Goal: Transaction & Acquisition: Book appointment/travel/reservation

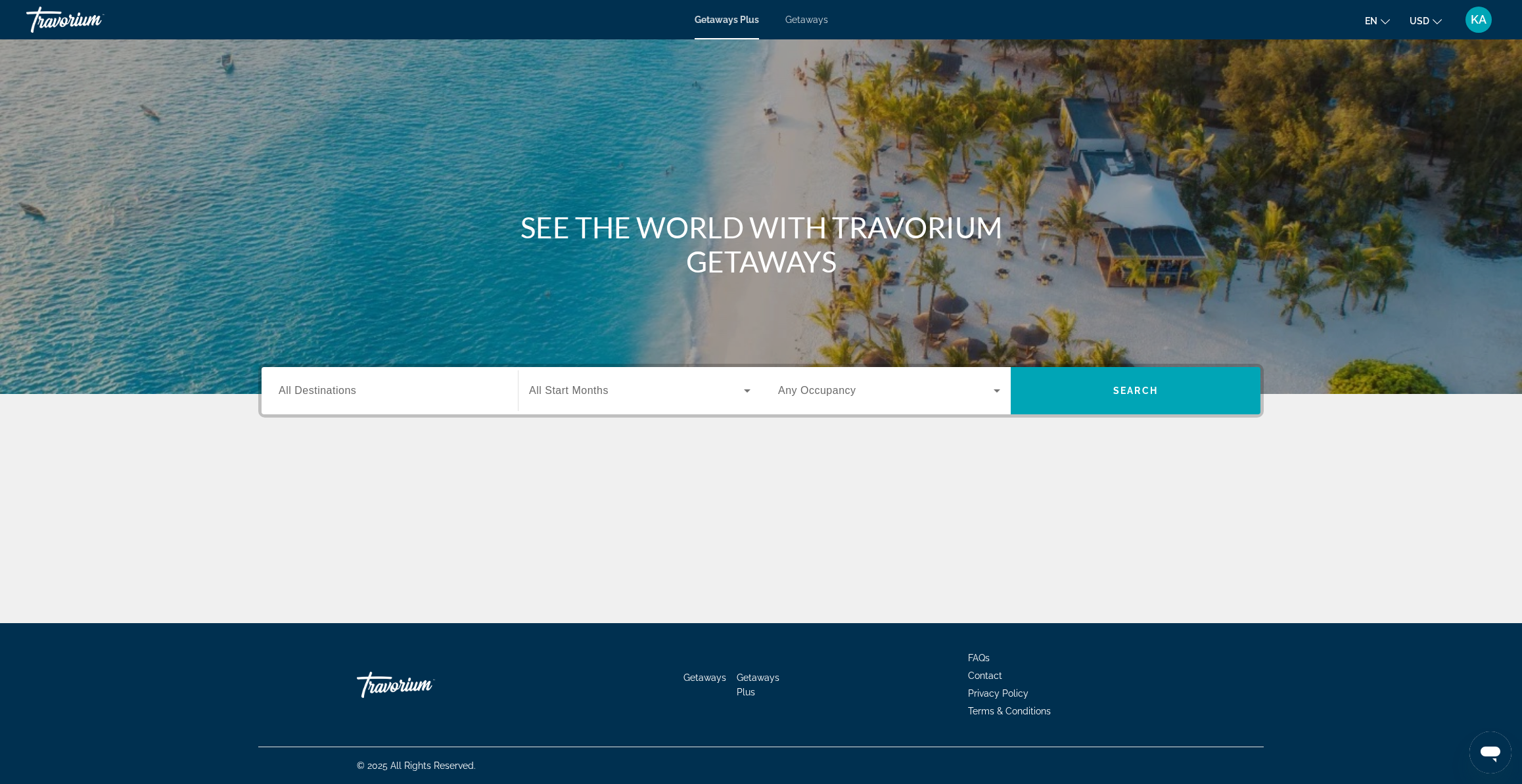
click at [793, 19] on span "Getaways" at bounding box center [806, 19] width 43 height 11
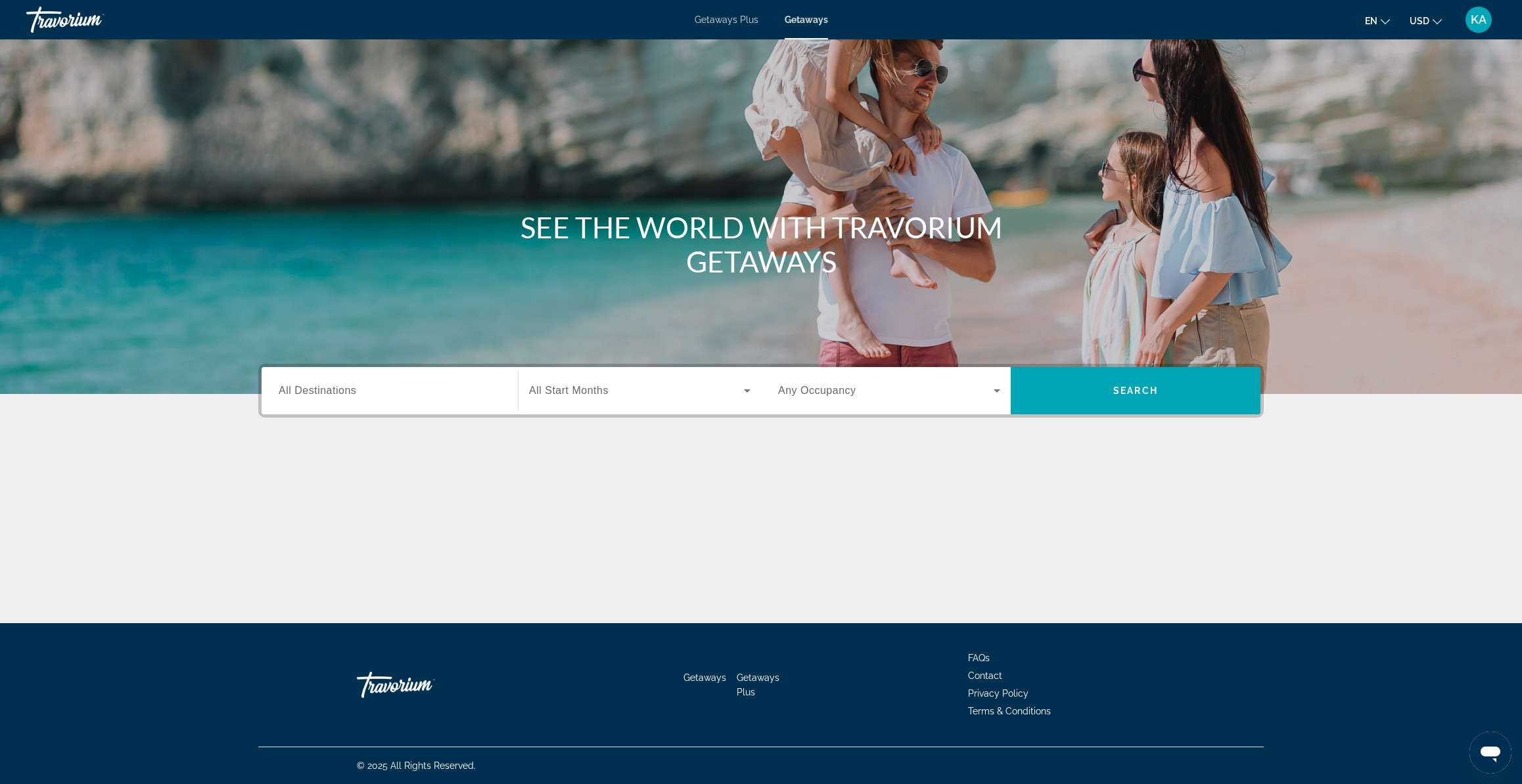
click at [445, 410] on div "Destination All Destinations" at bounding box center [389, 391] width 243 height 48
click at [404, 398] on input "Destination All Destinations" at bounding box center [389, 391] width 222 height 16
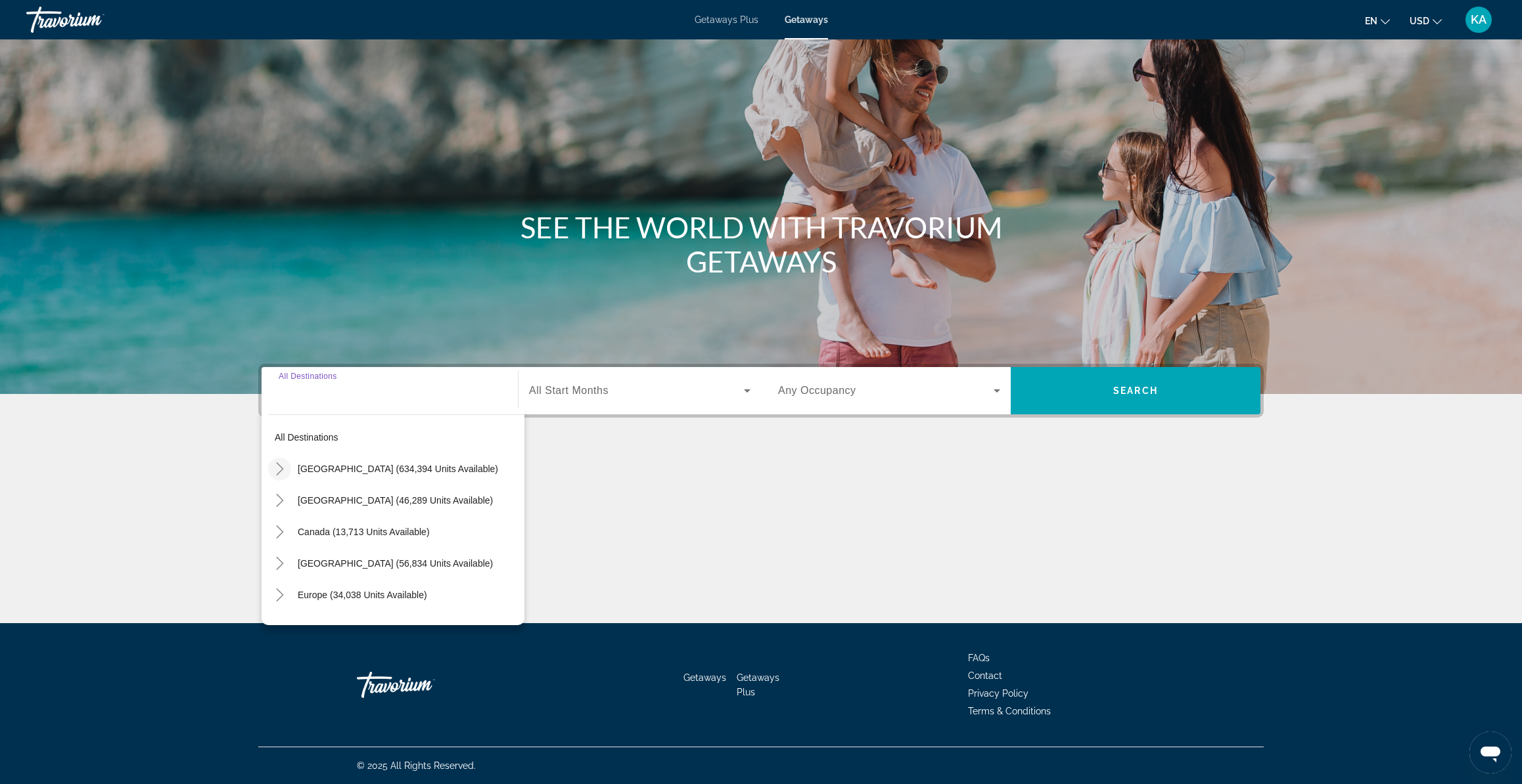
click at [283, 465] on icon "Toggle United States (634,394 units available)" at bounding box center [280, 469] width 13 height 13
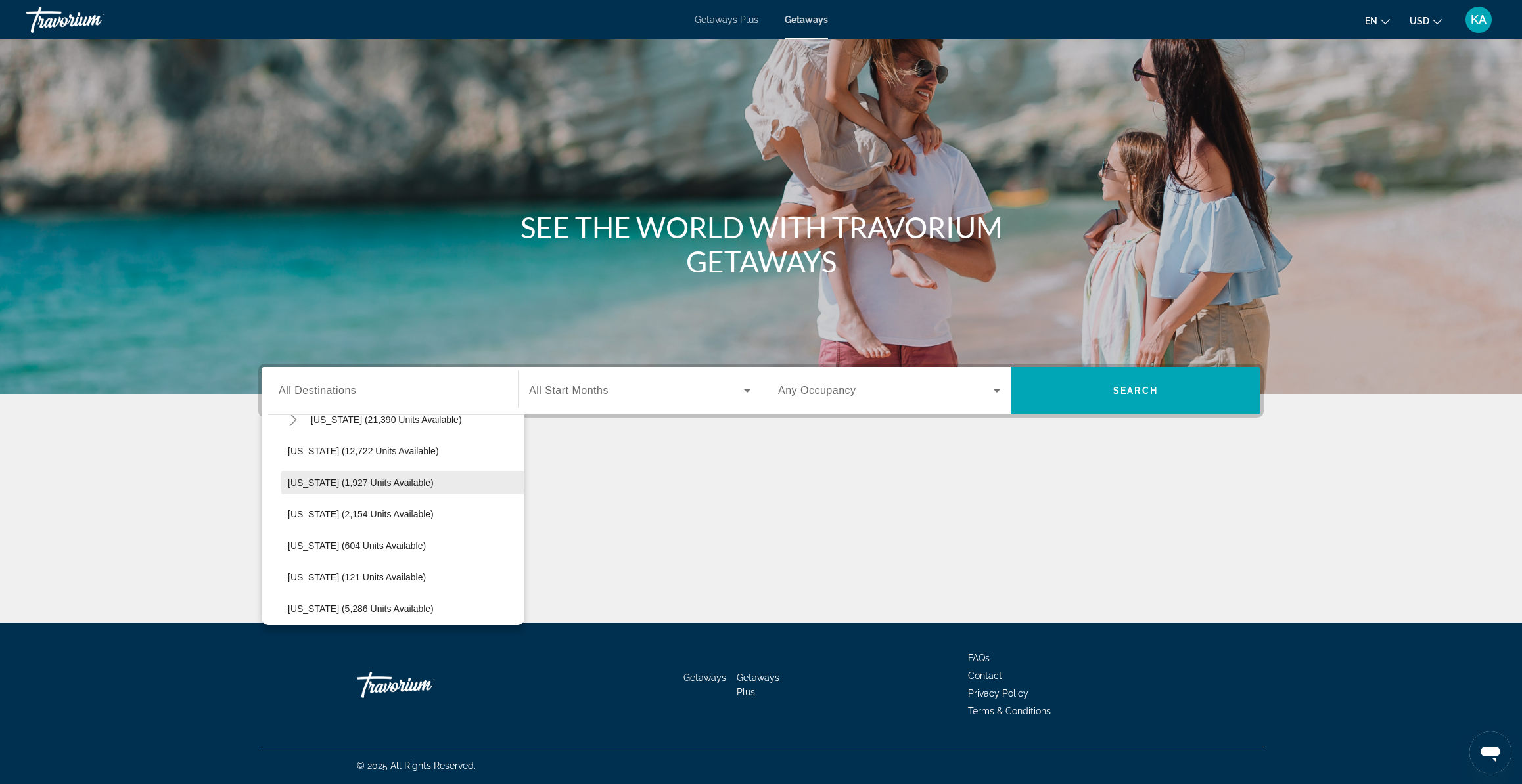
scroll to position [310, 0]
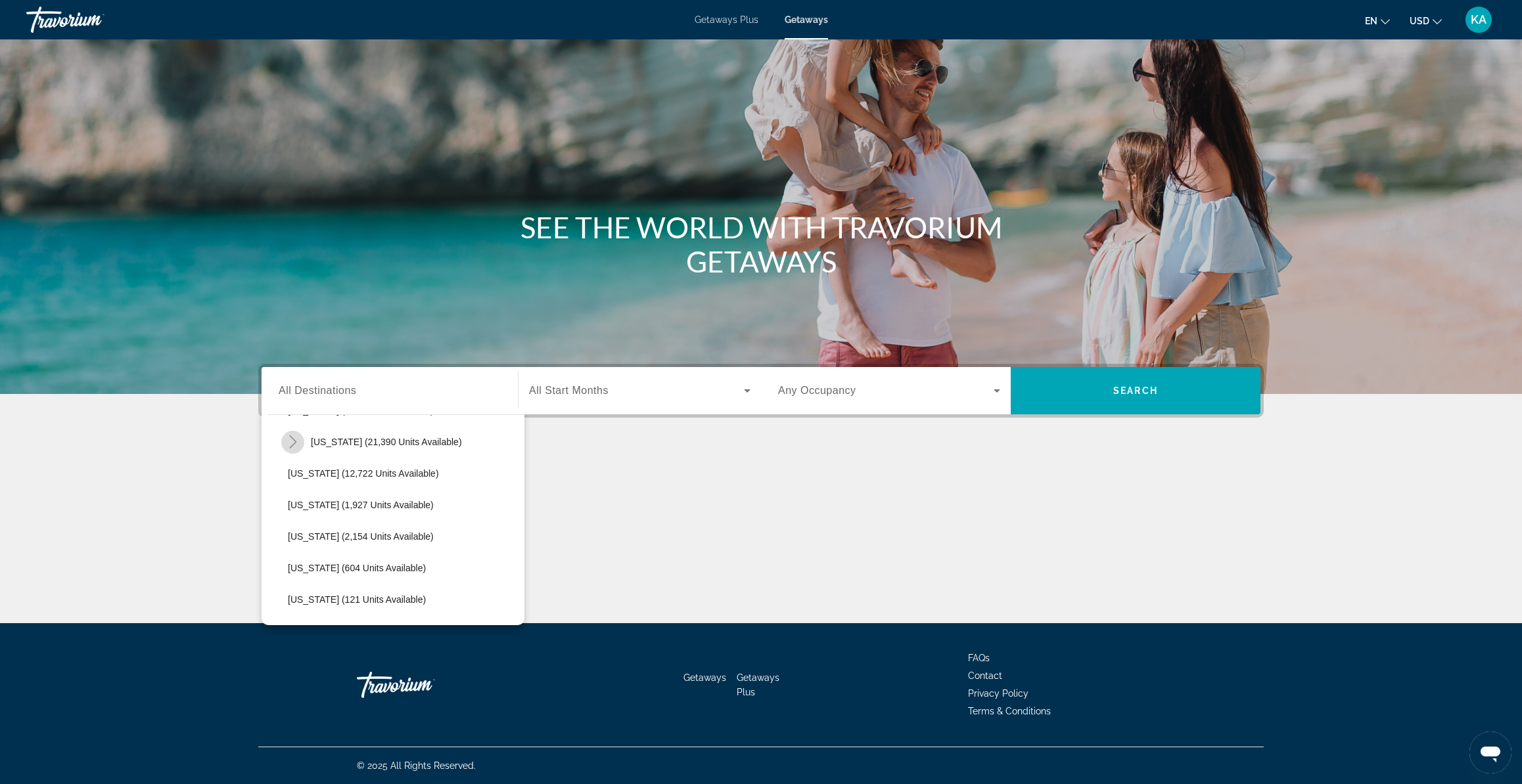
click at [295, 451] on mat-icon "Toggle Hawaii (21,390 units available)" at bounding box center [292, 442] width 23 height 23
click at [328, 533] on span "Maui (3,376 units available)" at bounding box center [358, 536] width 115 height 11
type input "**********"
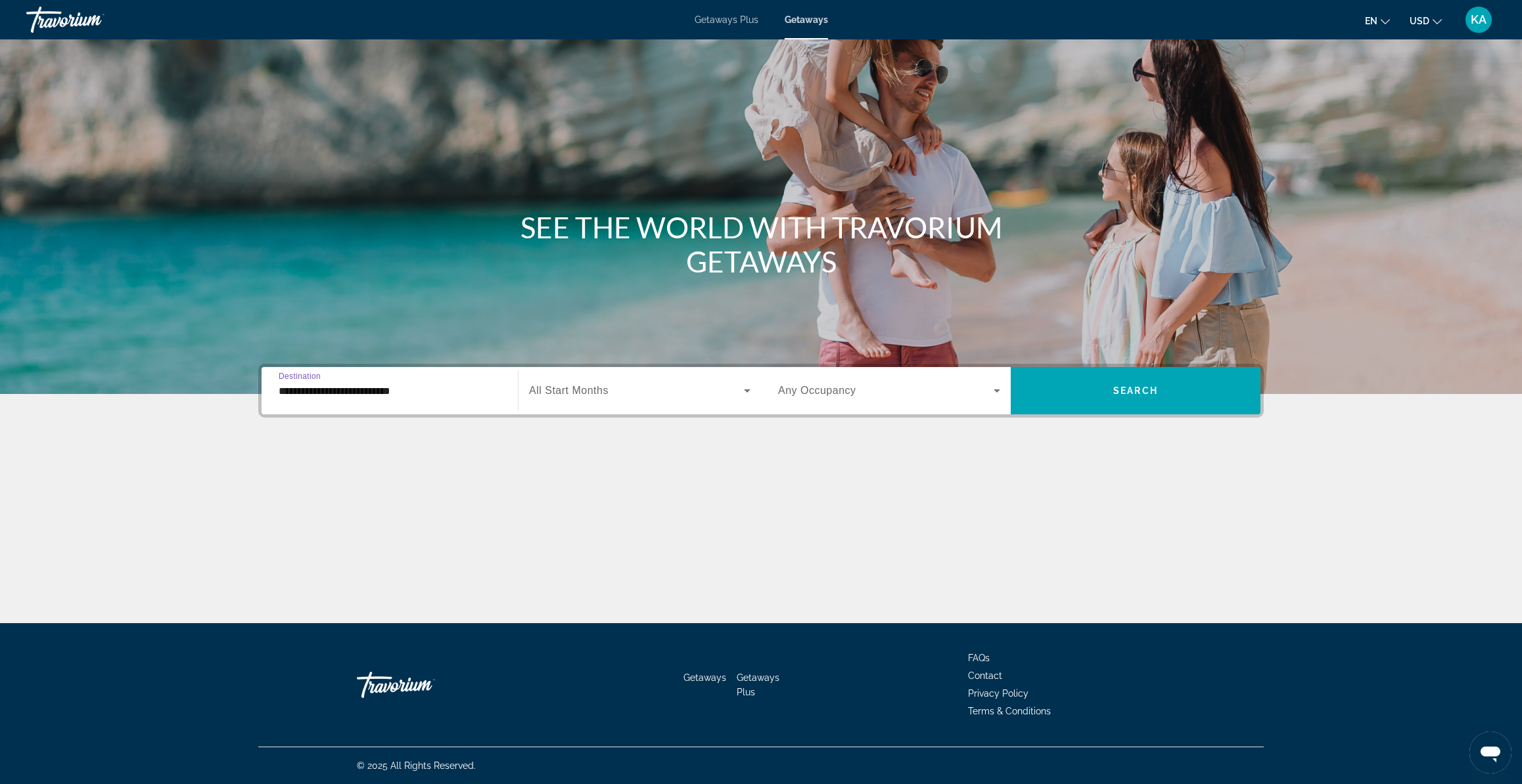
click at [556, 395] on span "All Start Months" at bounding box center [568, 390] width 80 height 11
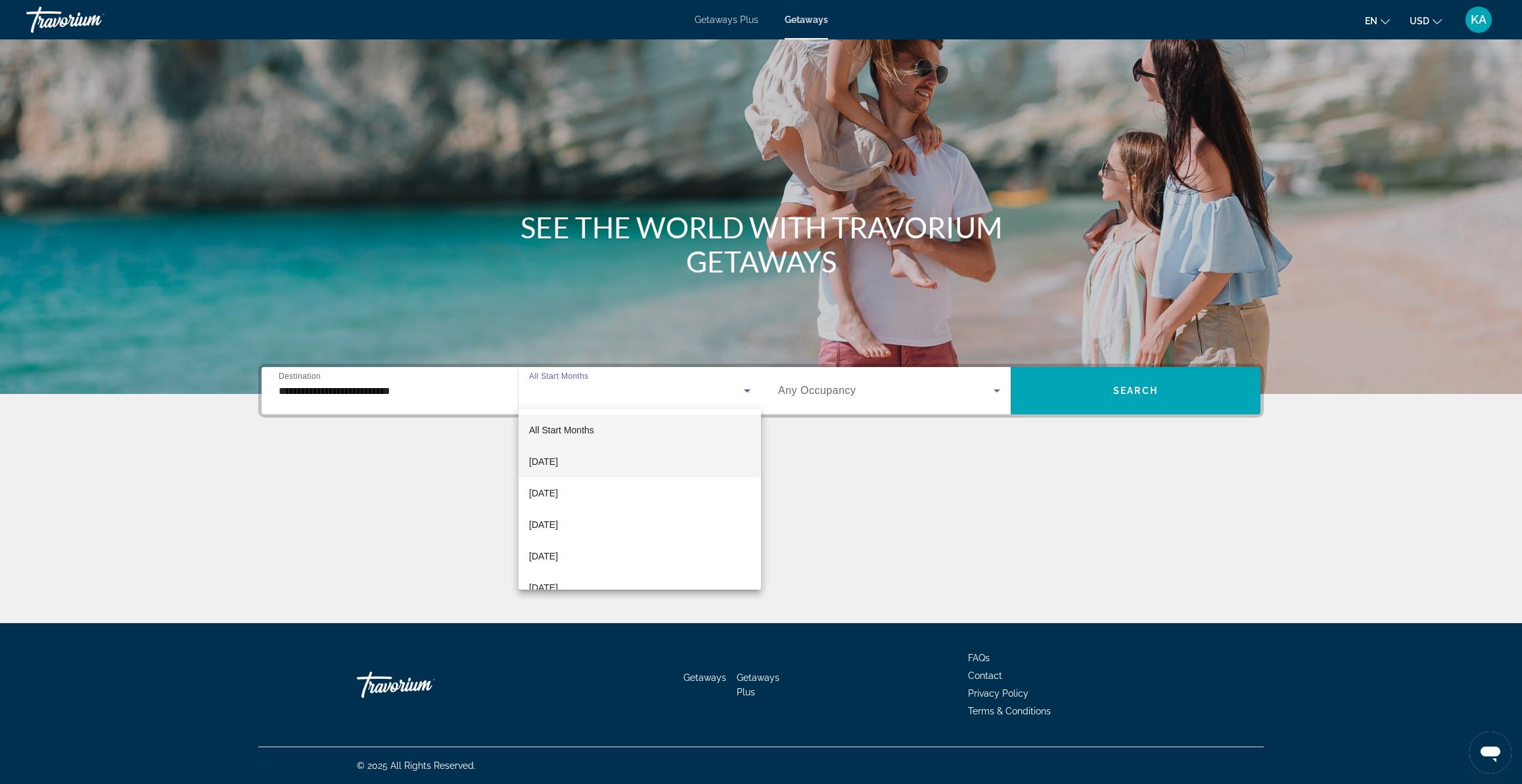
click at [555, 456] on span "October 2025" at bounding box center [543, 461] width 29 height 16
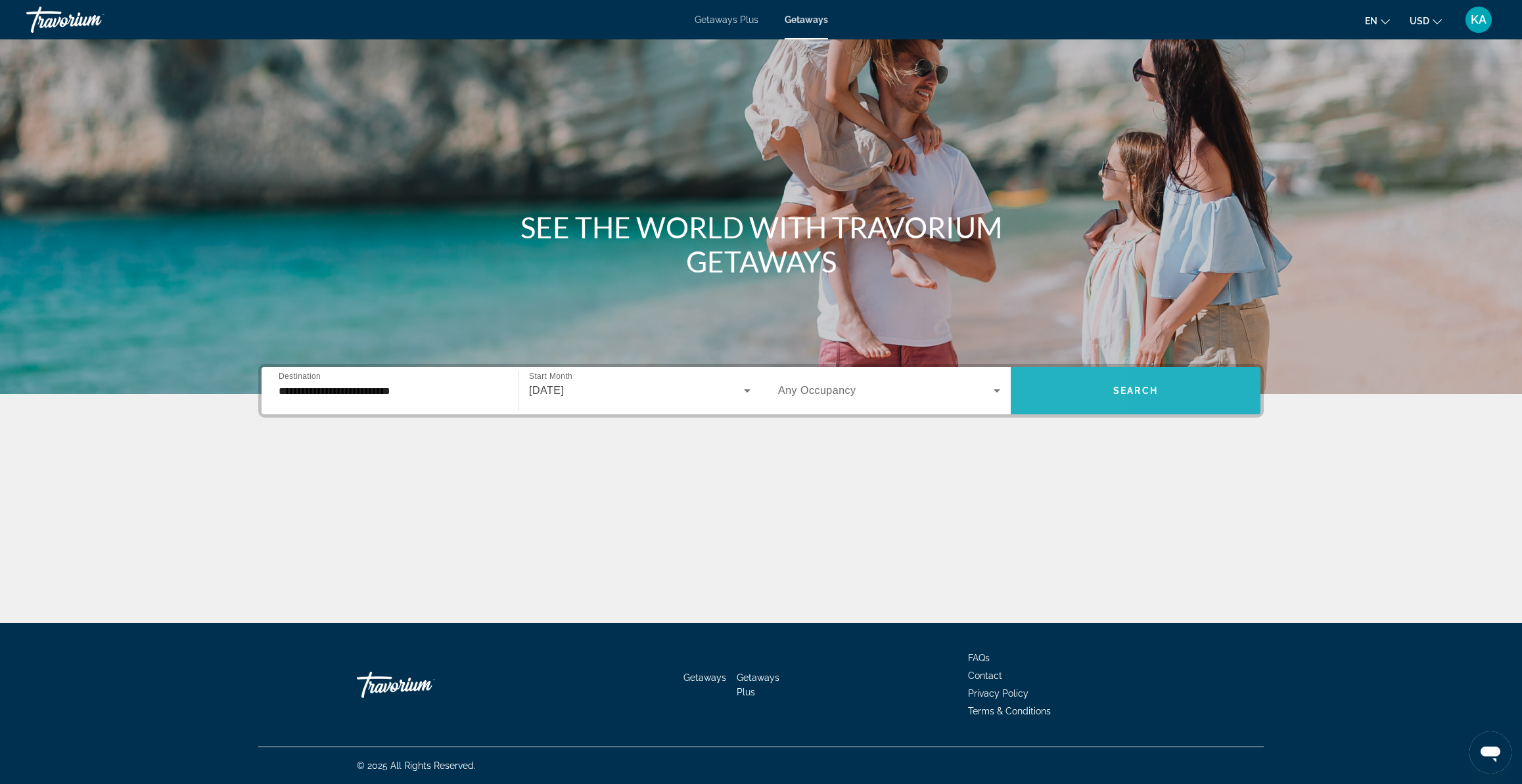
click at [1029, 408] on span "Search widget" at bounding box center [1135, 391] width 249 height 48
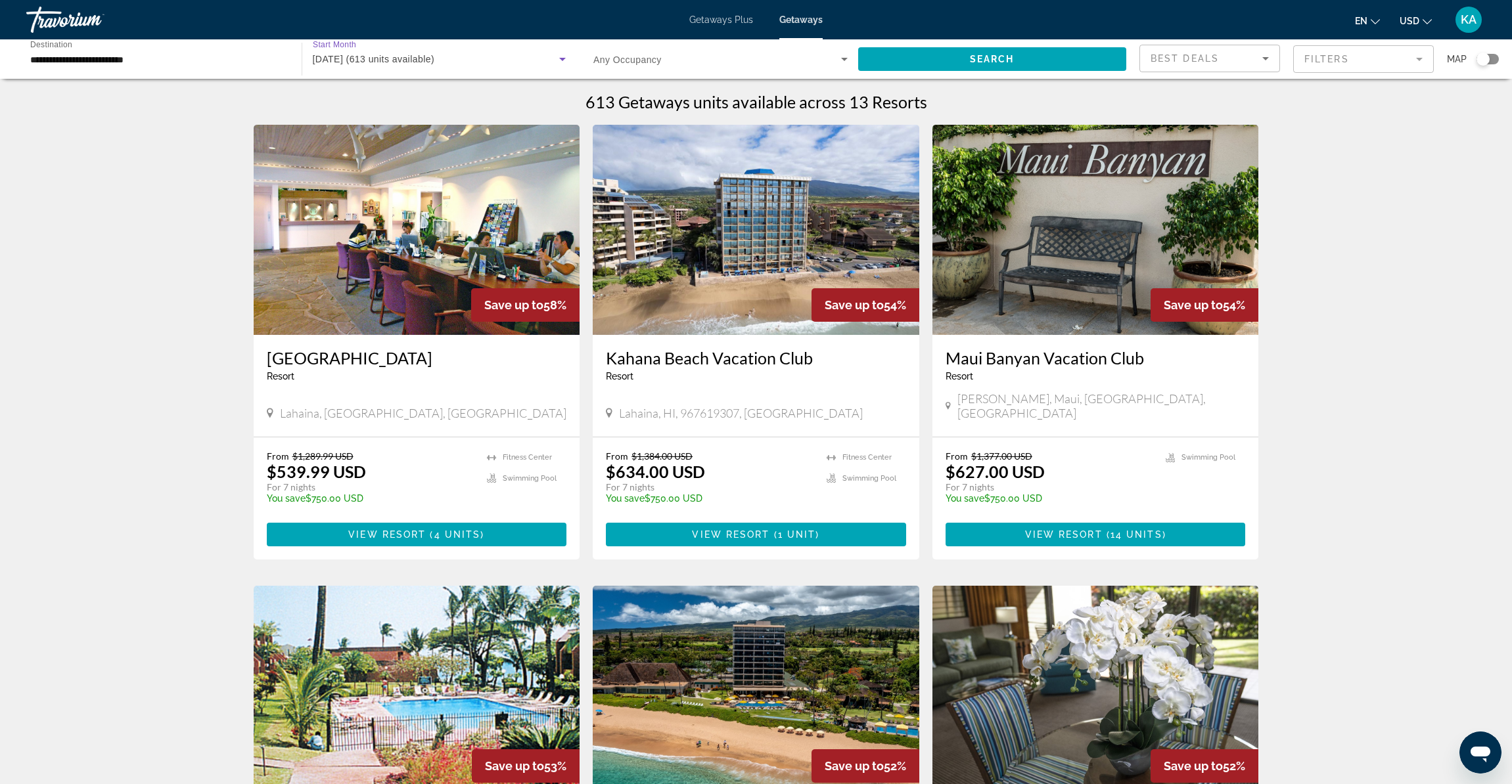
click at [565, 63] on icon "Search widget" at bounding box center [563, 59] width 16 height 16
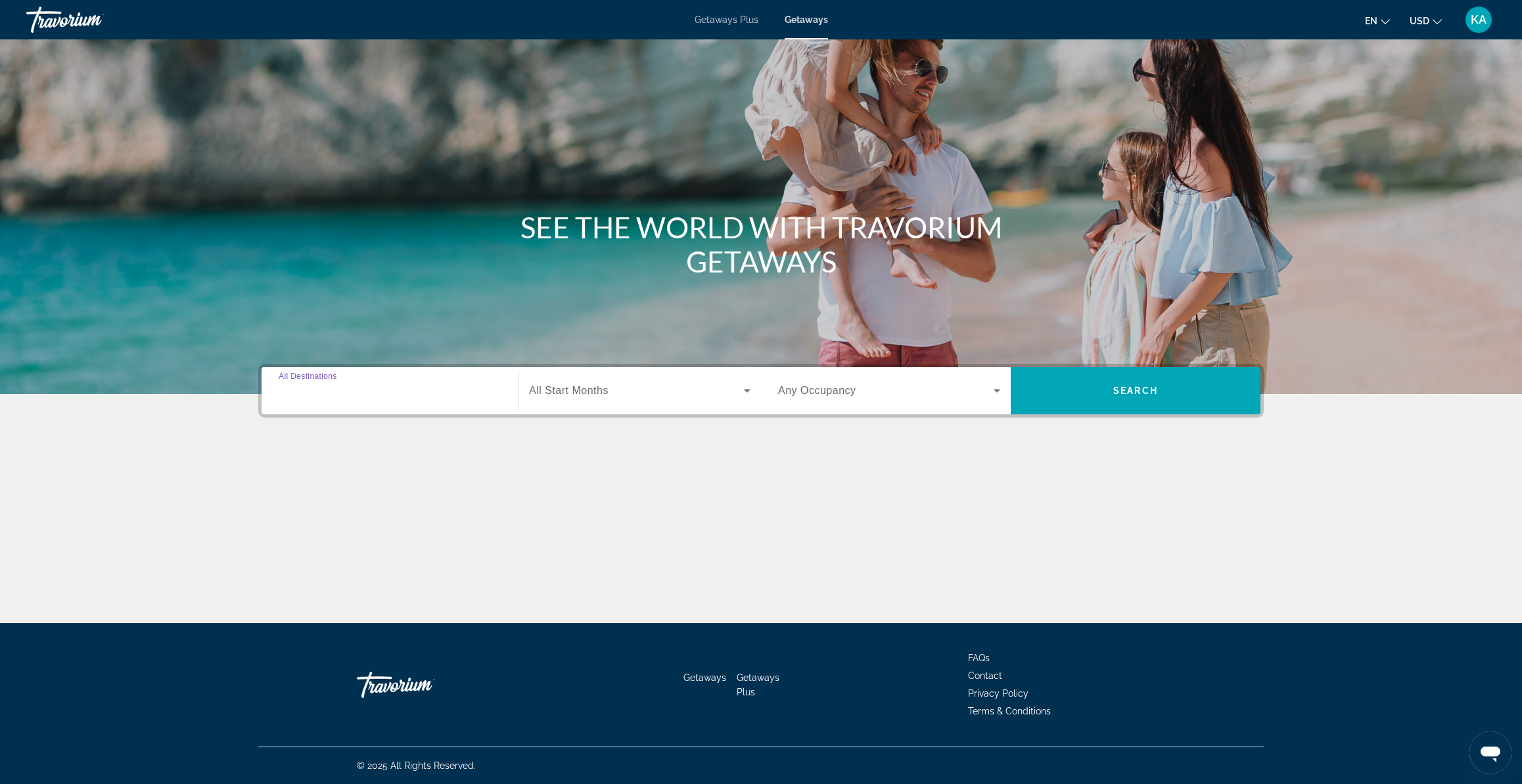
click at [292, 396] on input "Destination All Destinations" at bounding box center [389, 391] width 222 height 16
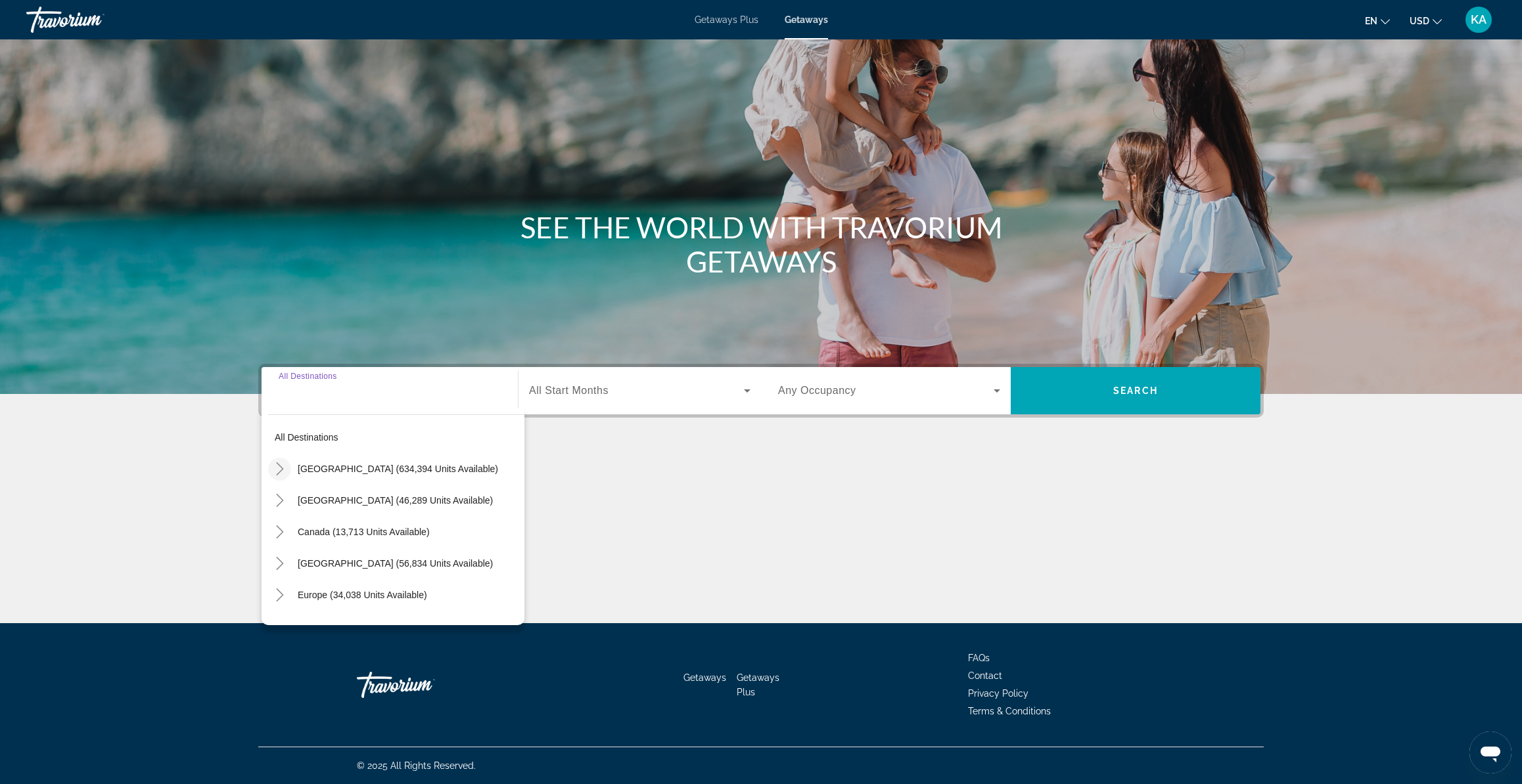
click at [281, 466] on icon "Toggle United States (634,394 units available)" at bounding box center [280, 469] width 13 height 13
click at [314, 512] on span "Search widget" at bounding box center [414, 506] width 220 height 32
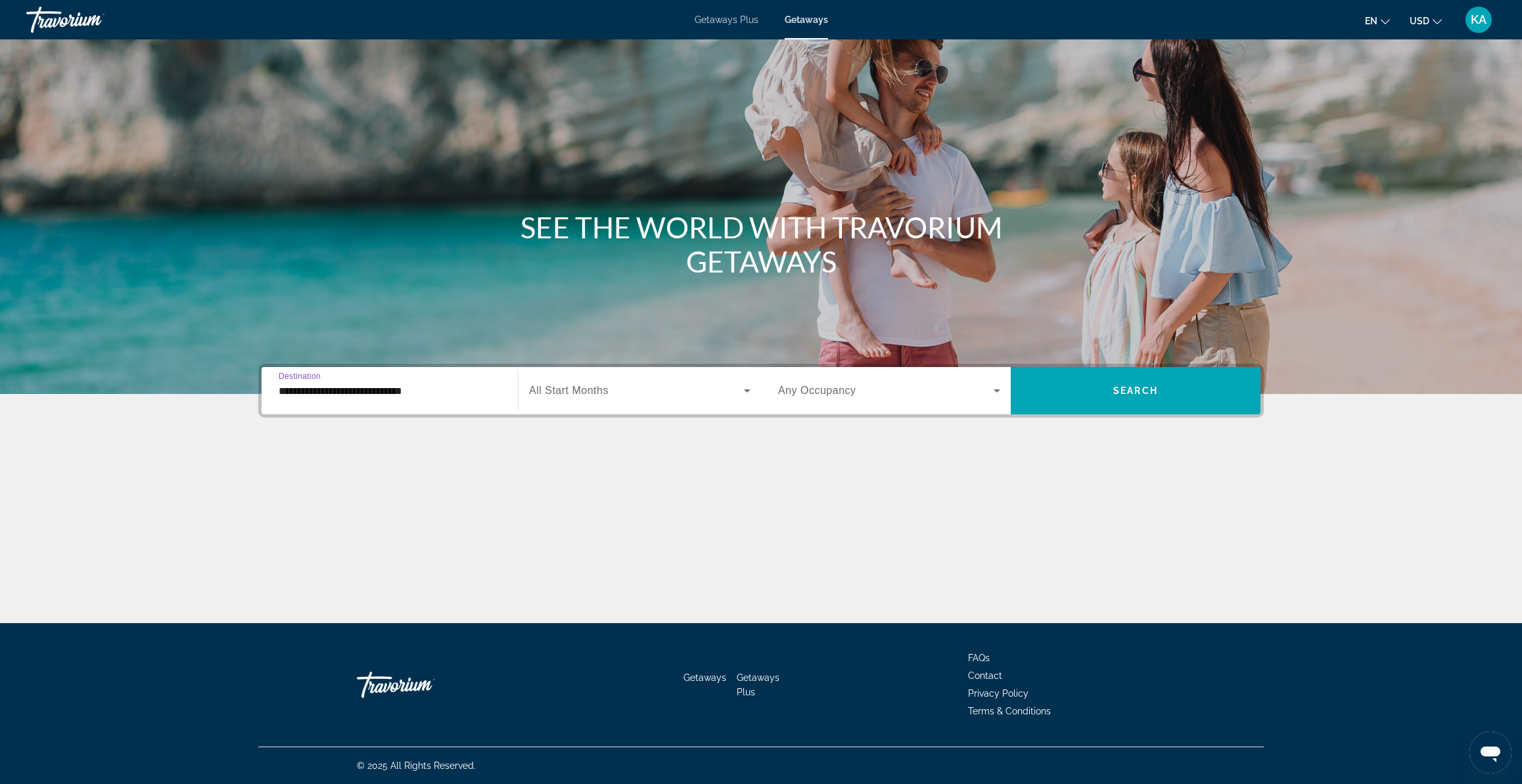
click at [341, 396] on input "**********" at bounding box center [389, 391] width 222 height 16
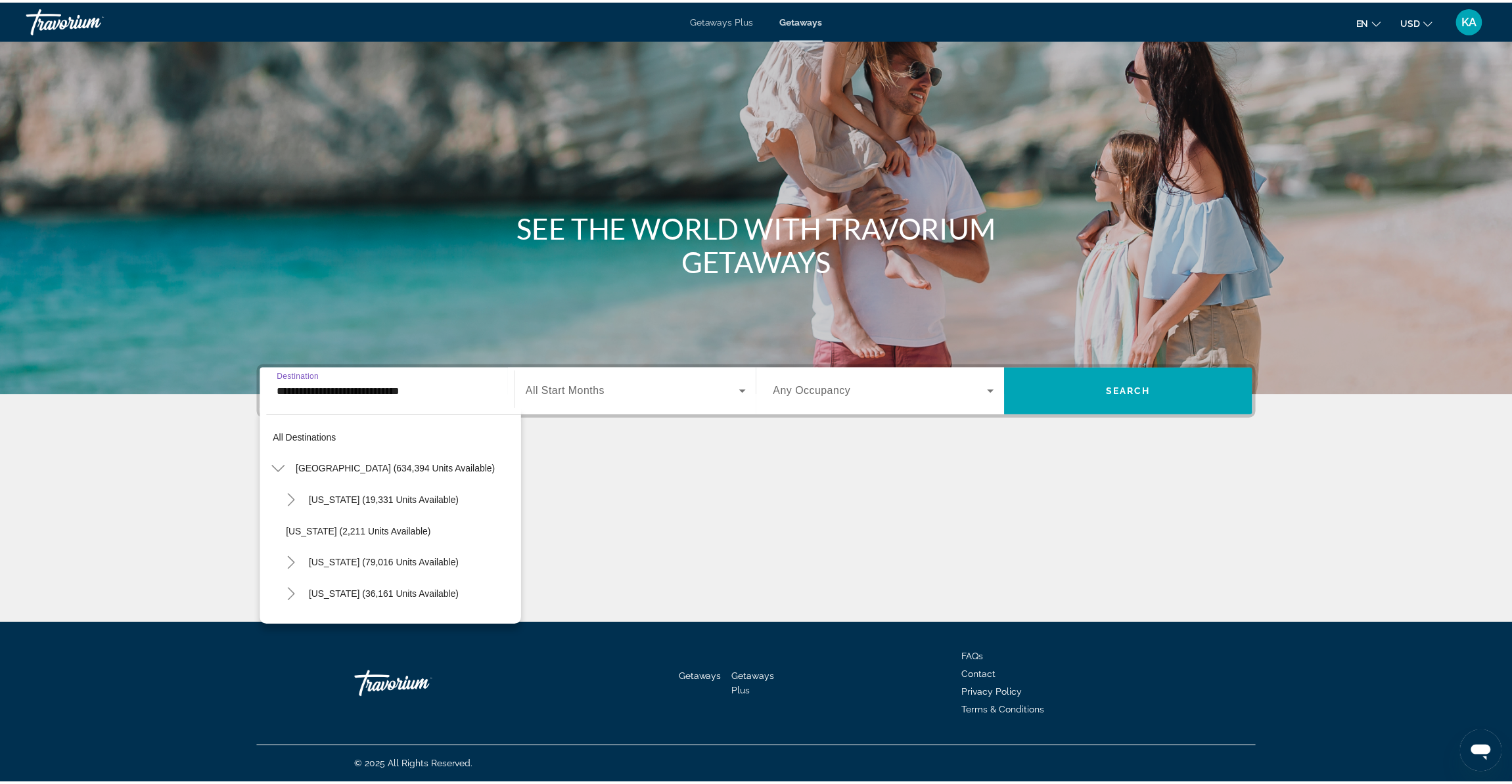
scroll to position [236, 0]
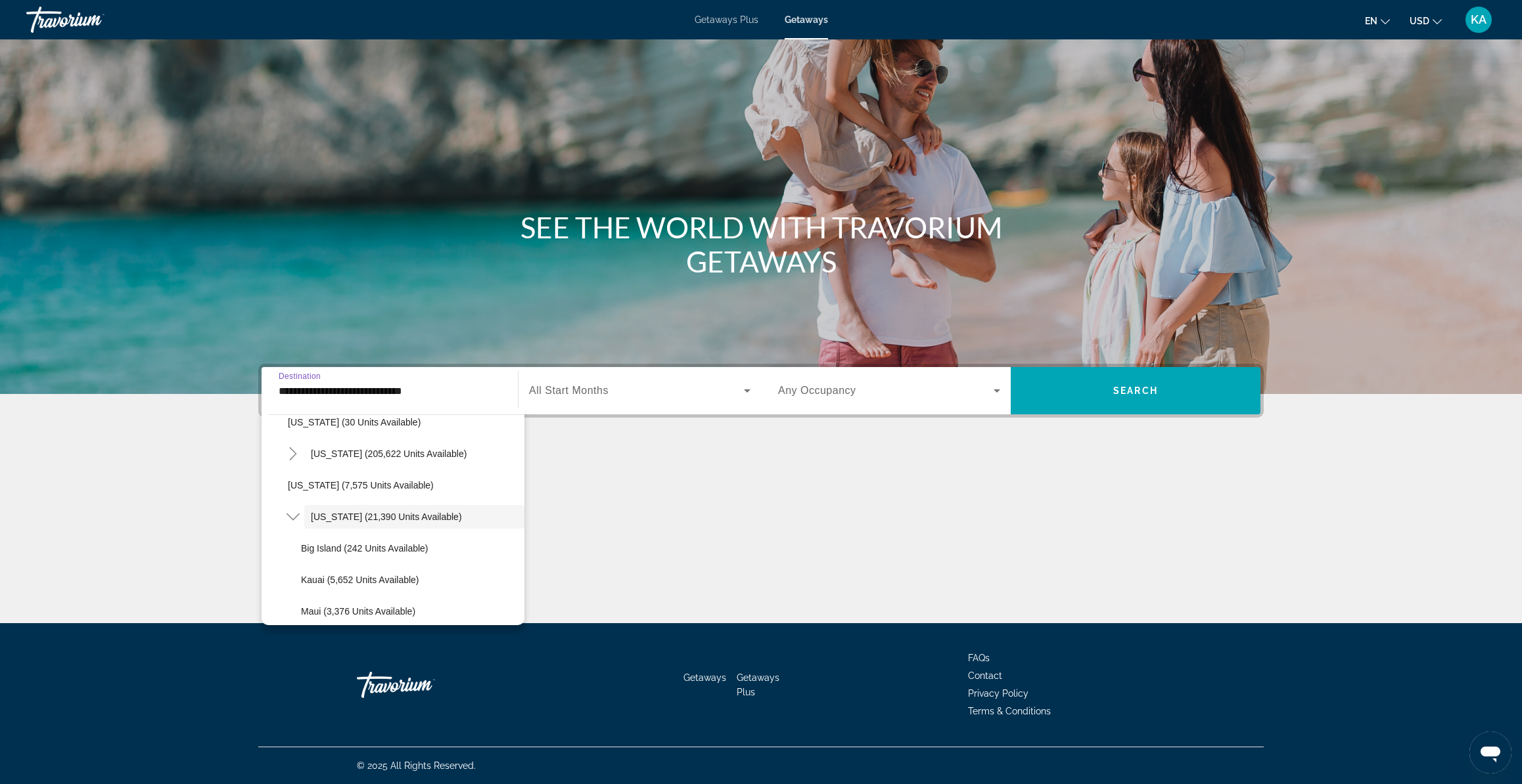
click at [328, 390] on input "**********" at bounding box center [389, 391] width 222 height 16
click at [314, 607] on span "Maui (3,376 units available)" at bounding box center [358, 612] width 115 height 11
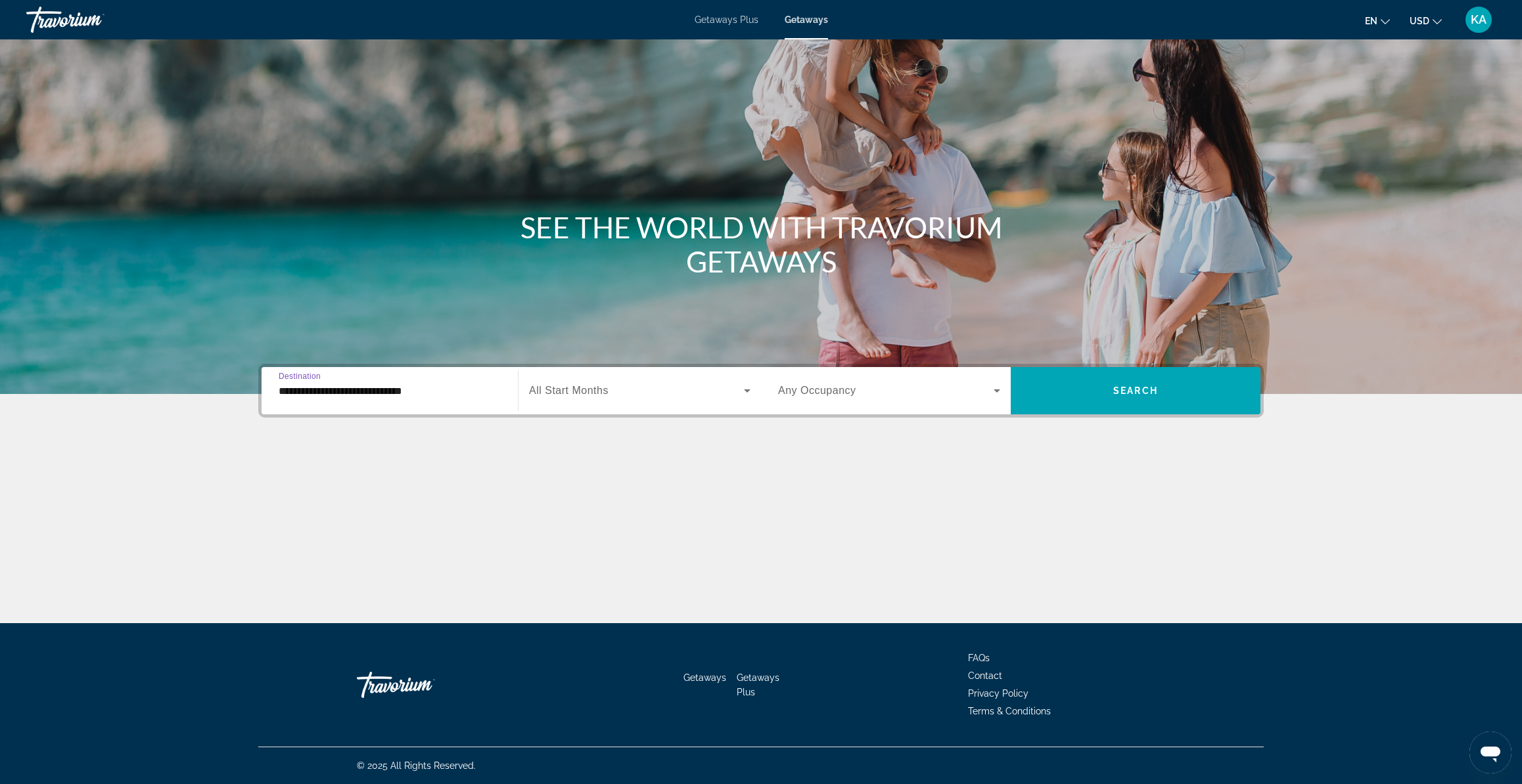
type input "**********"
click at [537, 393] on span "All Start Months" at bounding box center [568, 390] width 80 height 11
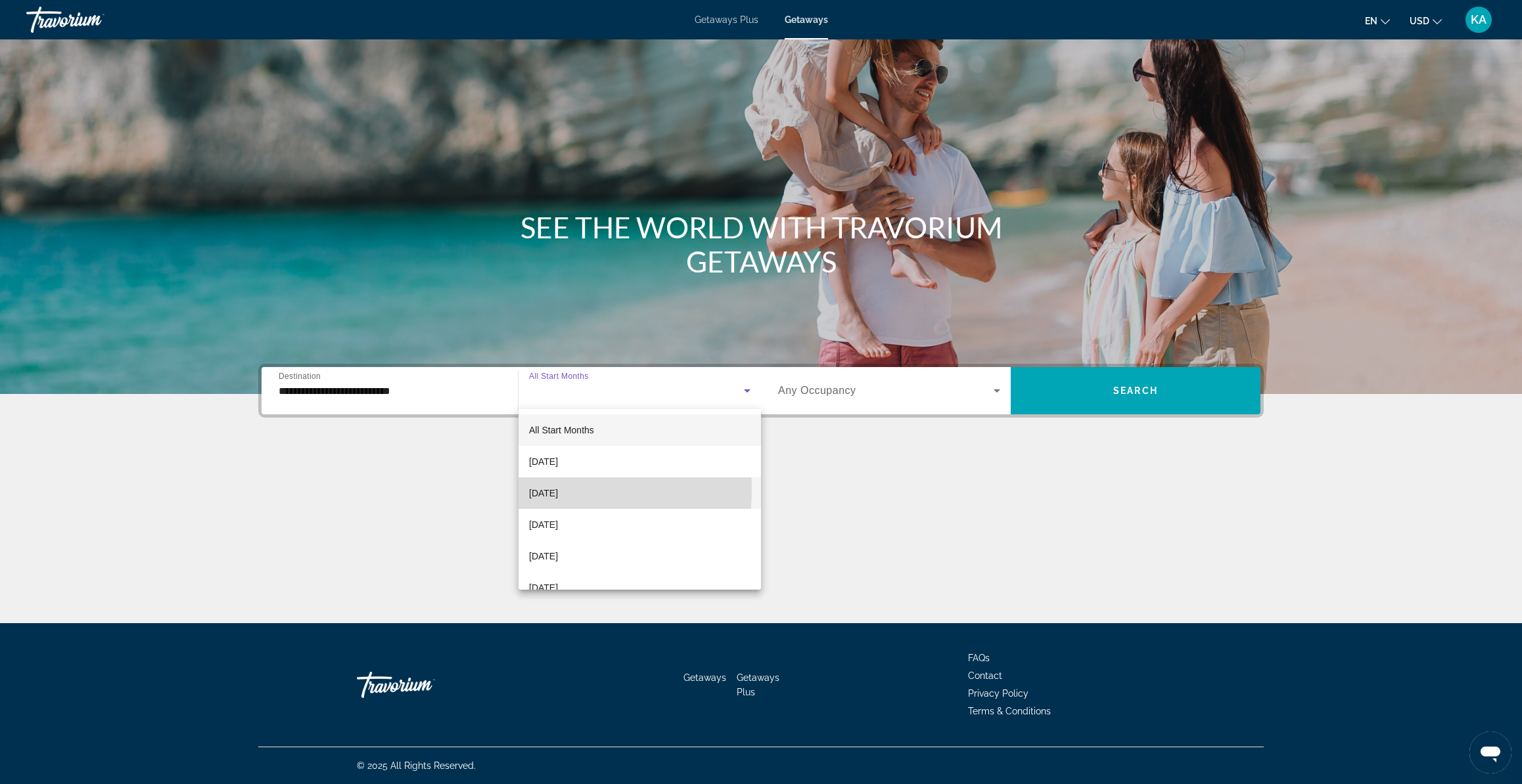
click at [548, 490] on span "November 2025" at bounding box center [543, 493] width 29 height 16
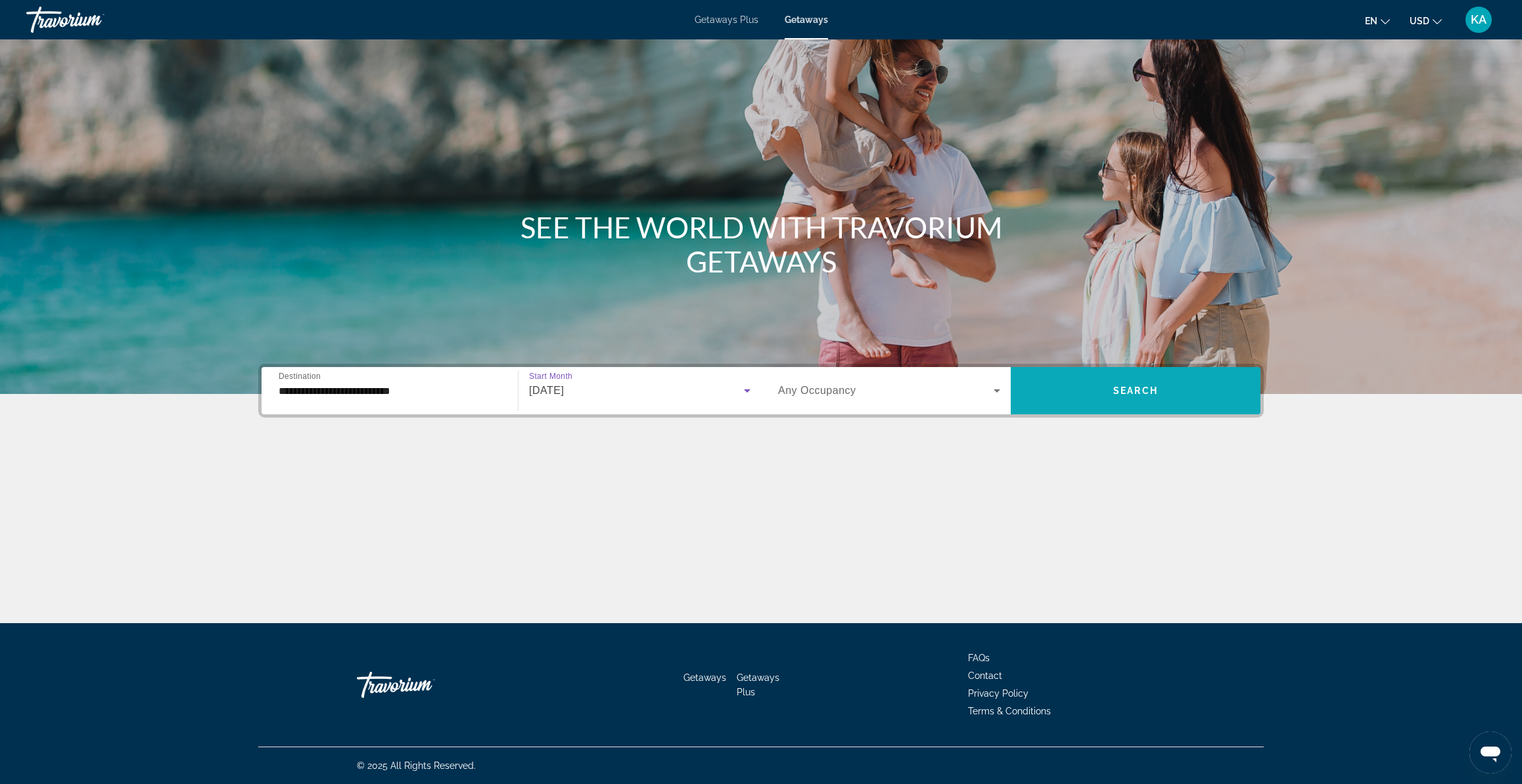
click at [1053, 391] on span "Search widget" at bounding box center [1135, 391] width 249 height 32
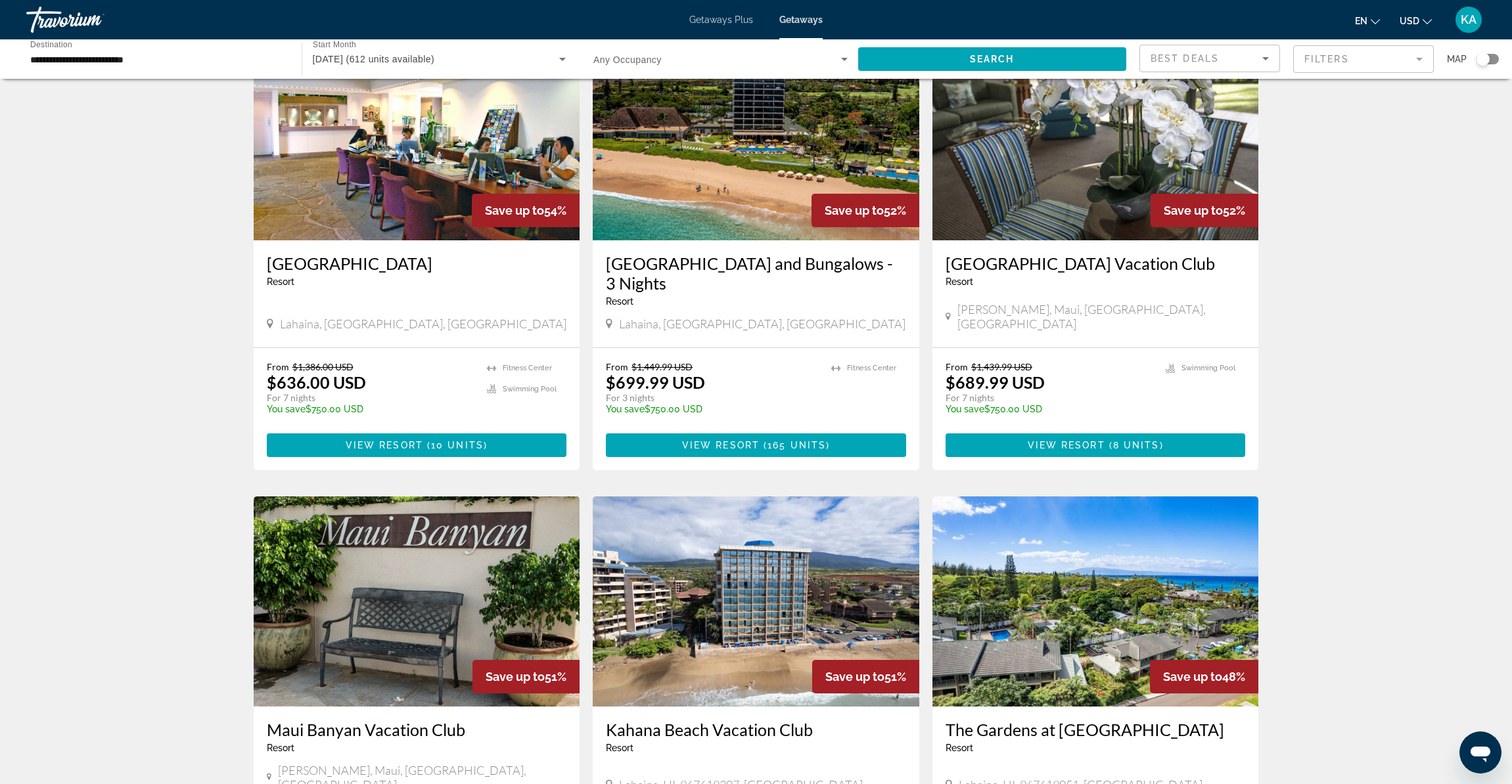
scroll to position [203, 0]
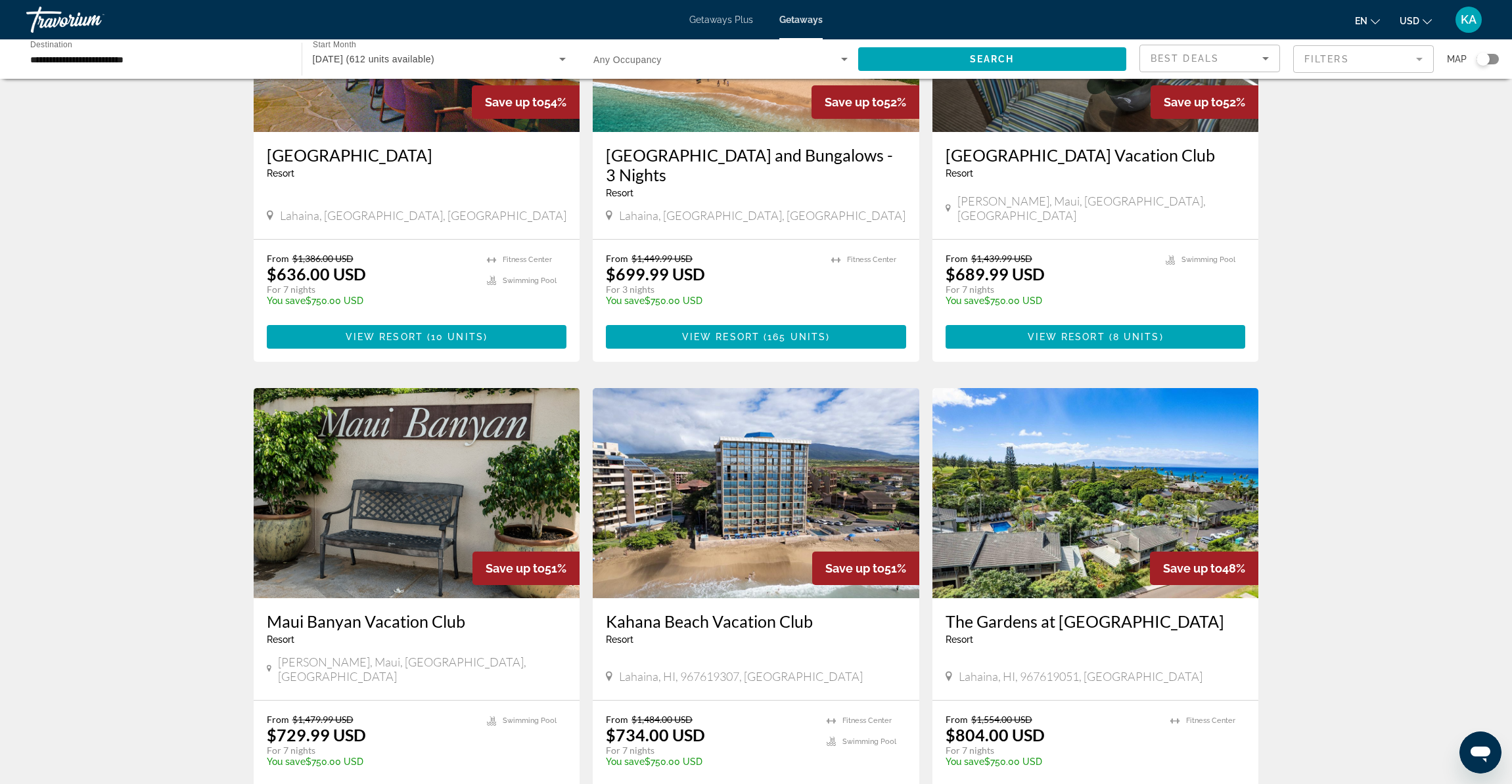
click at [665, 584] on img "Main content" at bounding box center [756, 493] width 327 height 210
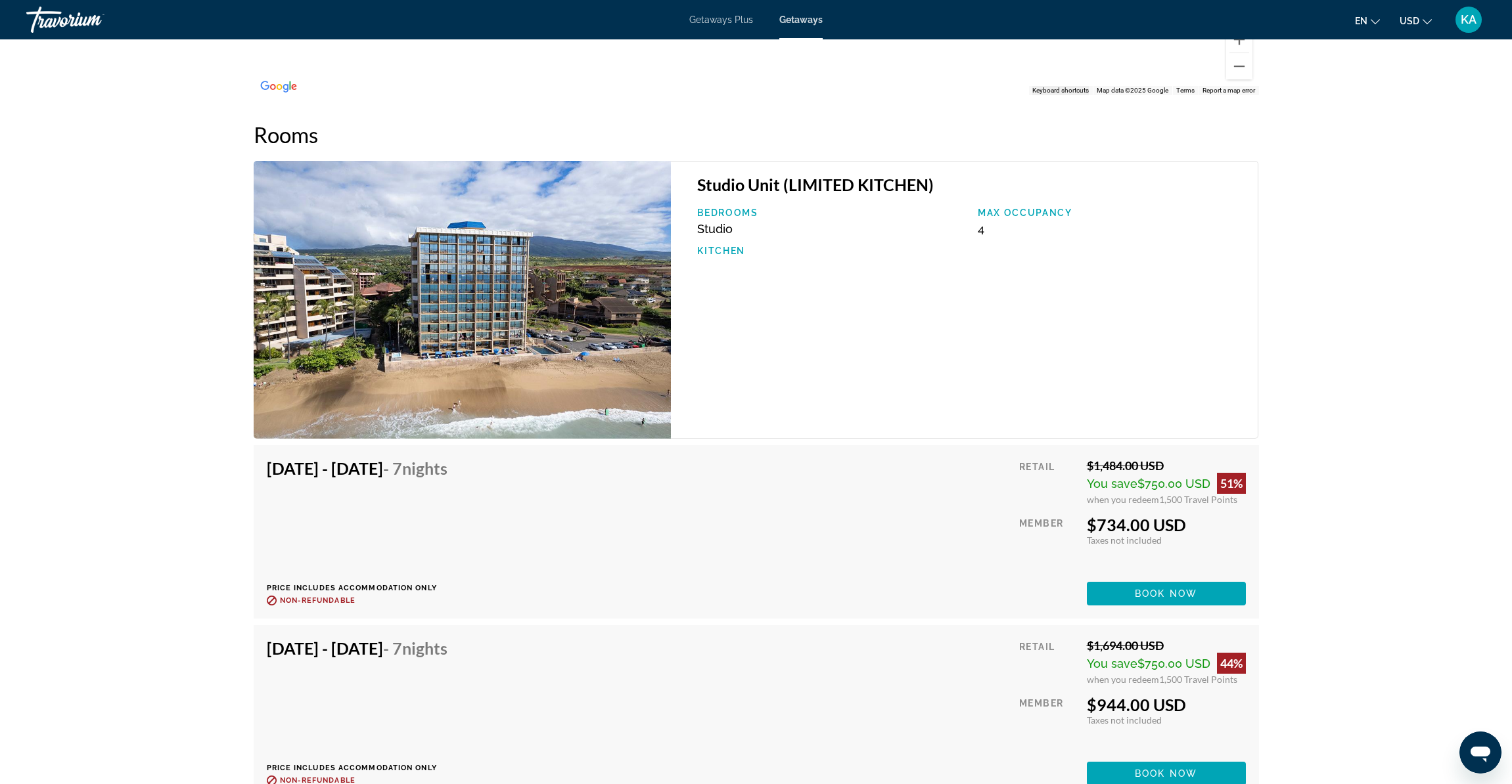
scroll to position [1910, 0]
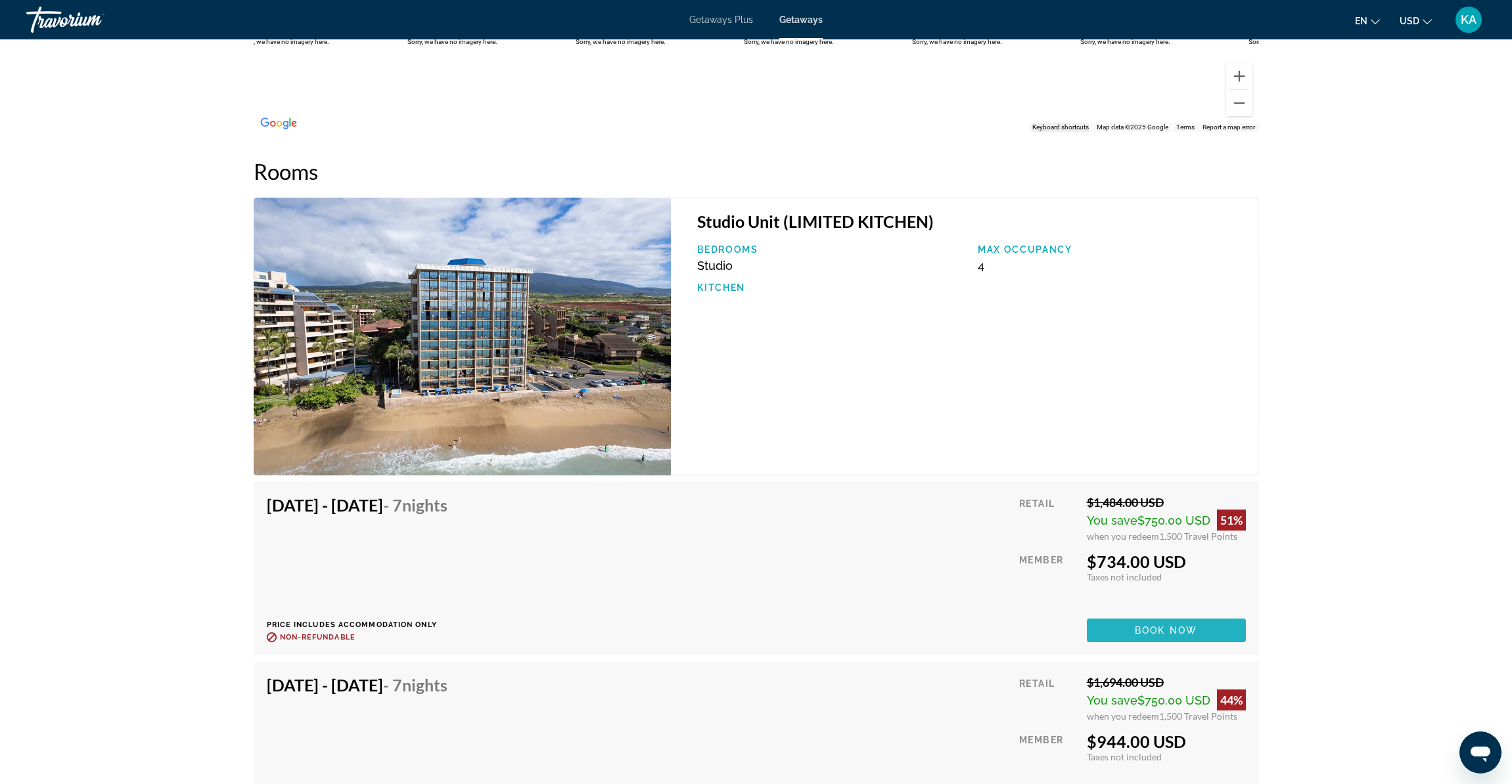
click at [1113, 619] on span "Main content" at bounding box center [1166, 631] width 159 height 32
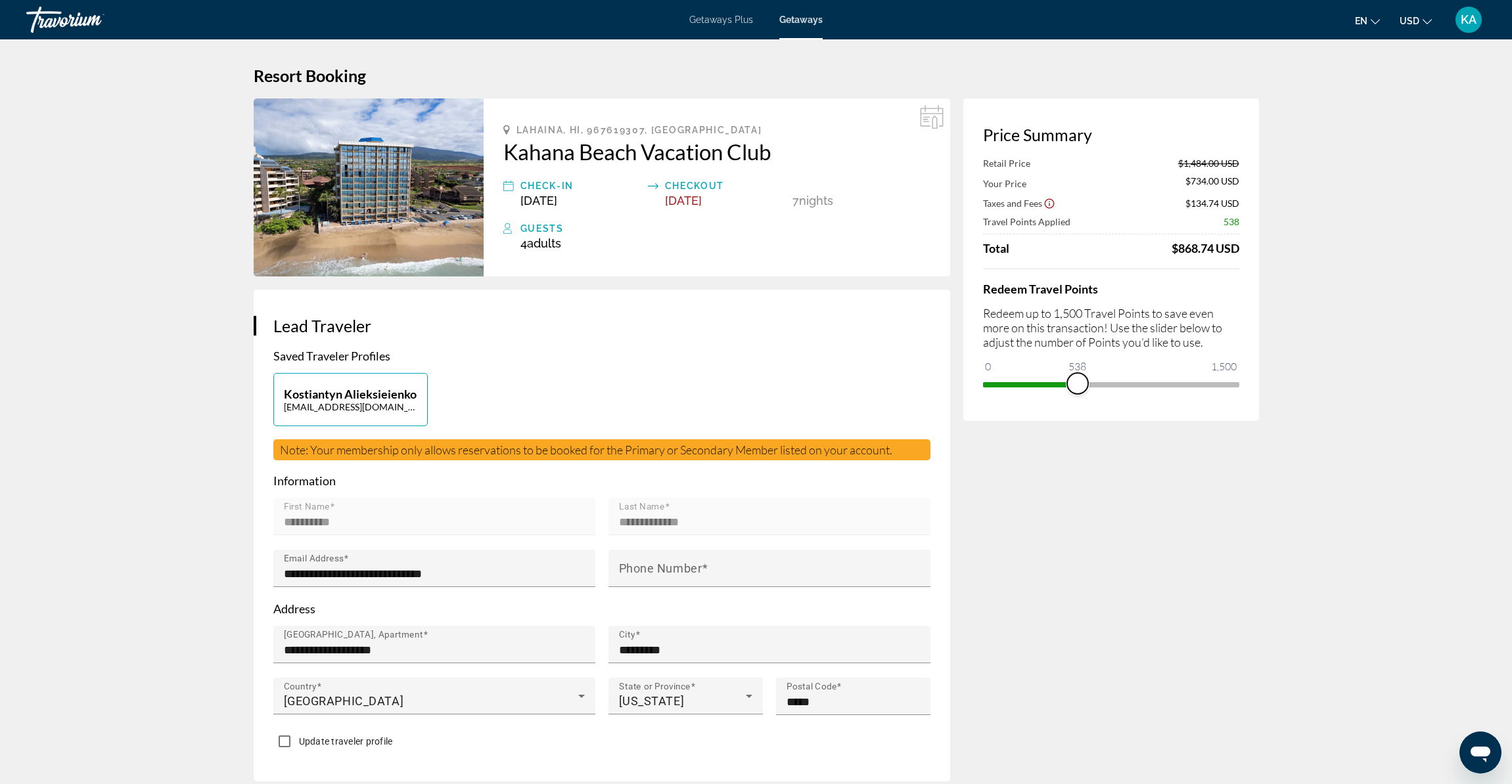
drag, startPoint x: 1221, startPoint y: 393, endPoint x: 1077, endPoint y: 389, distance: 144.1
click at [1077, 389] on span "ngx-slider" at bounding box center [1077, 383] width 21 height 21
drag, startPoint x: 1079, startPoint y: 397, endPoint x: 1247, endPoint y: 398, distance: 168.0
click at [1247, 398] on div "Price Summary Retail Price $1,484.00 USD Your Price $1,215.00 USD Taxes and Fee…" at bounding box center [1111, 259] width 296 height 322
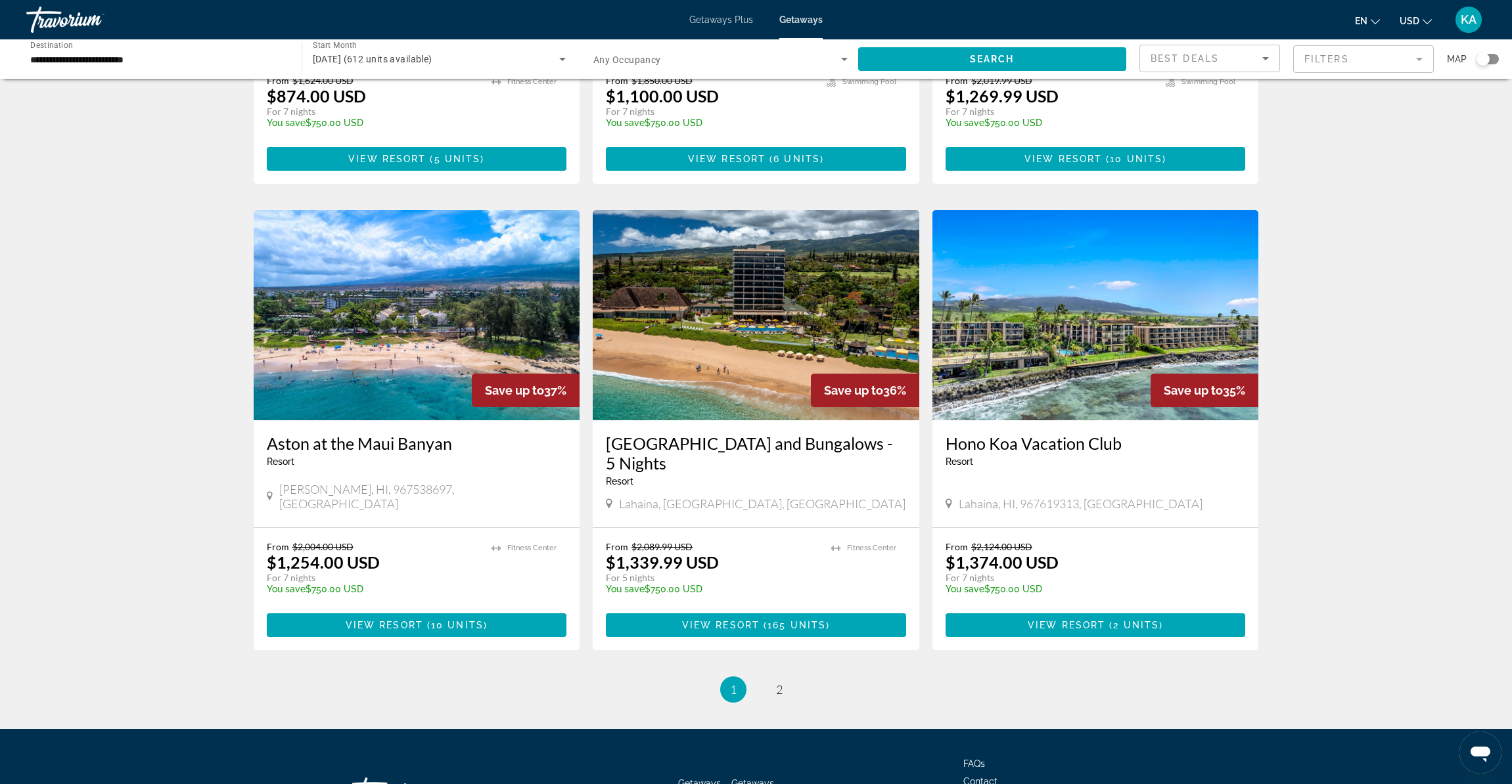
scroll to position [1300, 0]
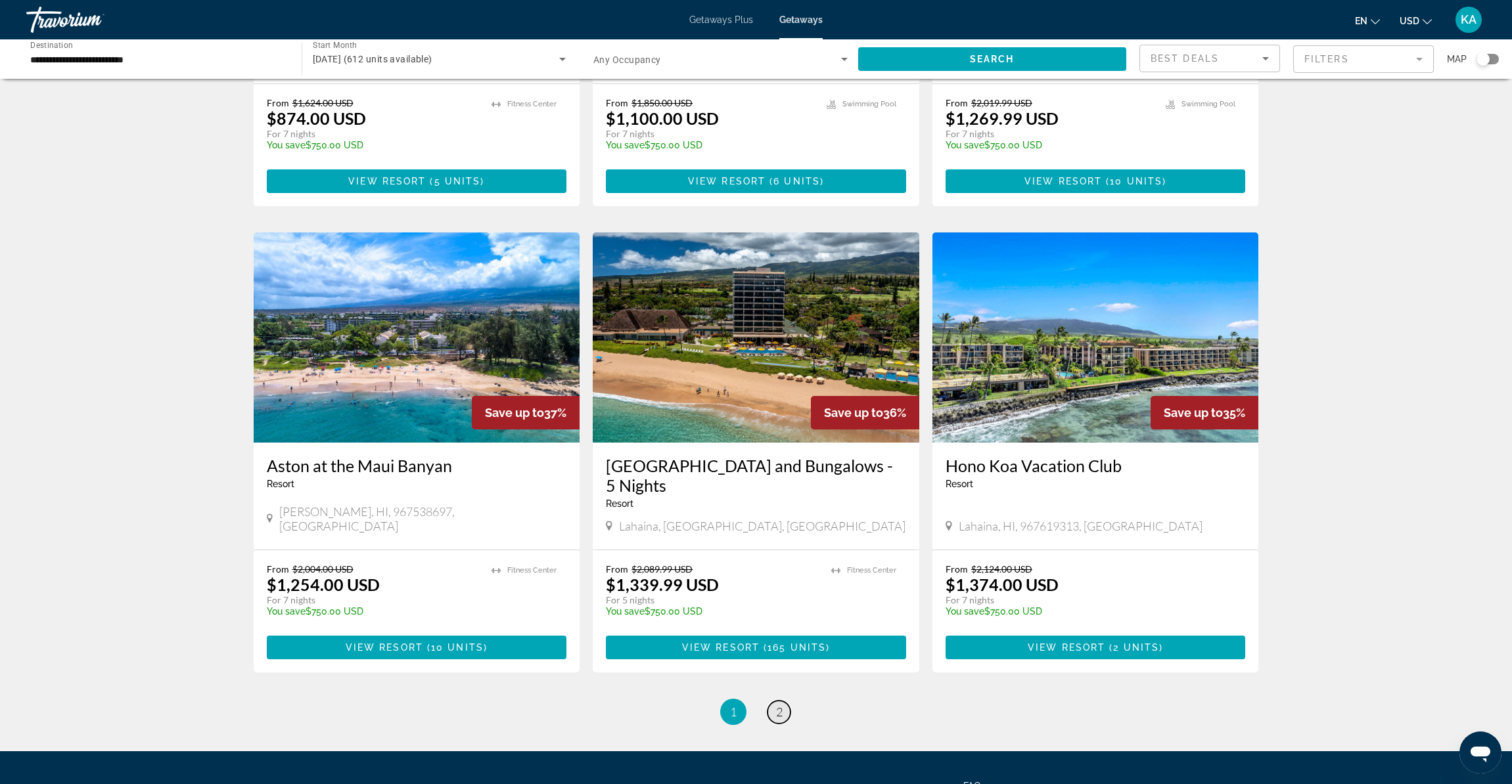
click at [779, 705] on span "2" at bounding box center [779, 711] width 7 height 14
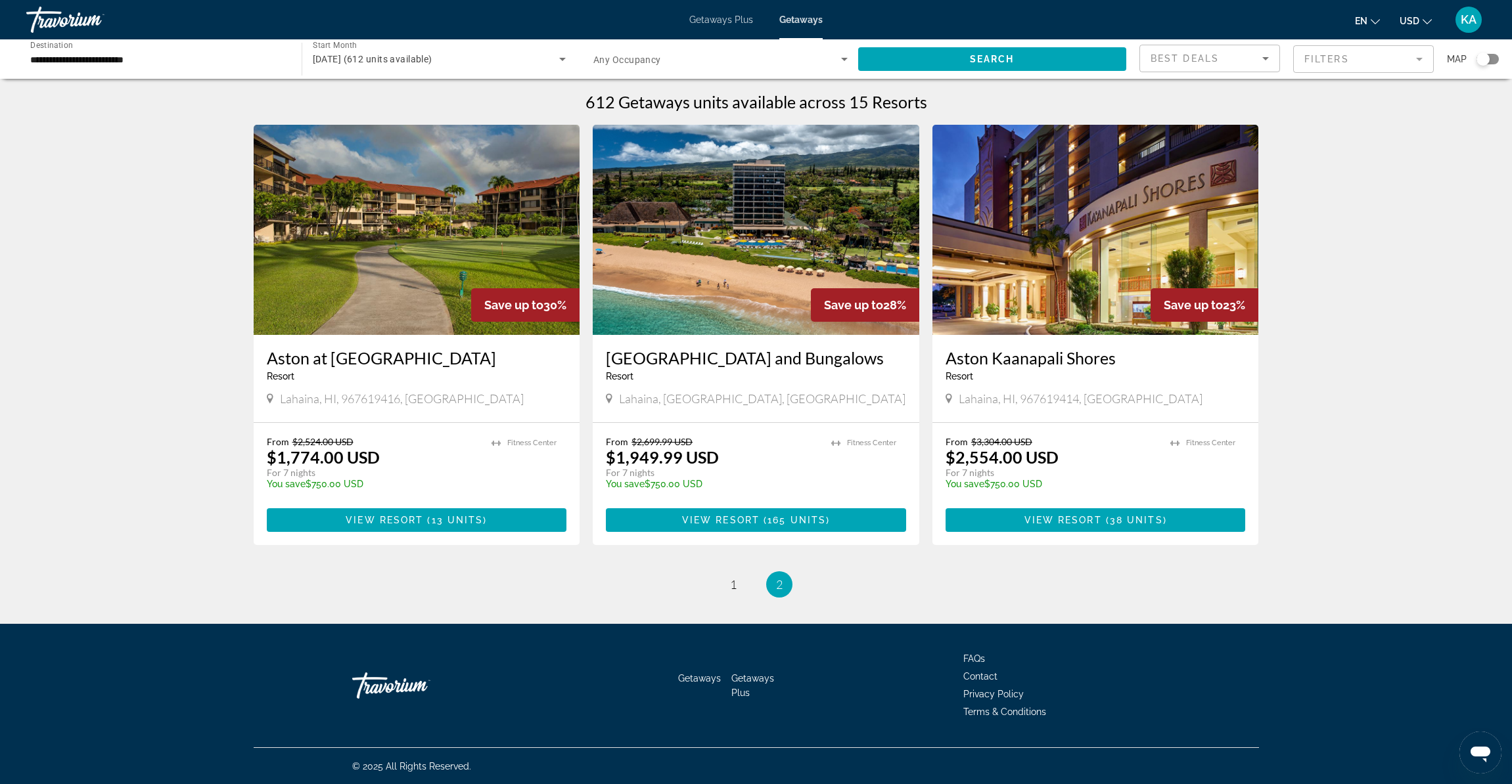
click at [157, 62] on input "**********" at bounding box center [157, 59] width 255 height 16
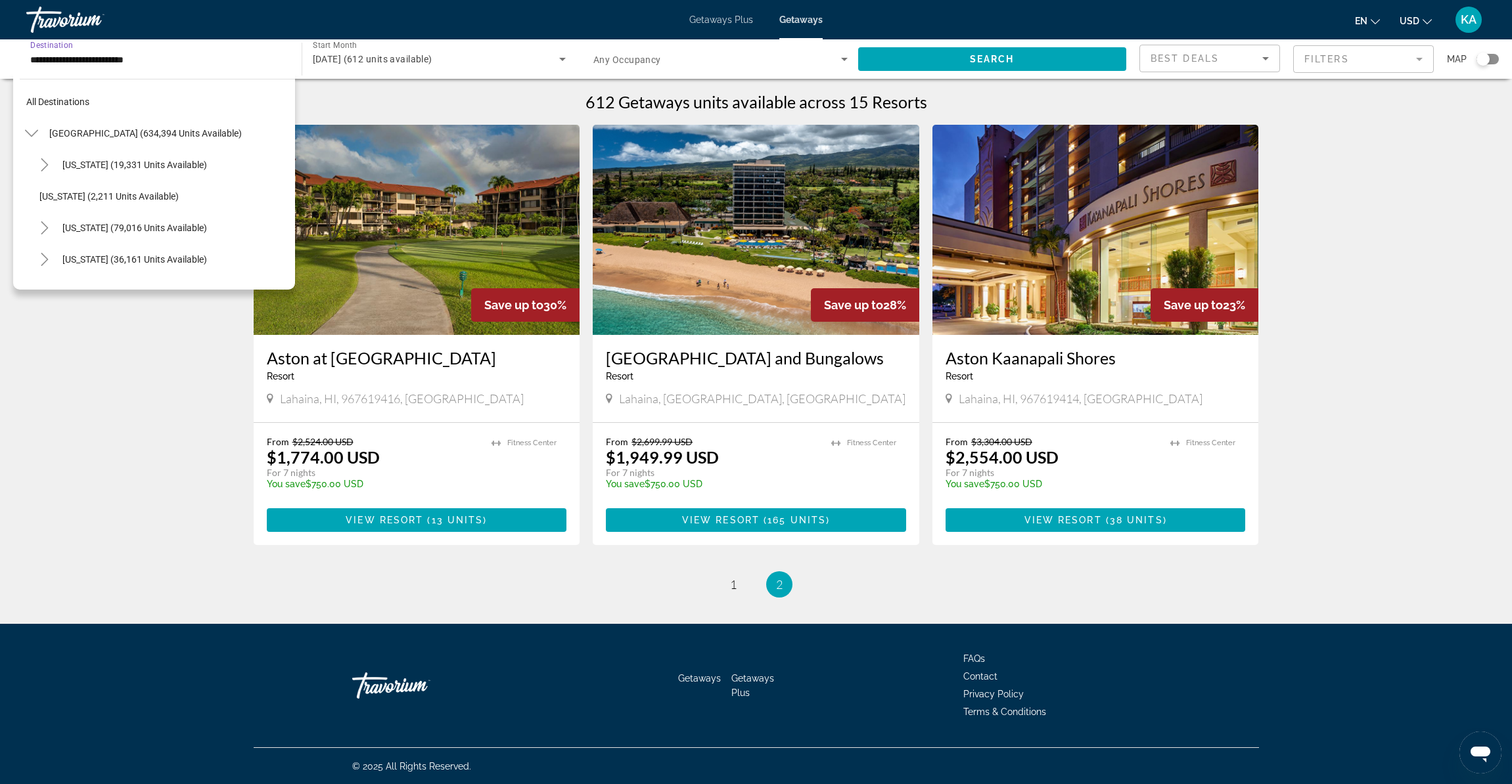
scroll to position [331, 0]
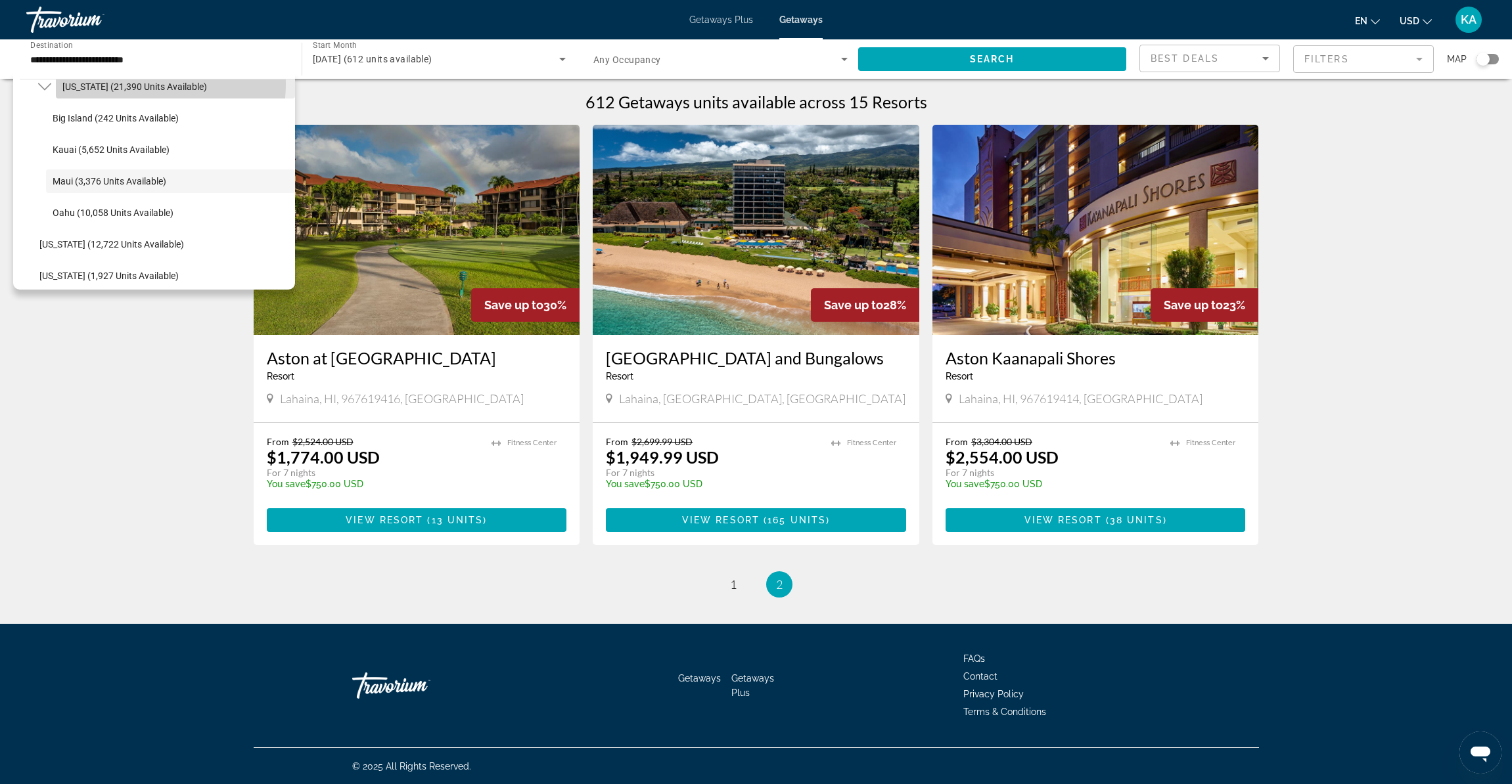
click at [157, 84] on span "Hawaii (21,390 units available)" at bounding box center [135, 86] width 145 height 11
type input "**********"
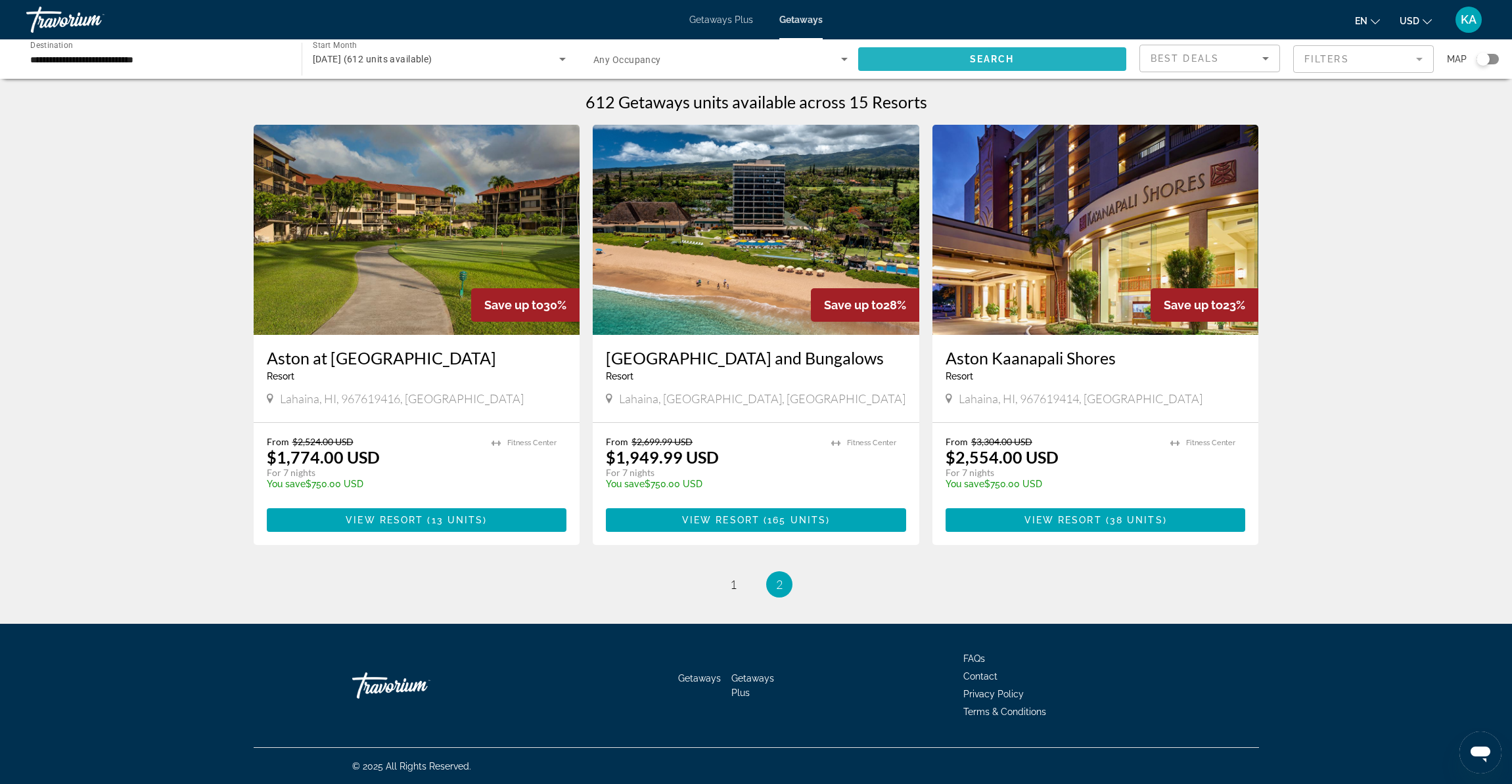
click at [890, 65] on span "Search widget" at bounding box center [992, 59] width 269 height 32
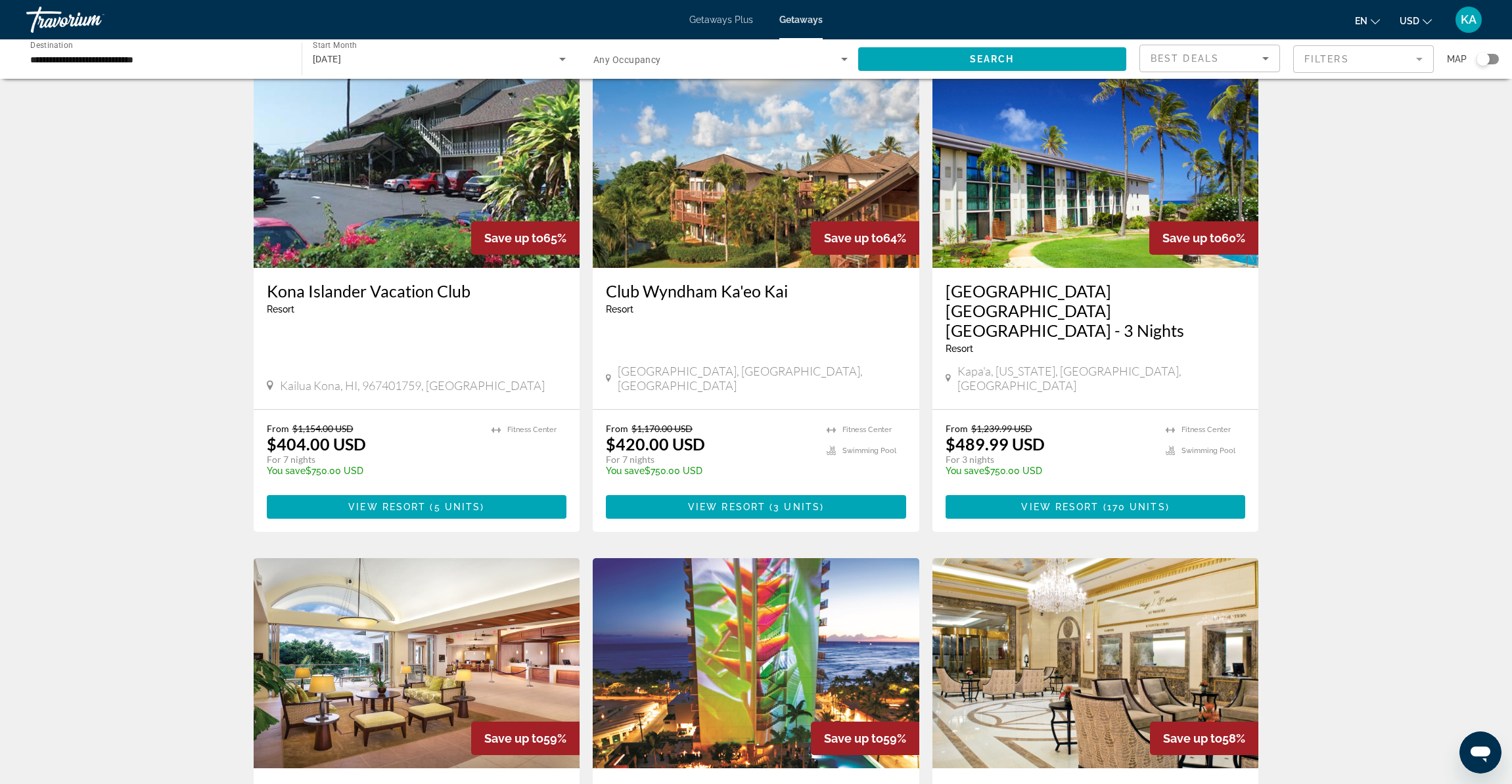
scroll to position [1257, 0]
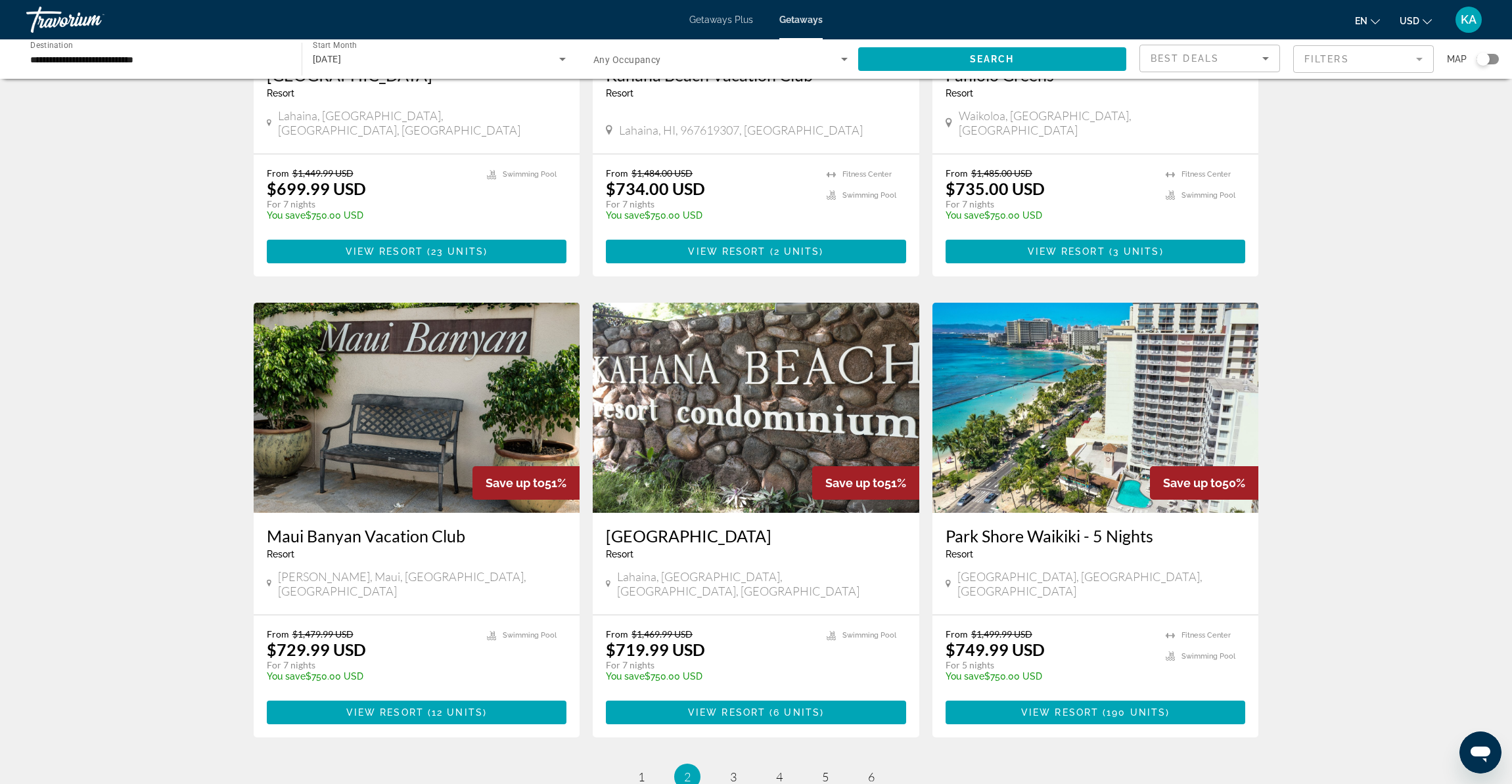
scroll to position [1381, 0]
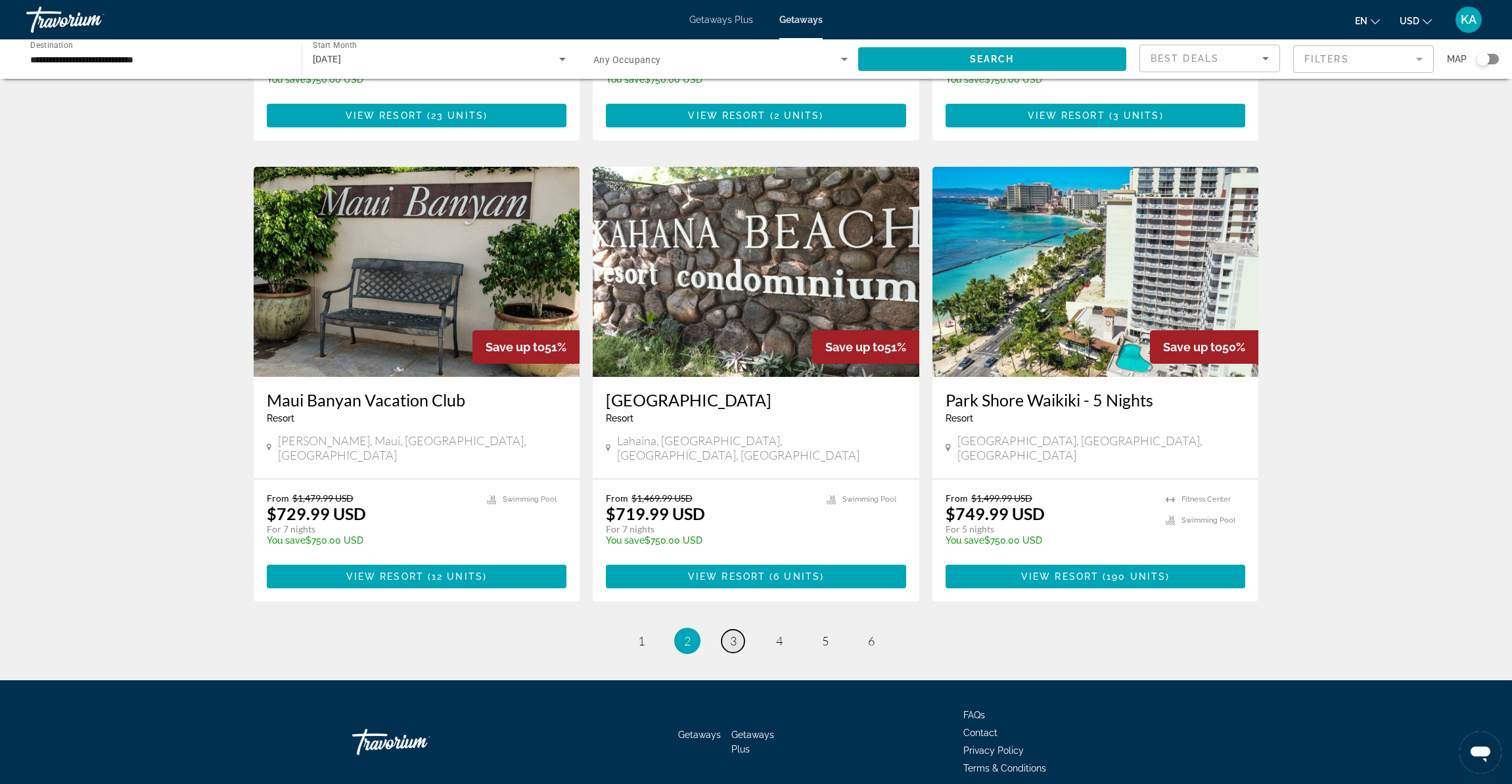
click at [738, 630] on link "page 3" at bounding box center [733, 641] width 23 height 23
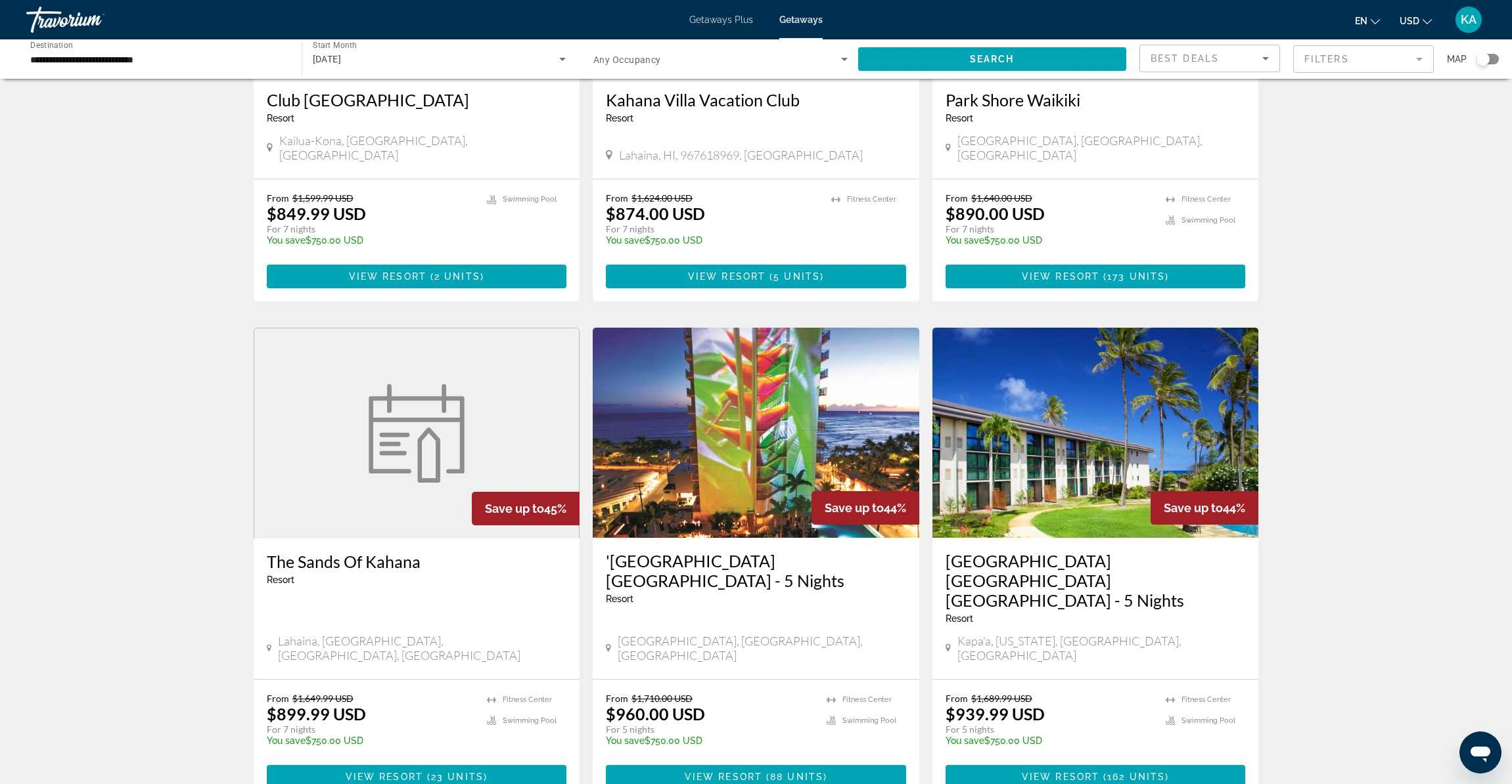
scroll to position [1381, 0]
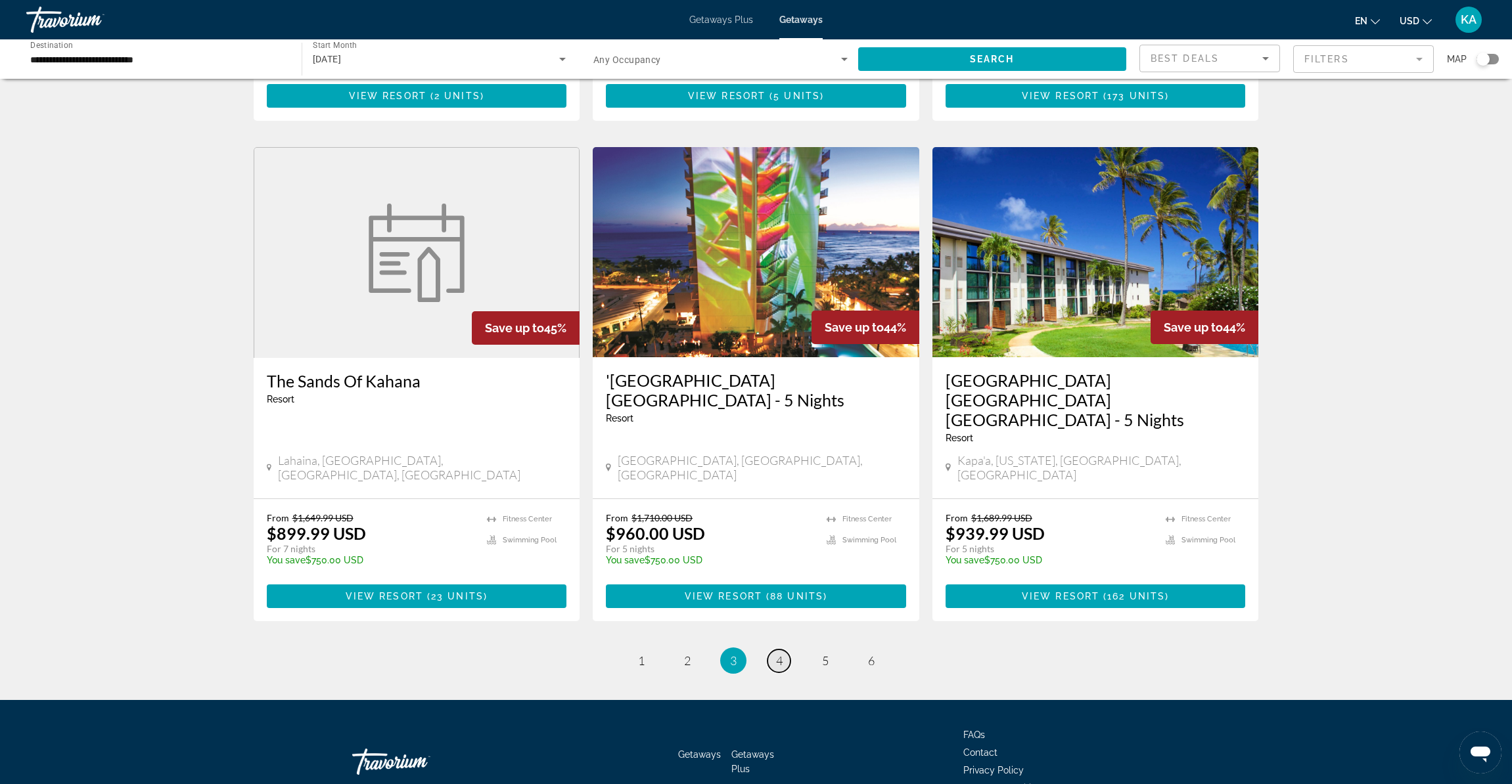
click at [775, 649] on link "page 4" at bounding box center [779, 660] width 23 height 23
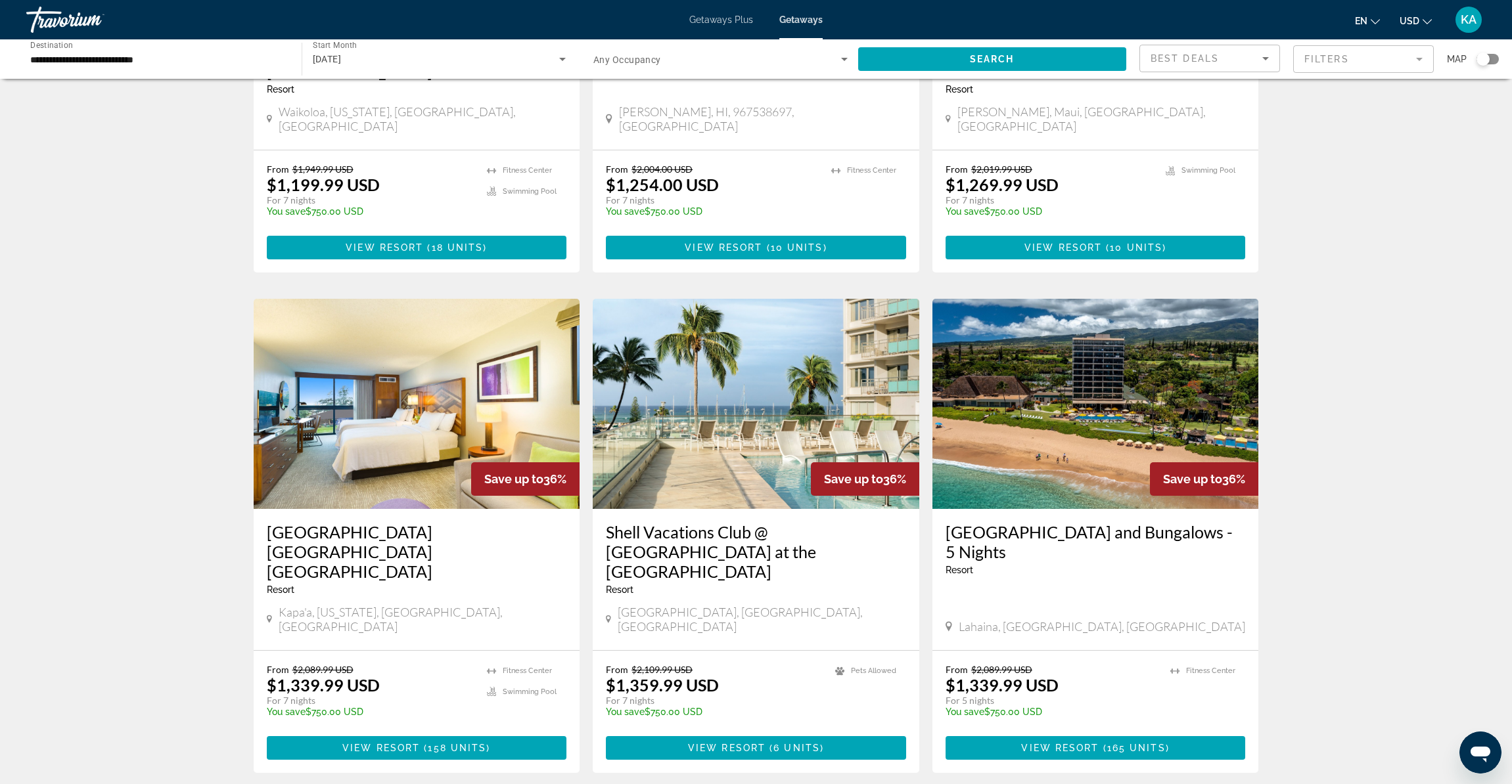
scroll to position [1381, 0]
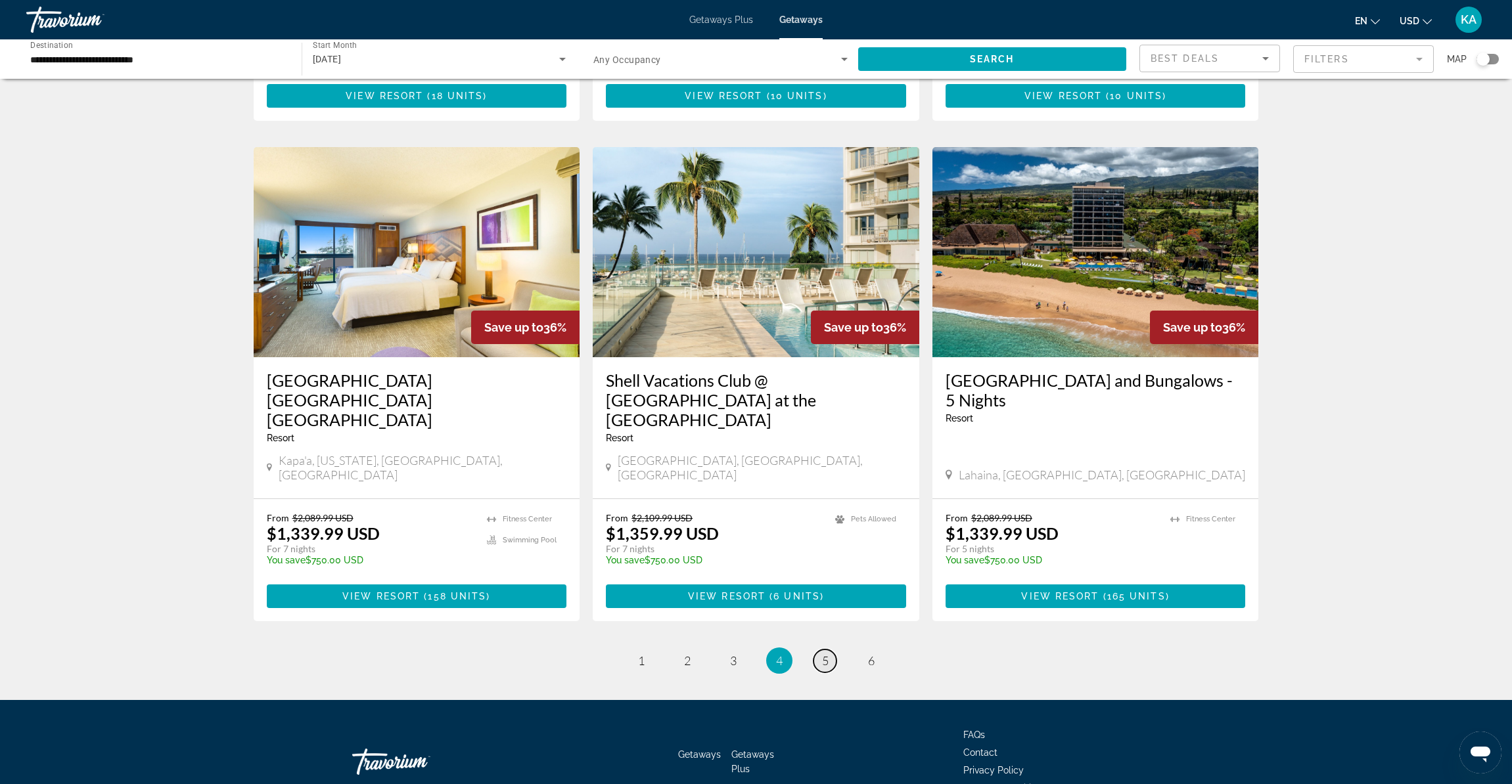
click at [826, 653] on span "5" at bounding box center [825, 660] width 7 height 14
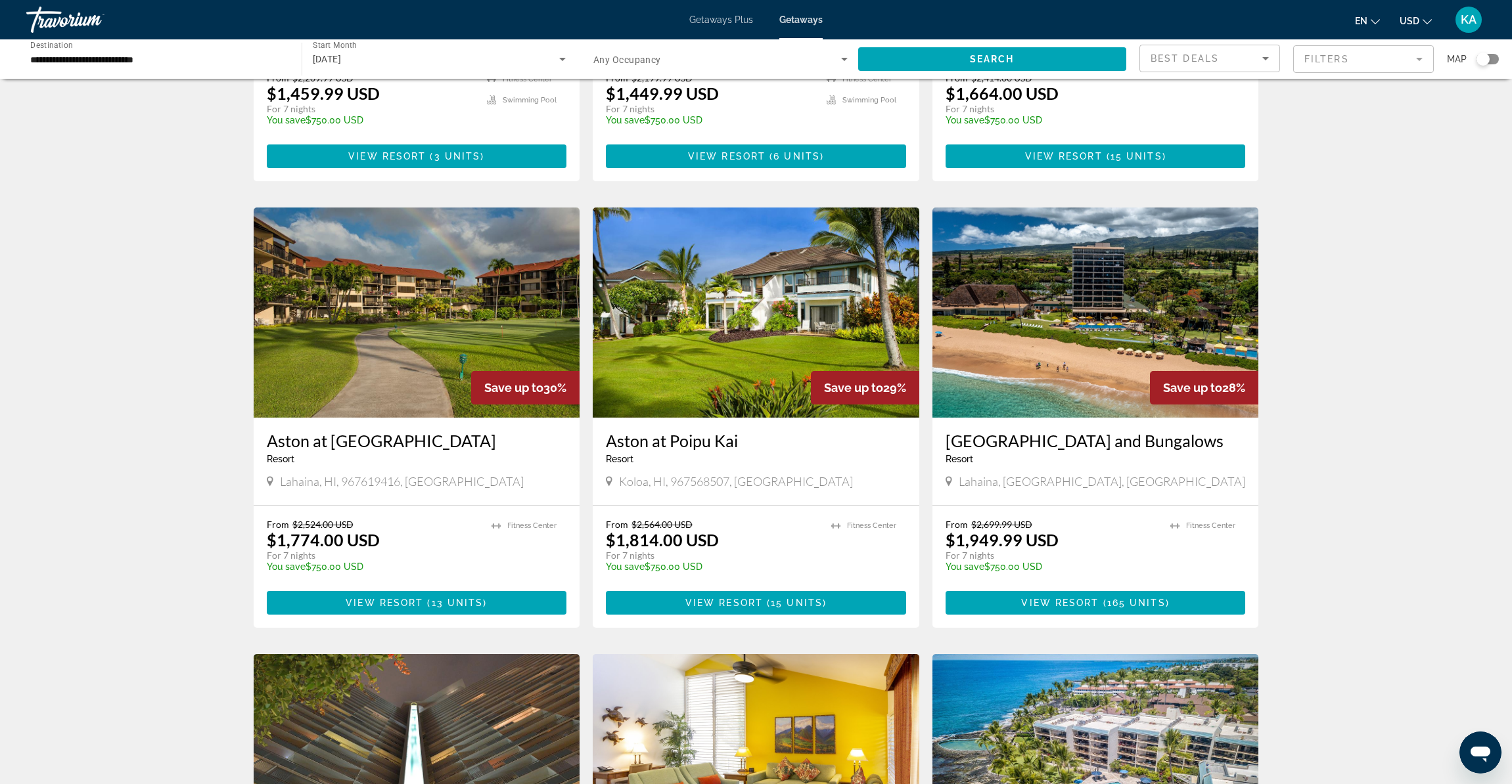
scroll to position [857, 0]
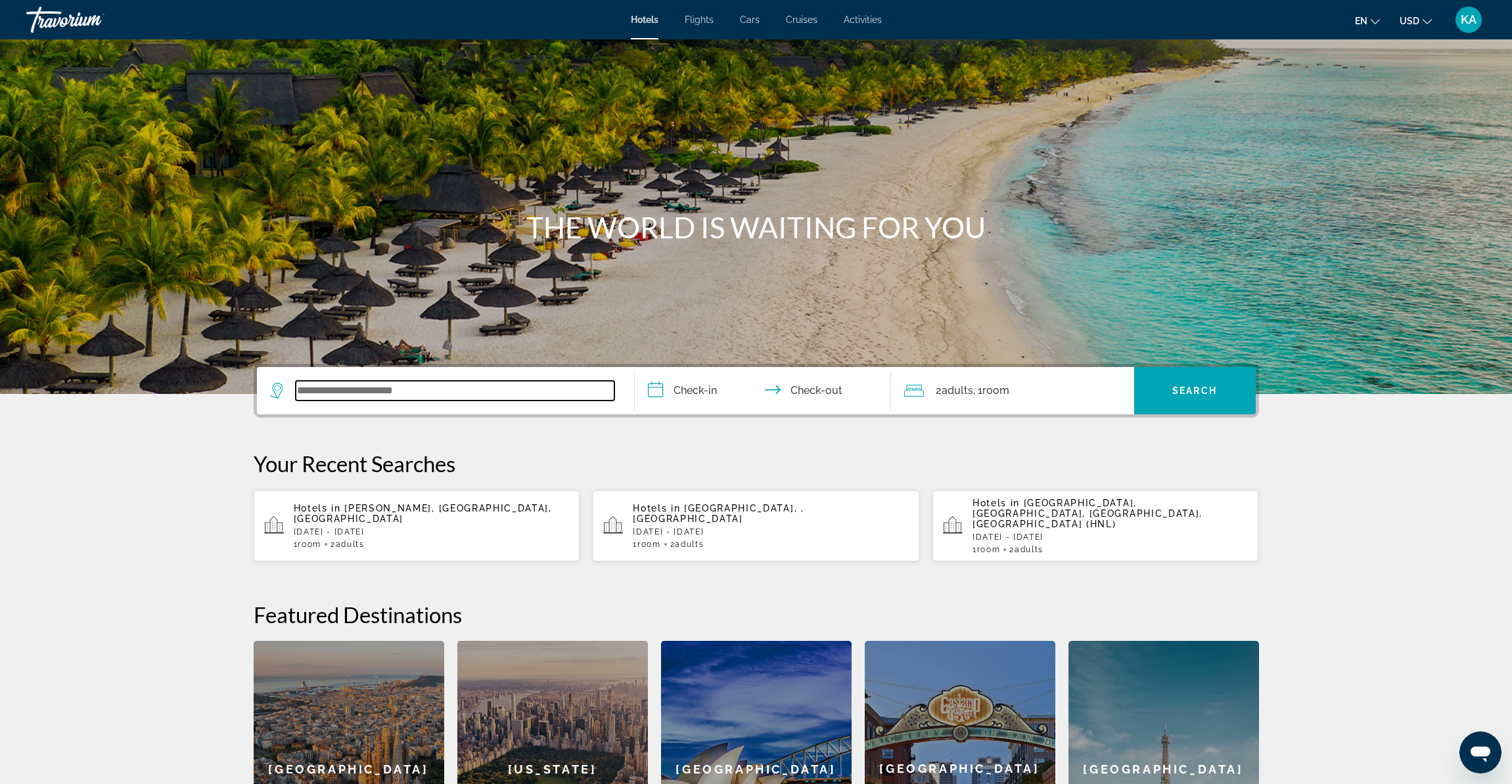
click at [593, 385] on input "Search widget" at bounding box center [455, 391] width 319 height 20
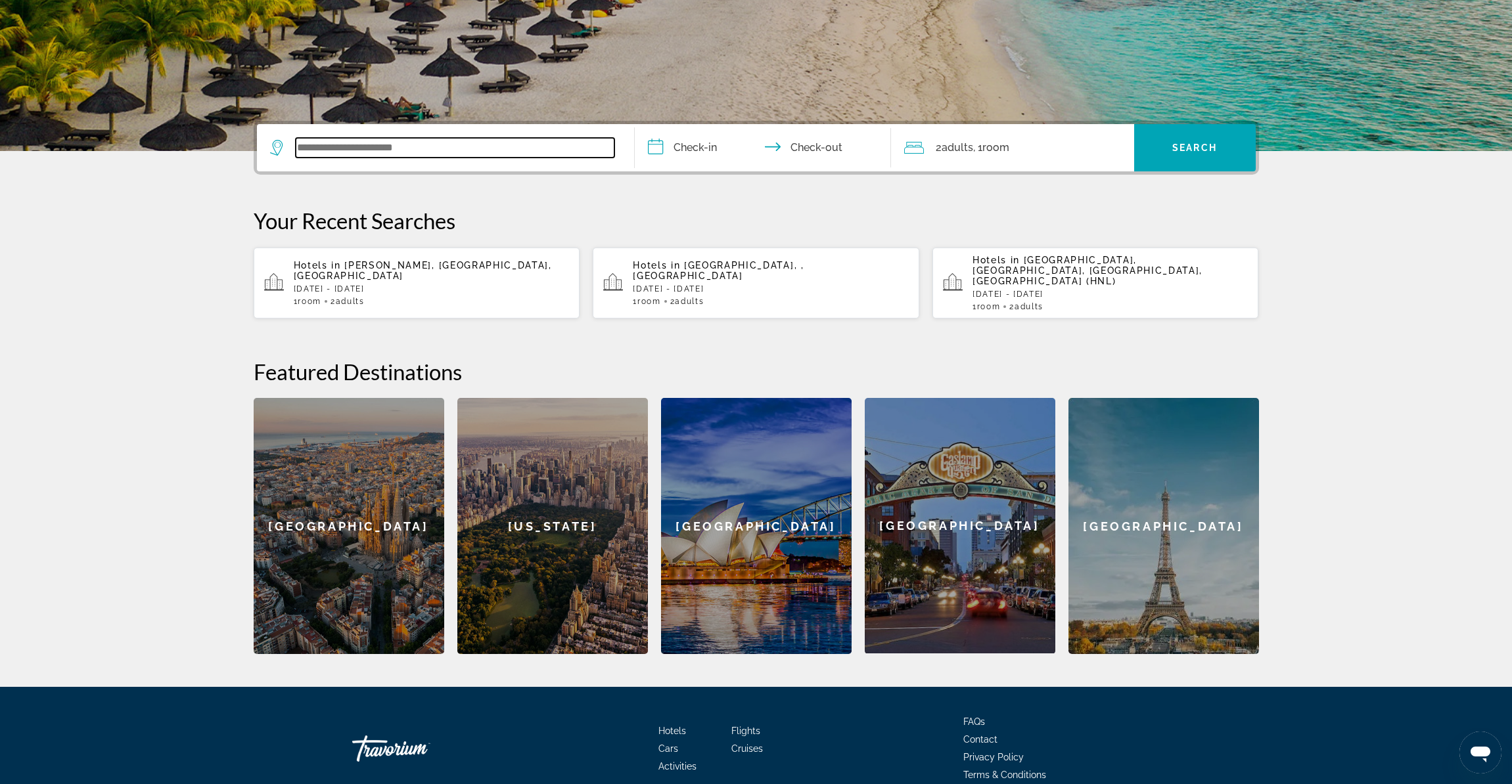
scroll to position [301, 0]
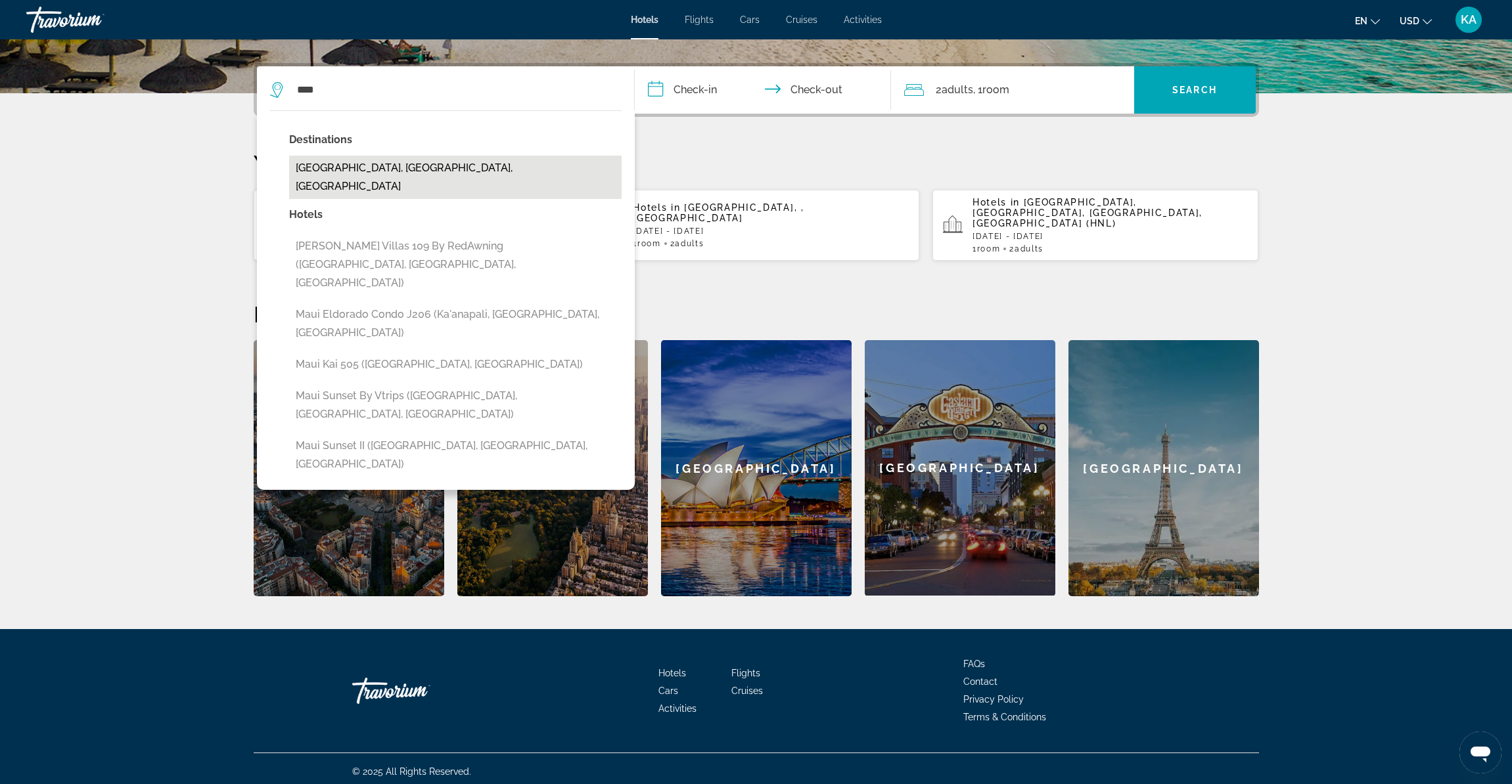
click at [412, 167] on button "[GEOGRAPHIC_DATA], [GEOGRAPHIC_DATA], [GEOGRAPHIC_DATA]" at bounding box center [455, 177] width 332 height 44
type input "**********"
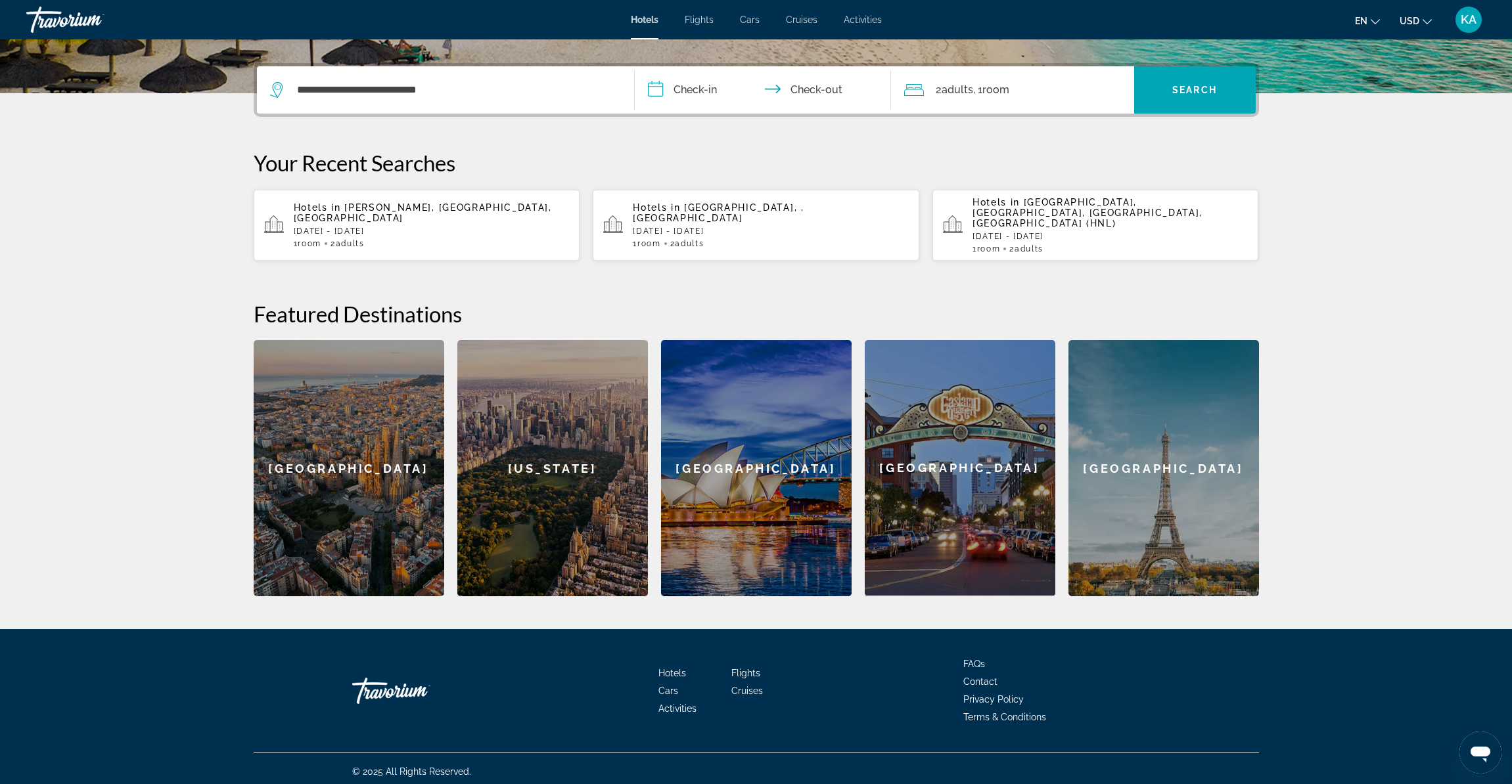
click at [683, 95] on input "**********" at bounding box center [765, 91] width 261 height 51
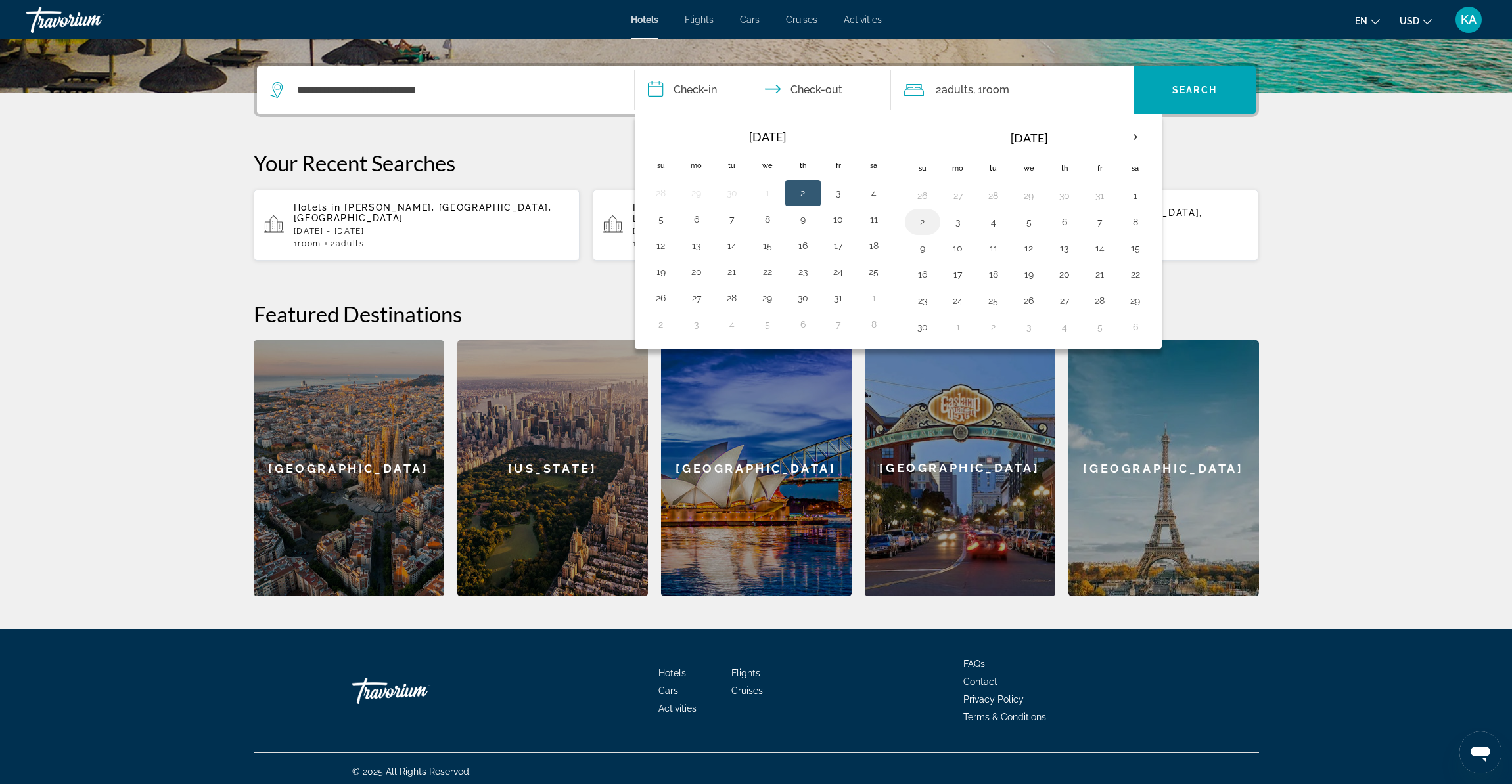
click at [926, 225] on button "2" at bounding box center [923, 222] width 21 height 18
click at [922, 249] on button "9" at bounding box center [923, 249] width 21 height 18
type input "**********"
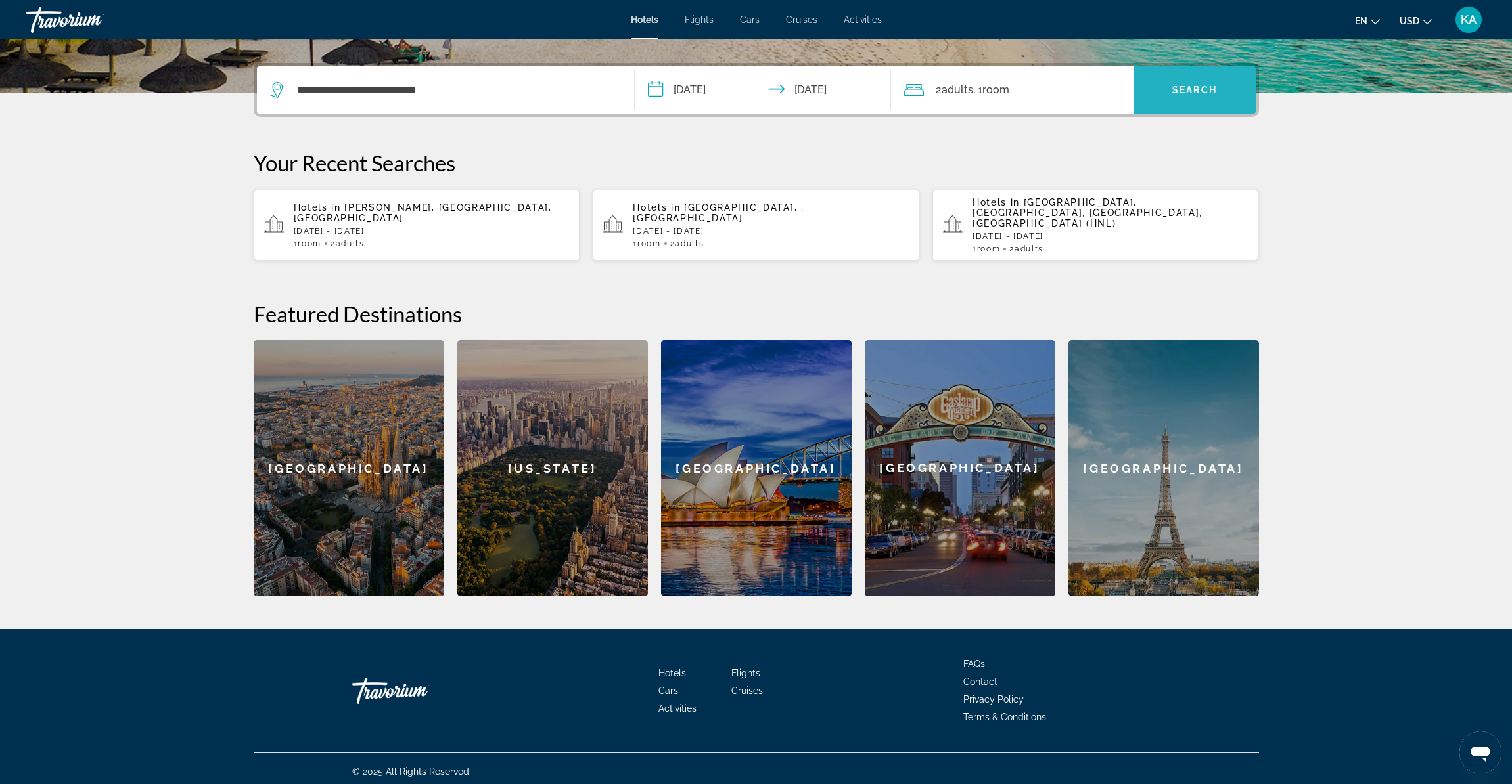
click at [1151, 97] on span "Search widget" at bounding box center [1195, 90] width 121 height 32
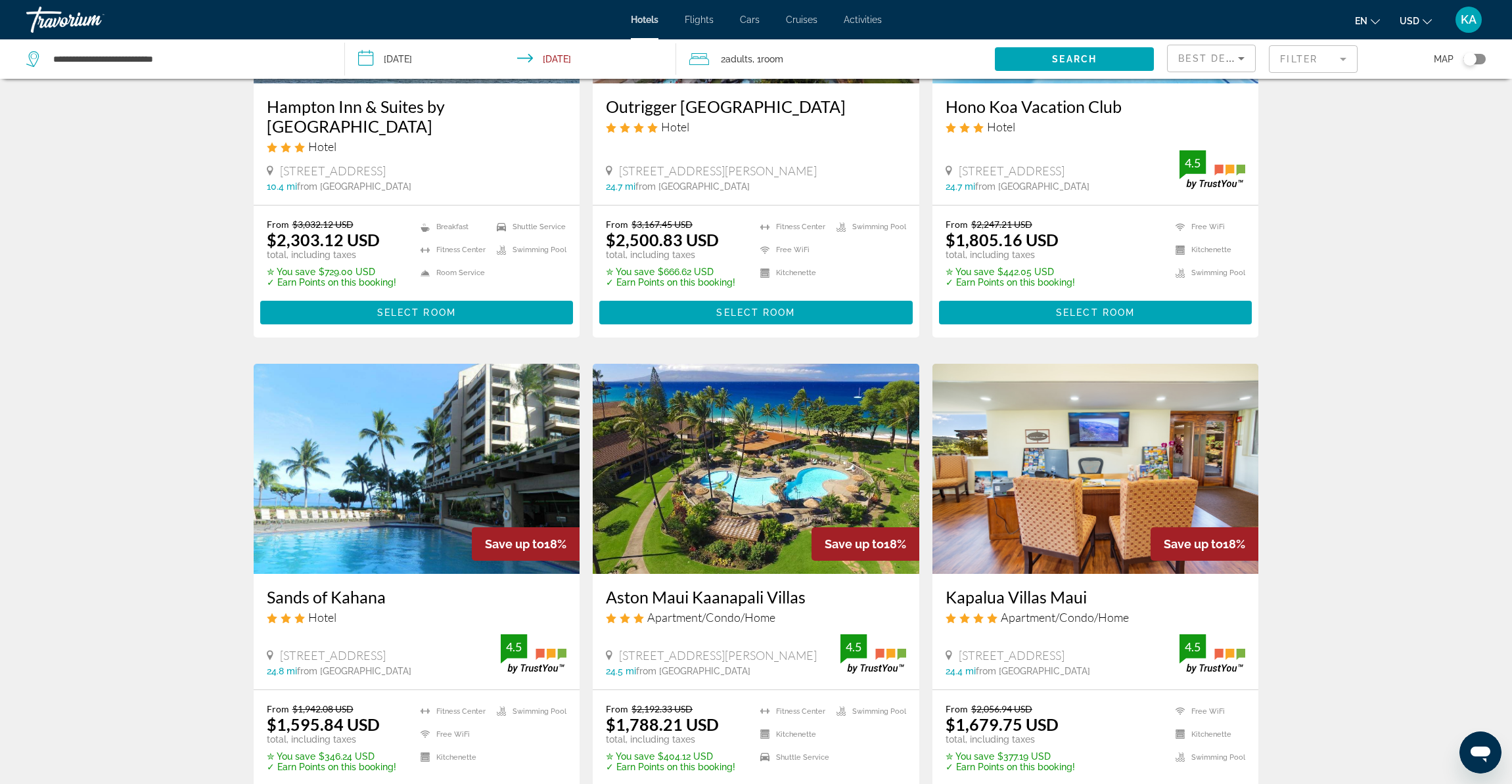
scroll to position [1485, 0]
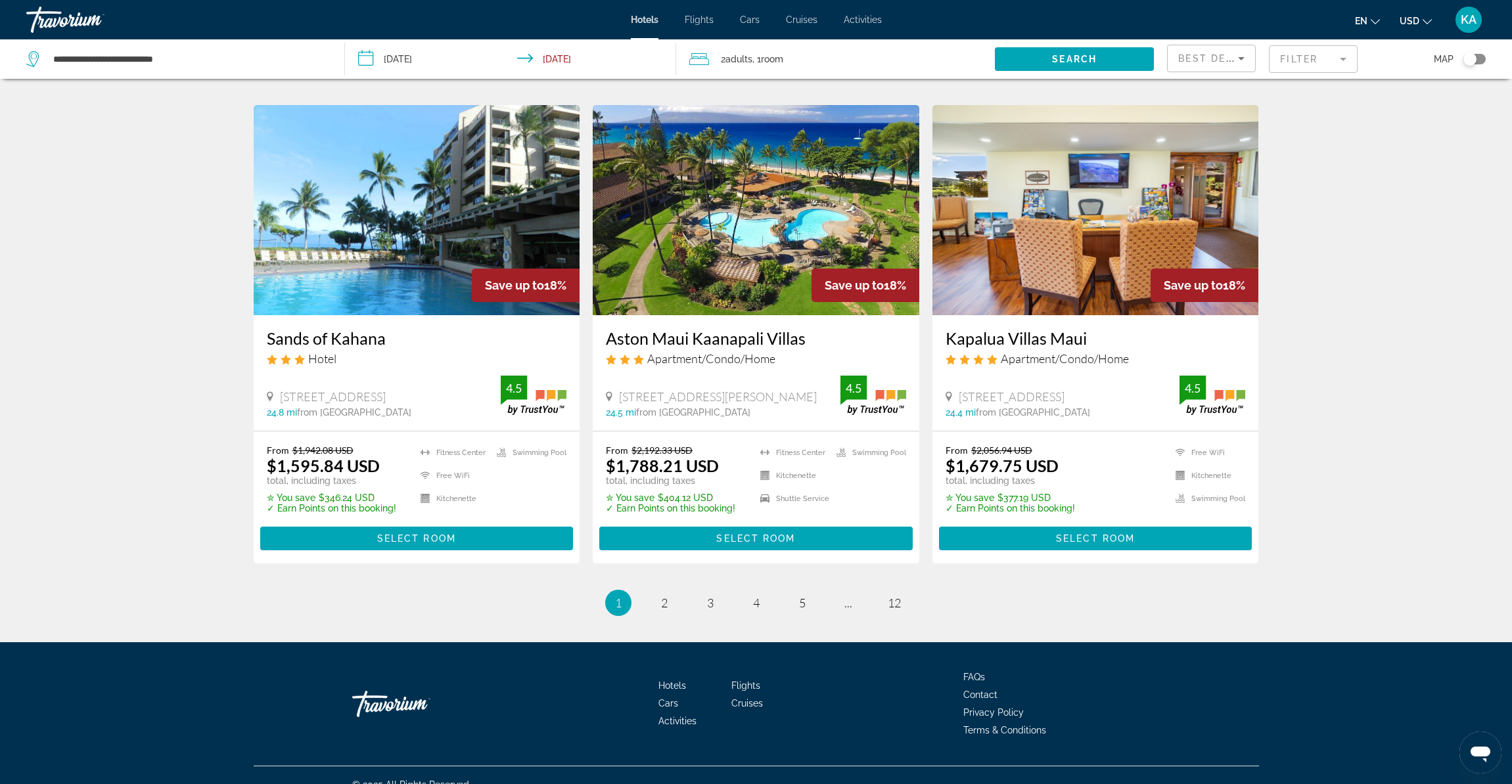
click at [1216, 63] on span "Best Deals" at bounding box center [1213, 59] width 69 height 11
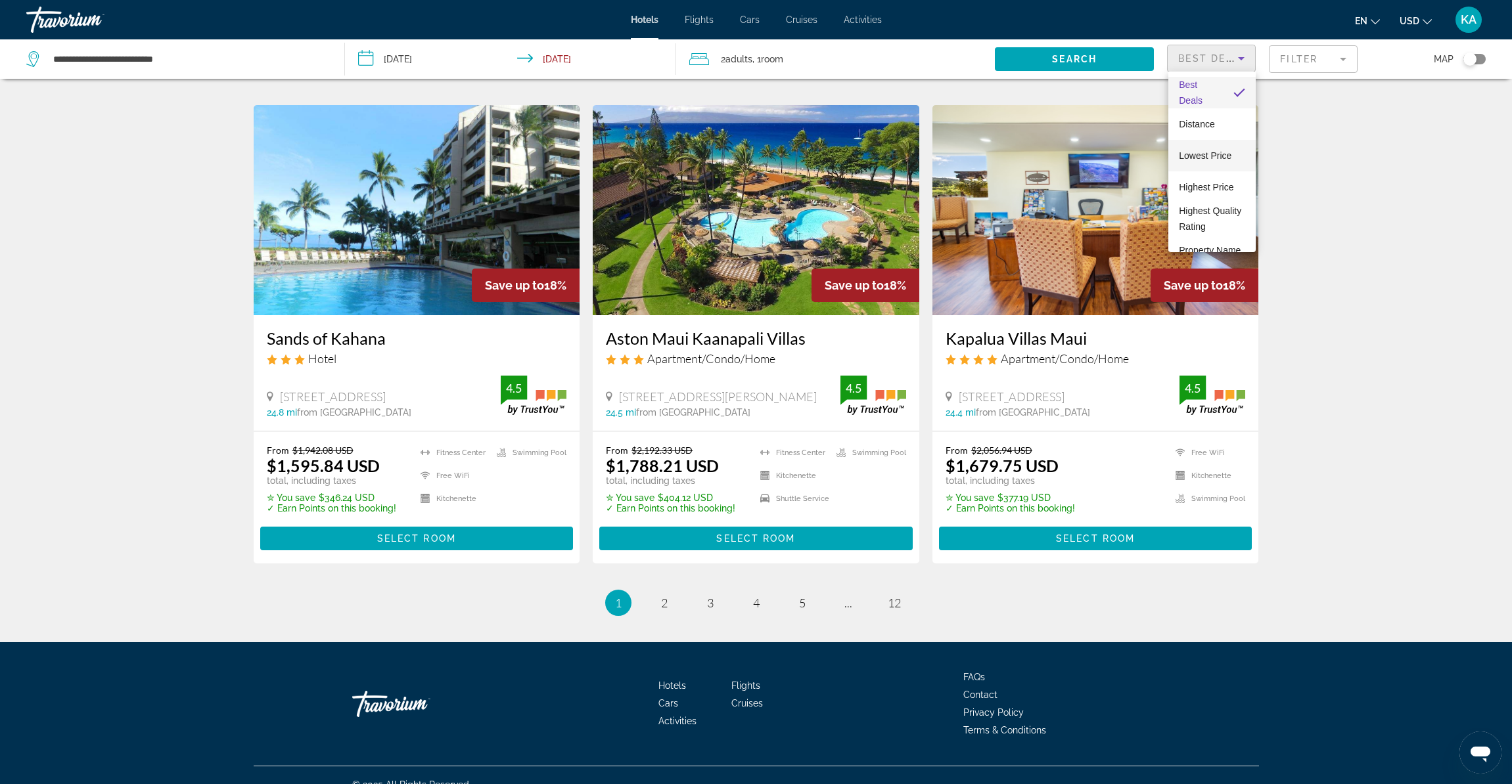
click at [1191, 159] on span "Lowest Price" at bounding box center [1205, 156] width 53 height 11
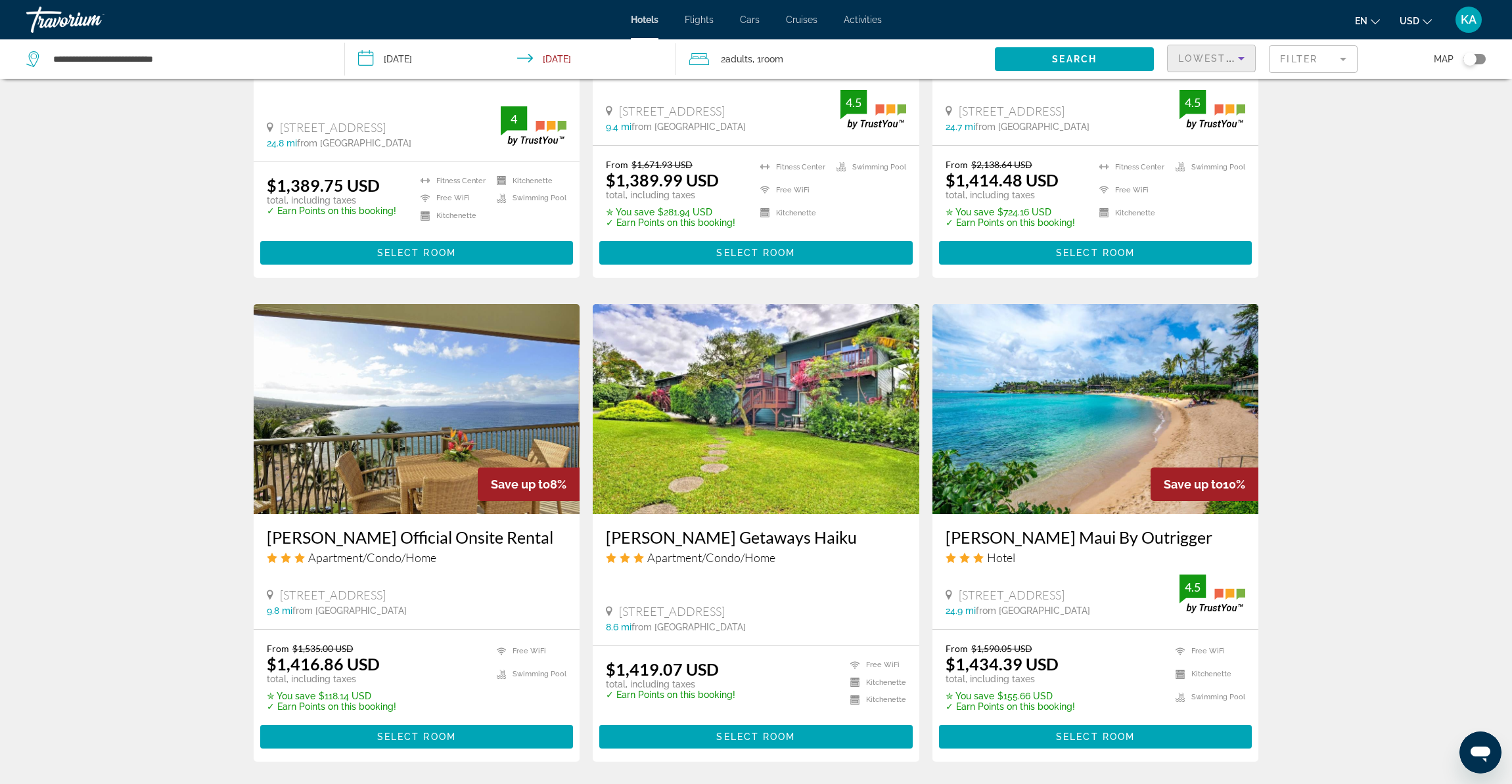
scroll to position [792, 0]
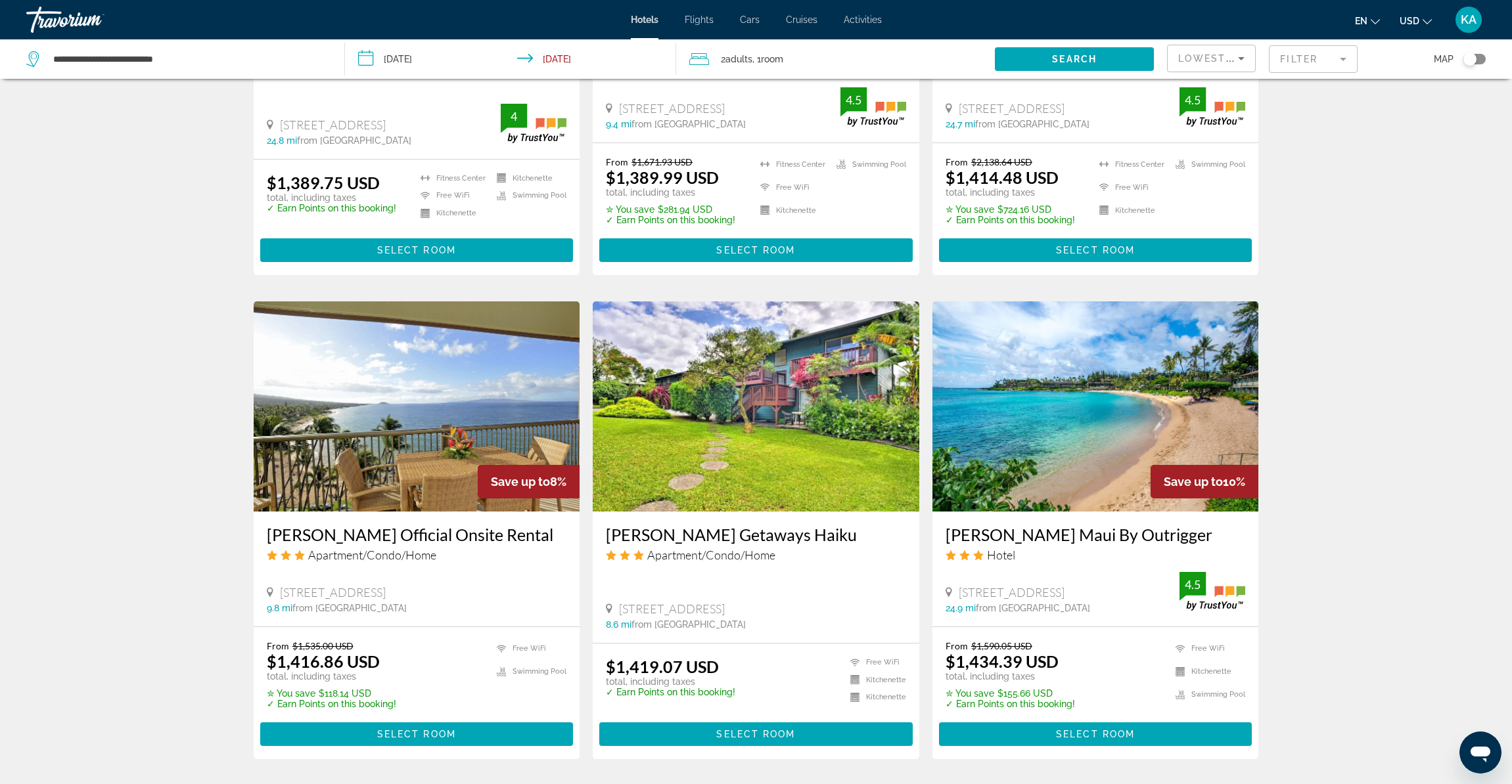
click at [532, 437] on img "Main content" at bounding box center [417, 406] width 327 height 210
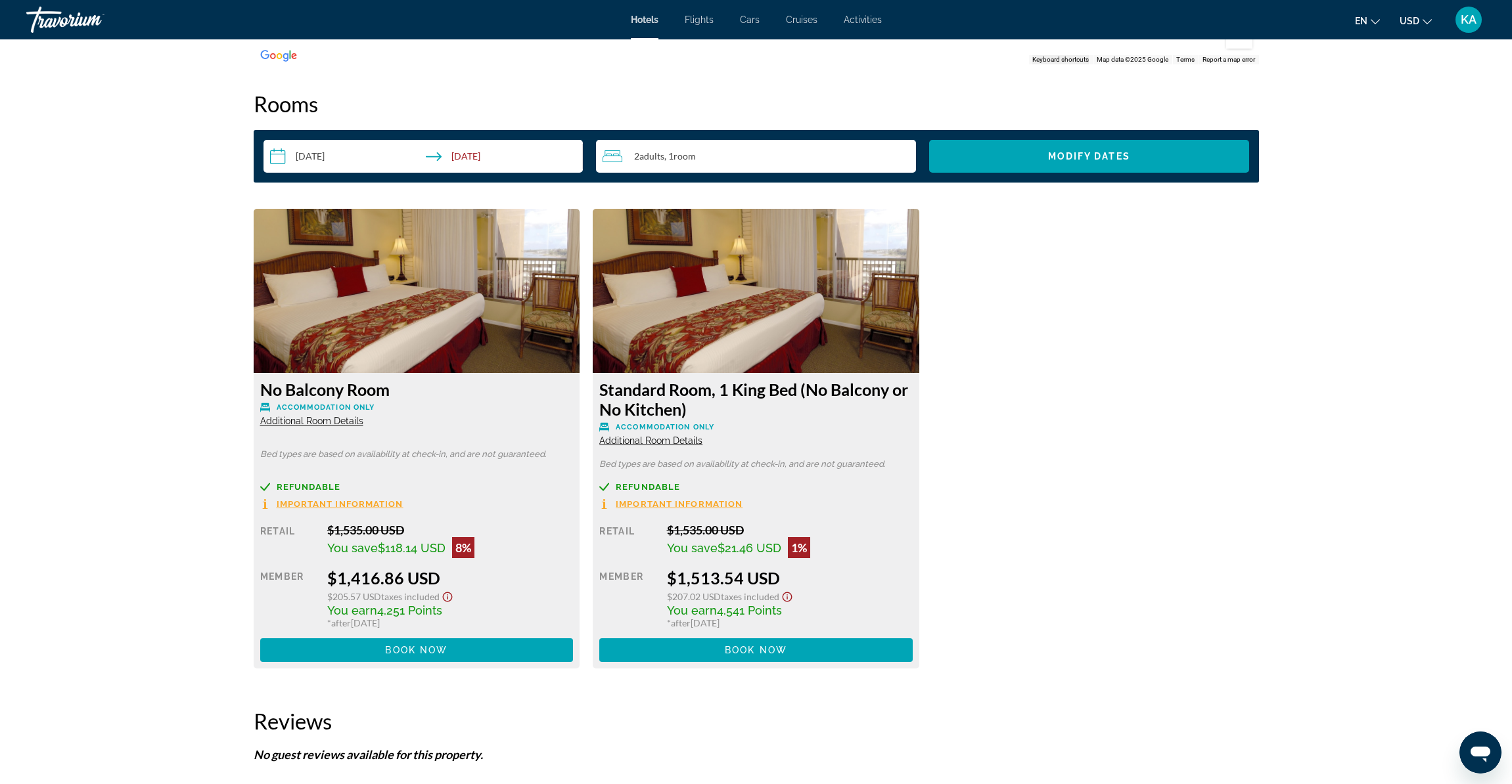
scroll to position [1794, 0]
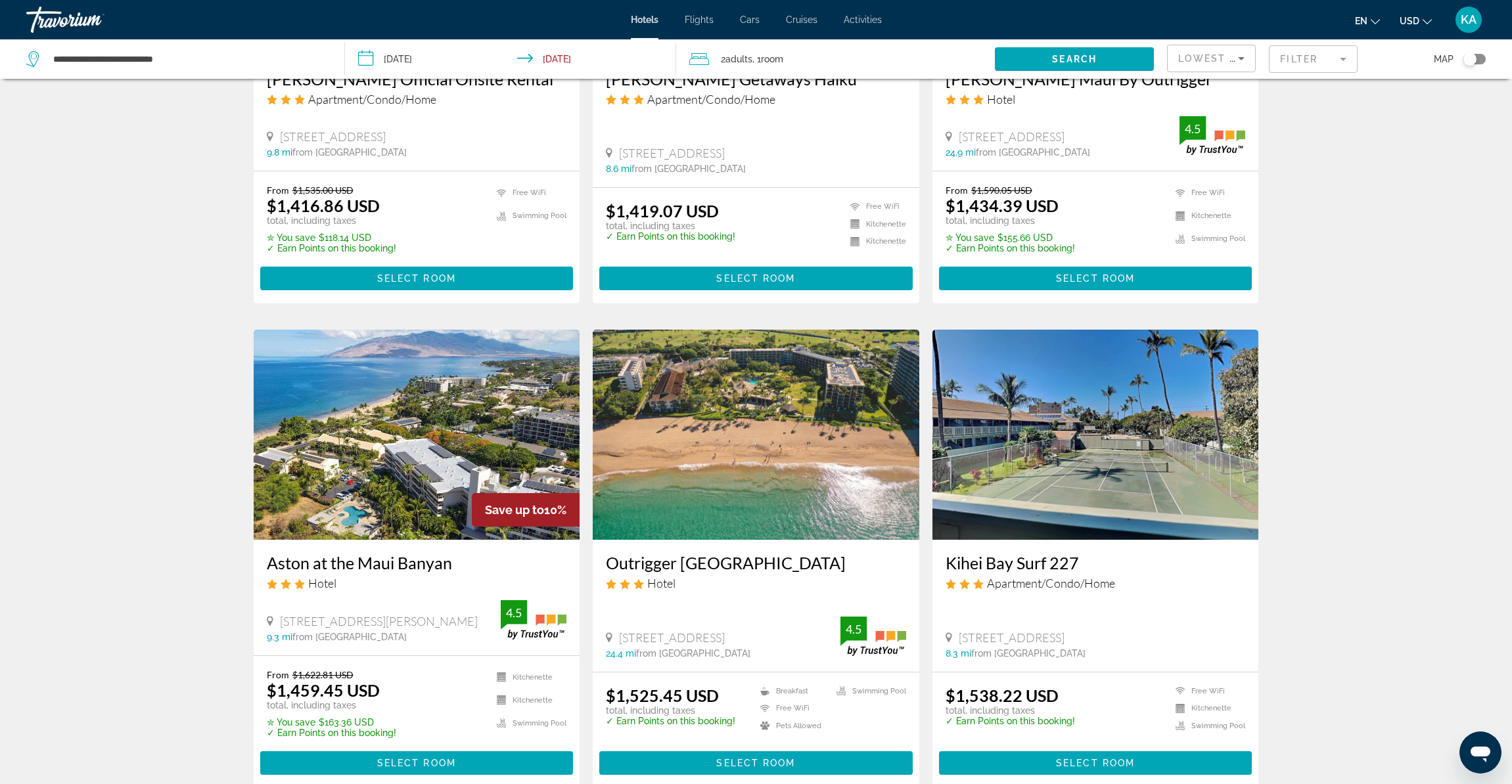
scroll to position [1251, 0]
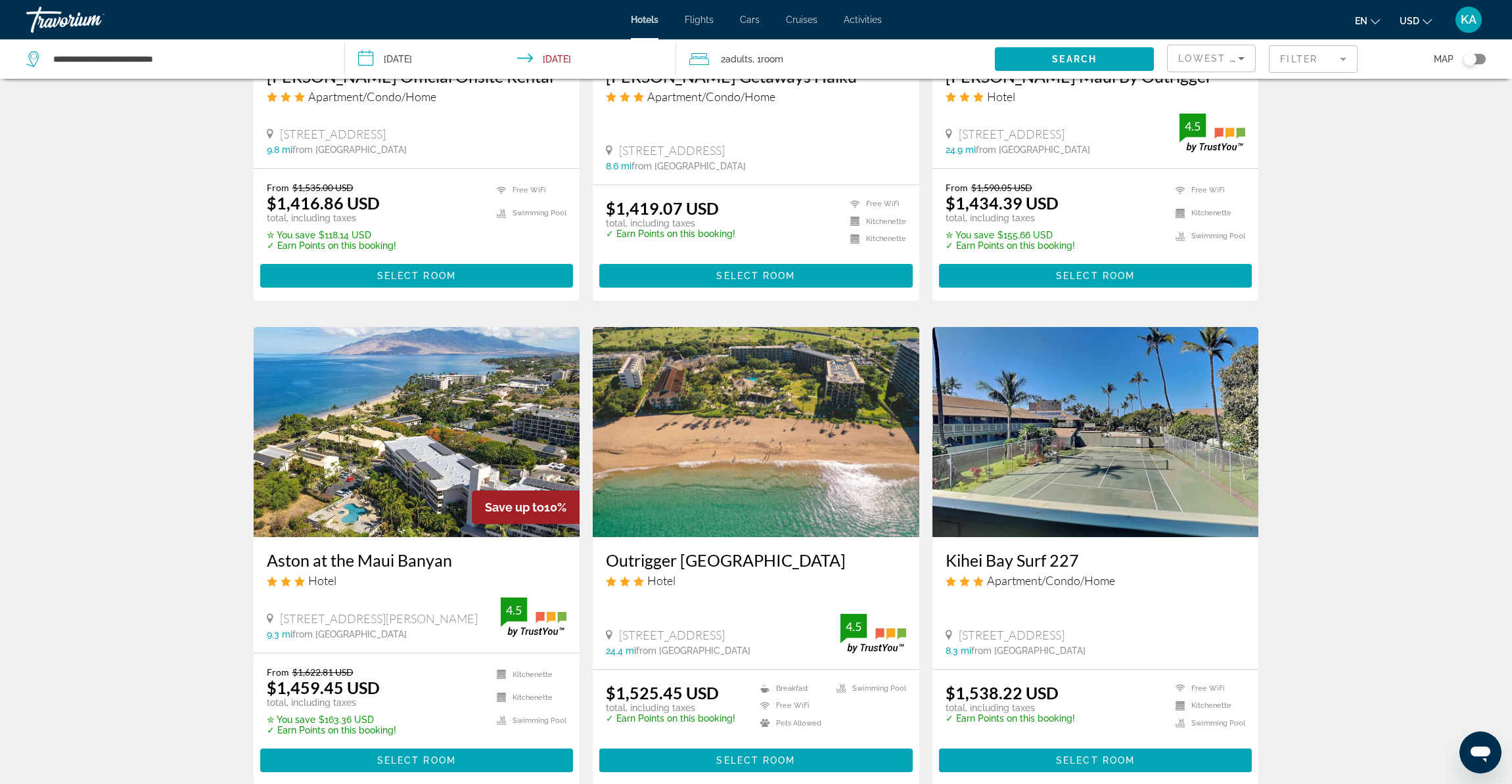
click at [784, 494] on img "Main content" at bounding box center [756, 432] width 327 height 210
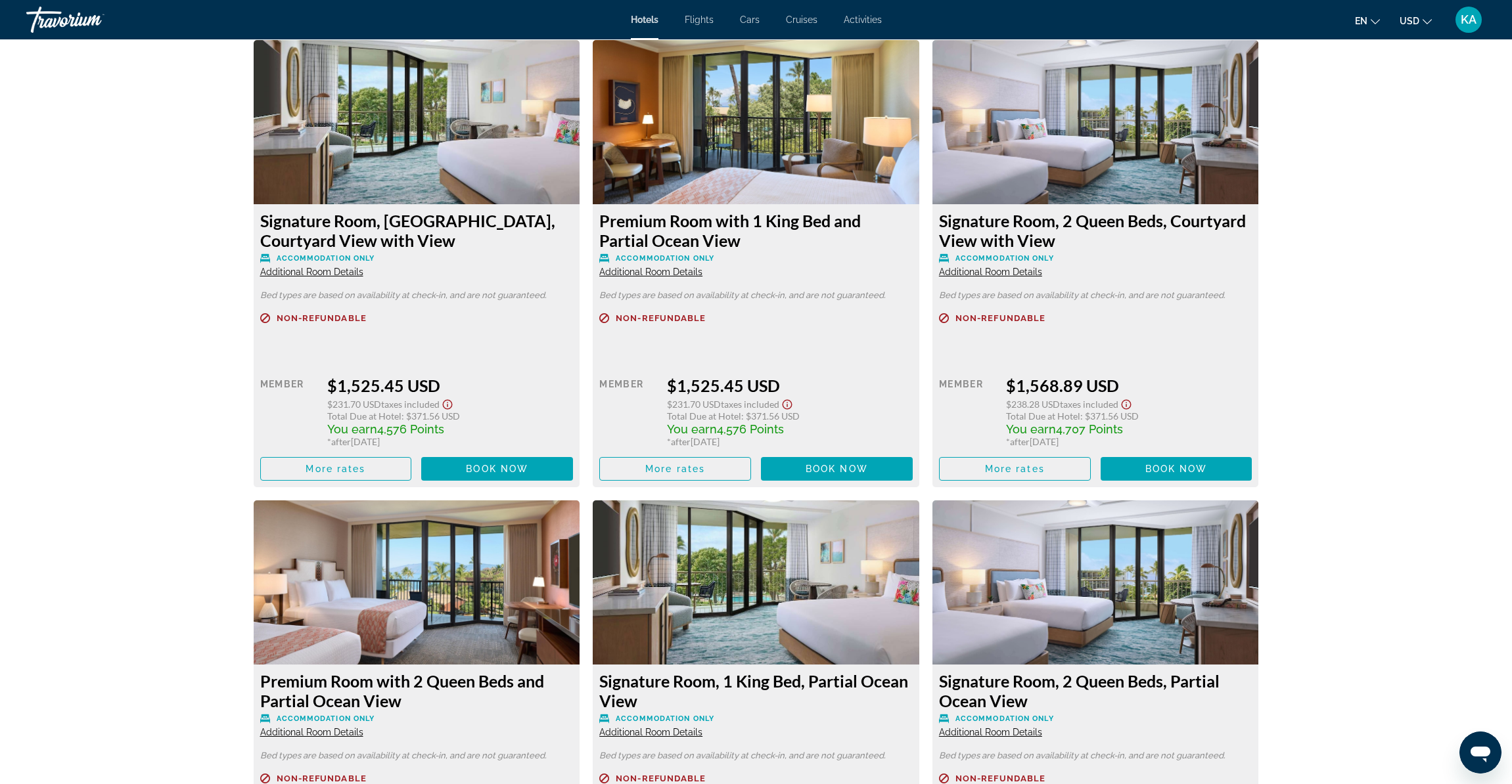
scroll to position [1569, 0]
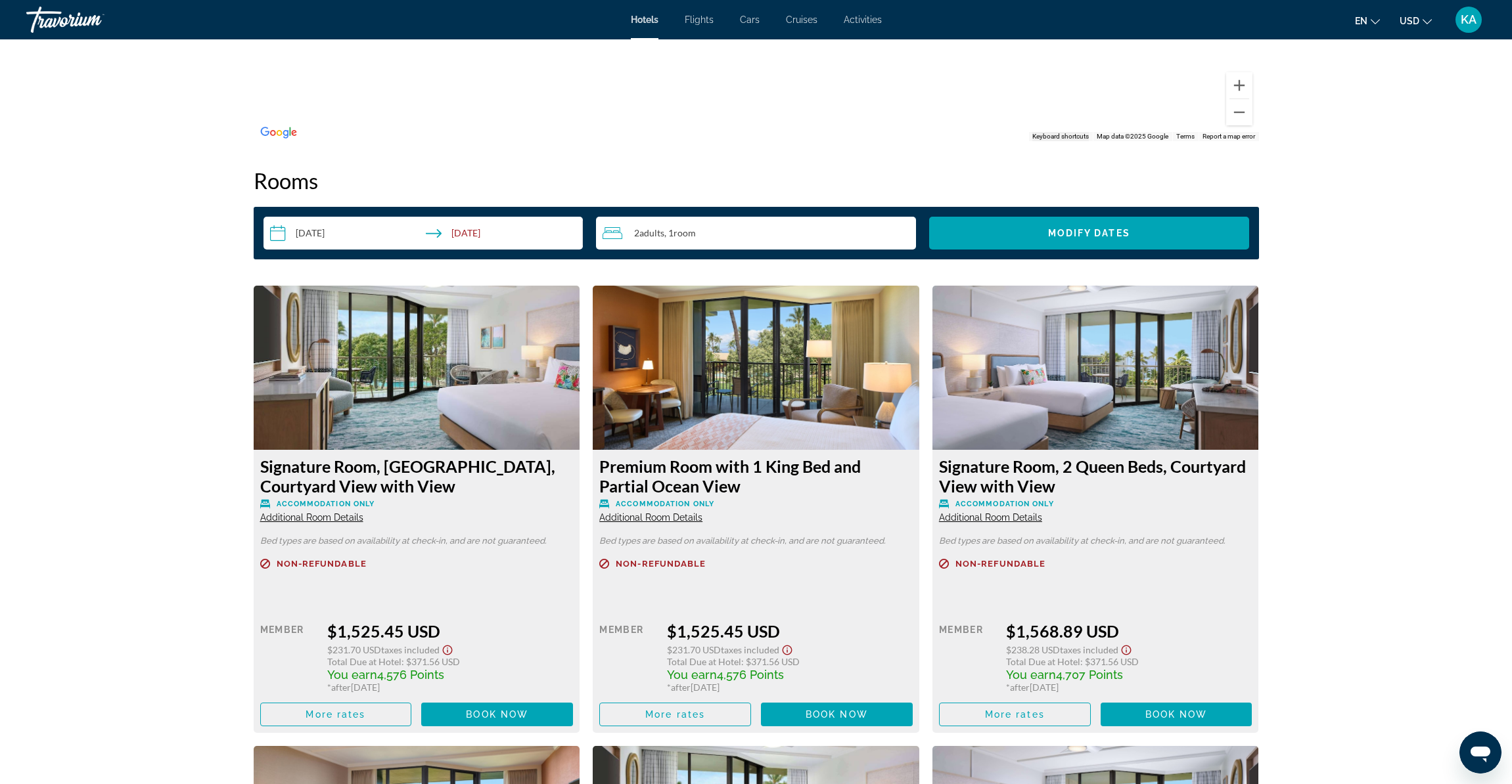
click at [306, 236] on input "**********" at bounding box center [426, 235] width 326 height 37
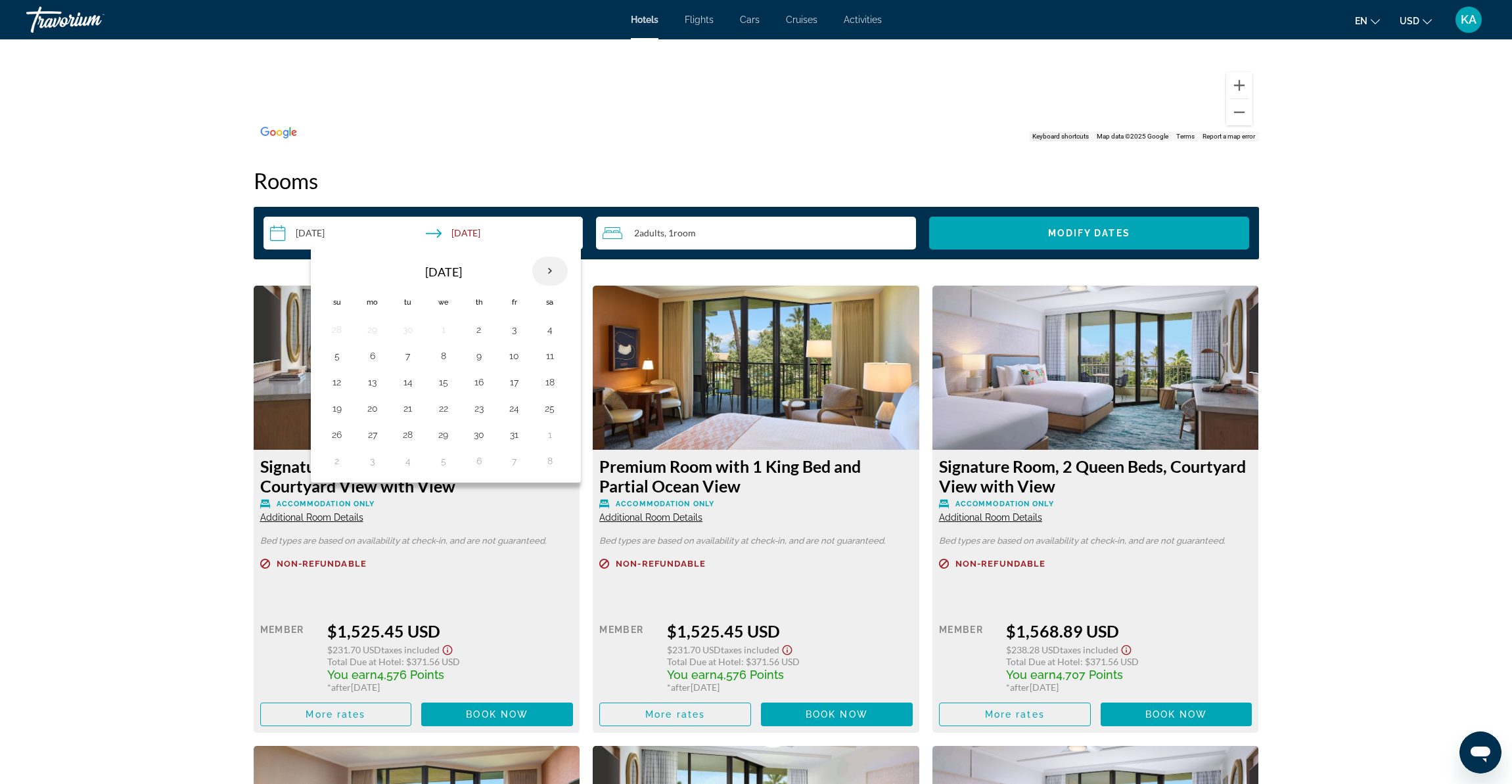
click at [548, 274] on th "Next month" at bounding box center [550, 271] width 35 height 29
click at [380, 361] on button "3" at bounding box center [373, 356] width 21 height 18
click at [376, 382] on button "10" at bounding box center [373, 382] width 21 height 18
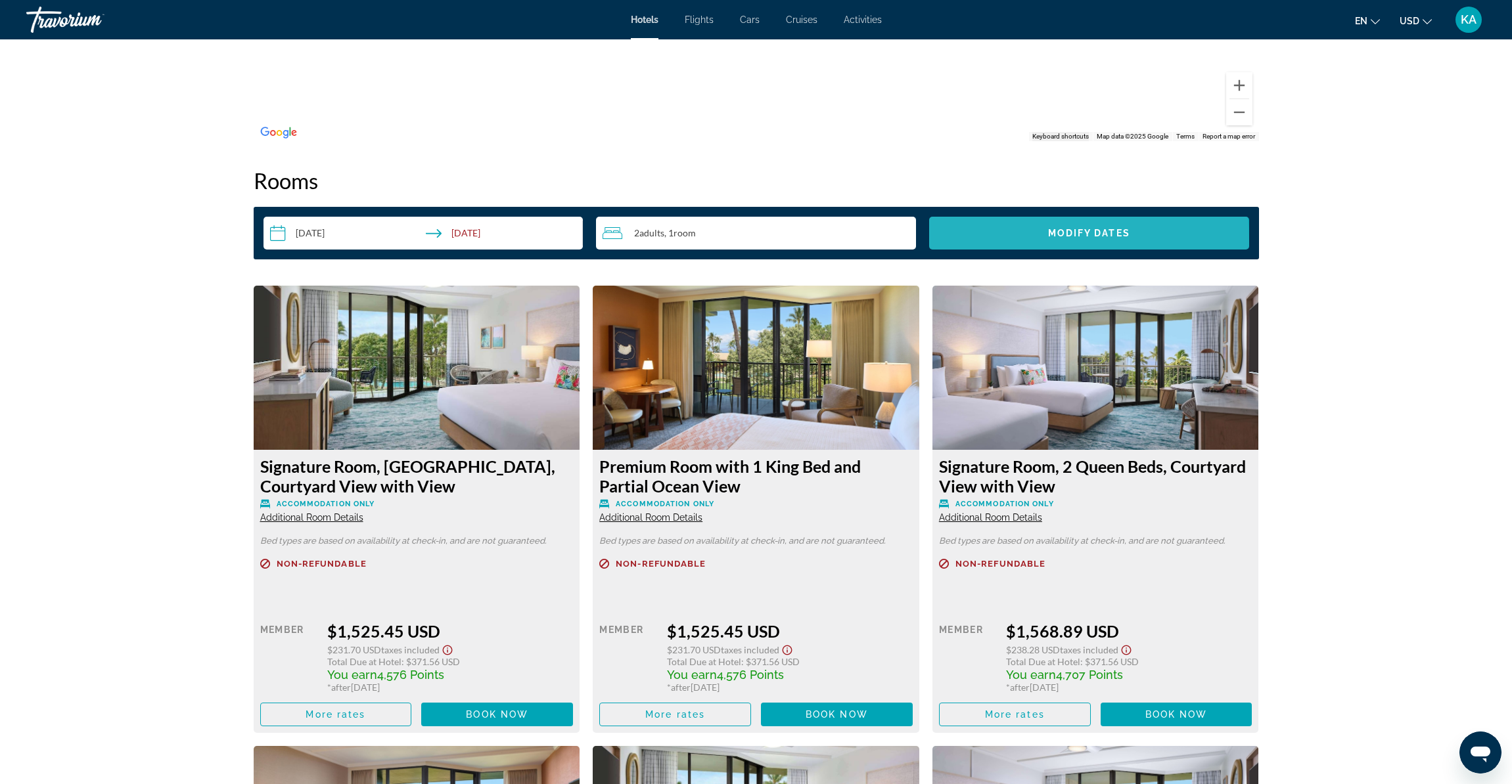
click at [949, 242] on span "Search widget" at bounding box center [1089, 233] width 320 height 32
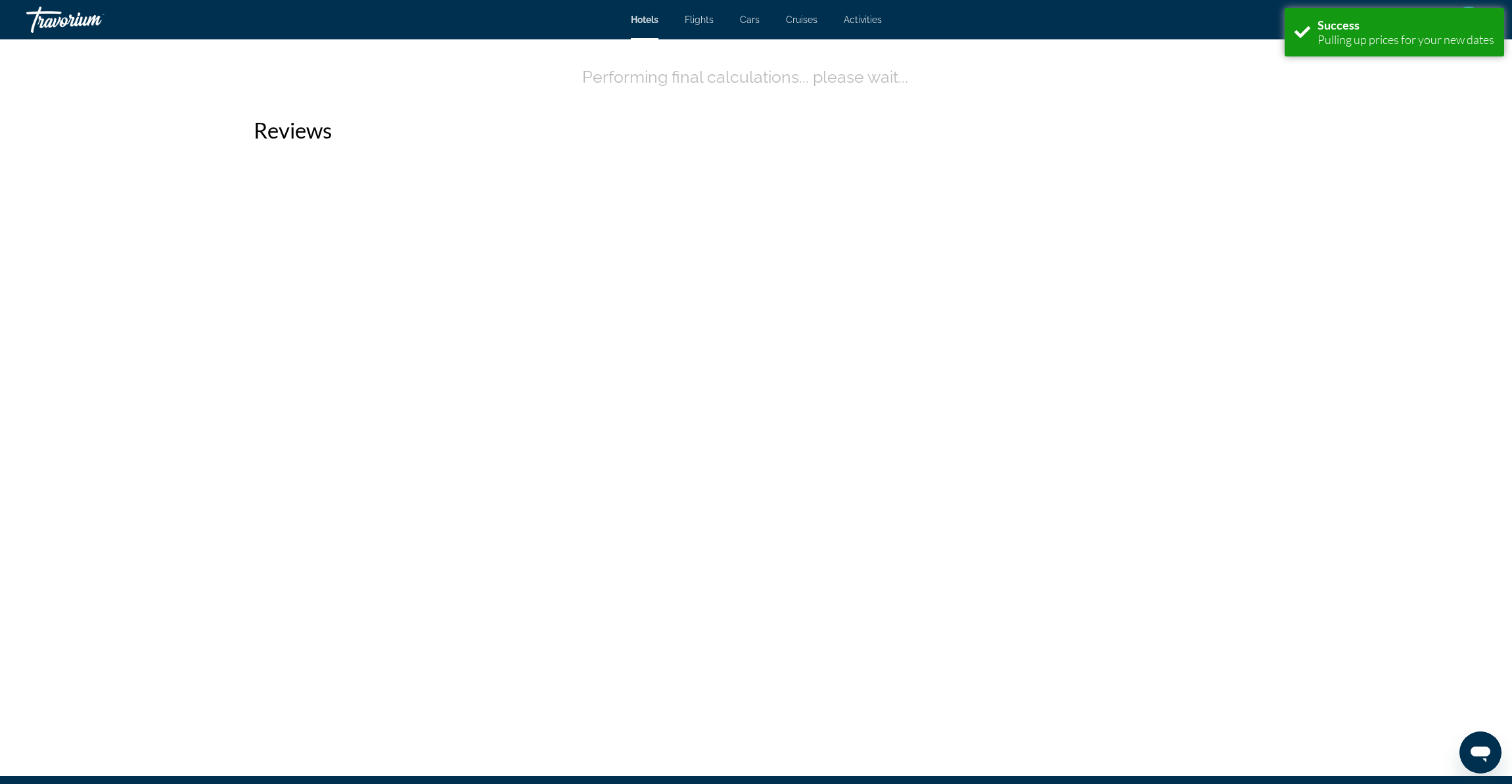
scroll to position [1682, 0]
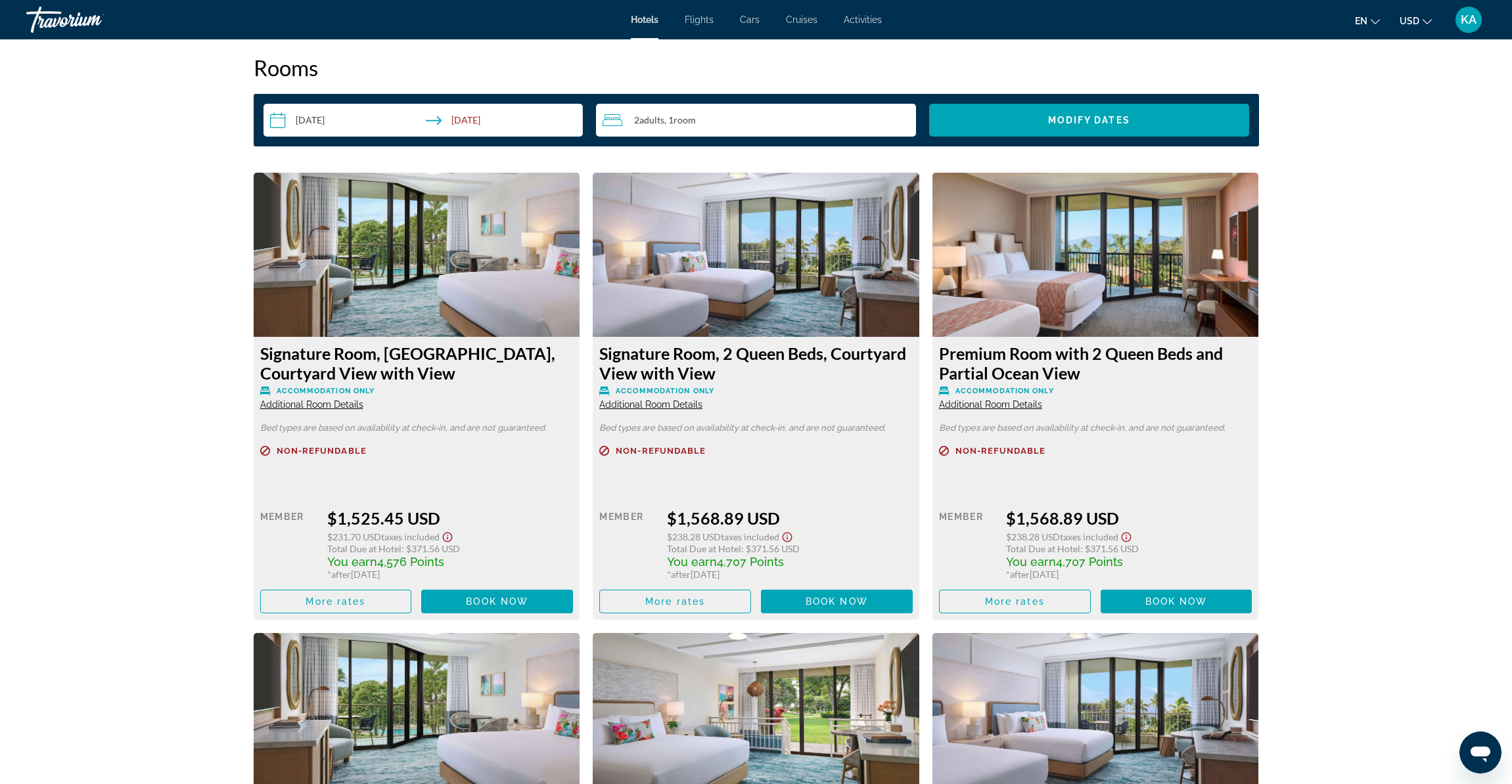
click at [323, 120] on input "**********" at bounding box center [426, 122] width 326 height 37
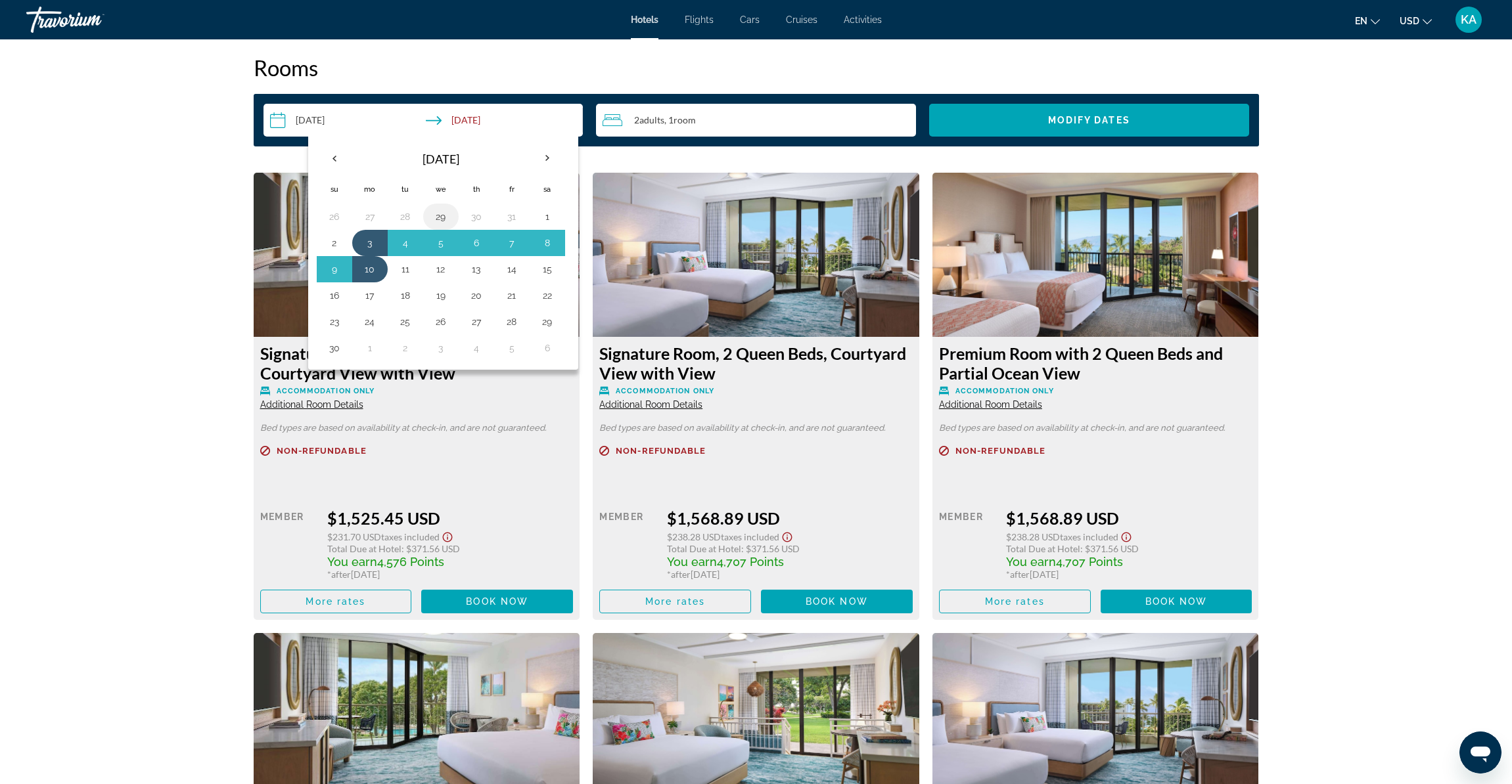
click at [450, 221] on button "29" at bounding box center [440, 217] width 21 height 18
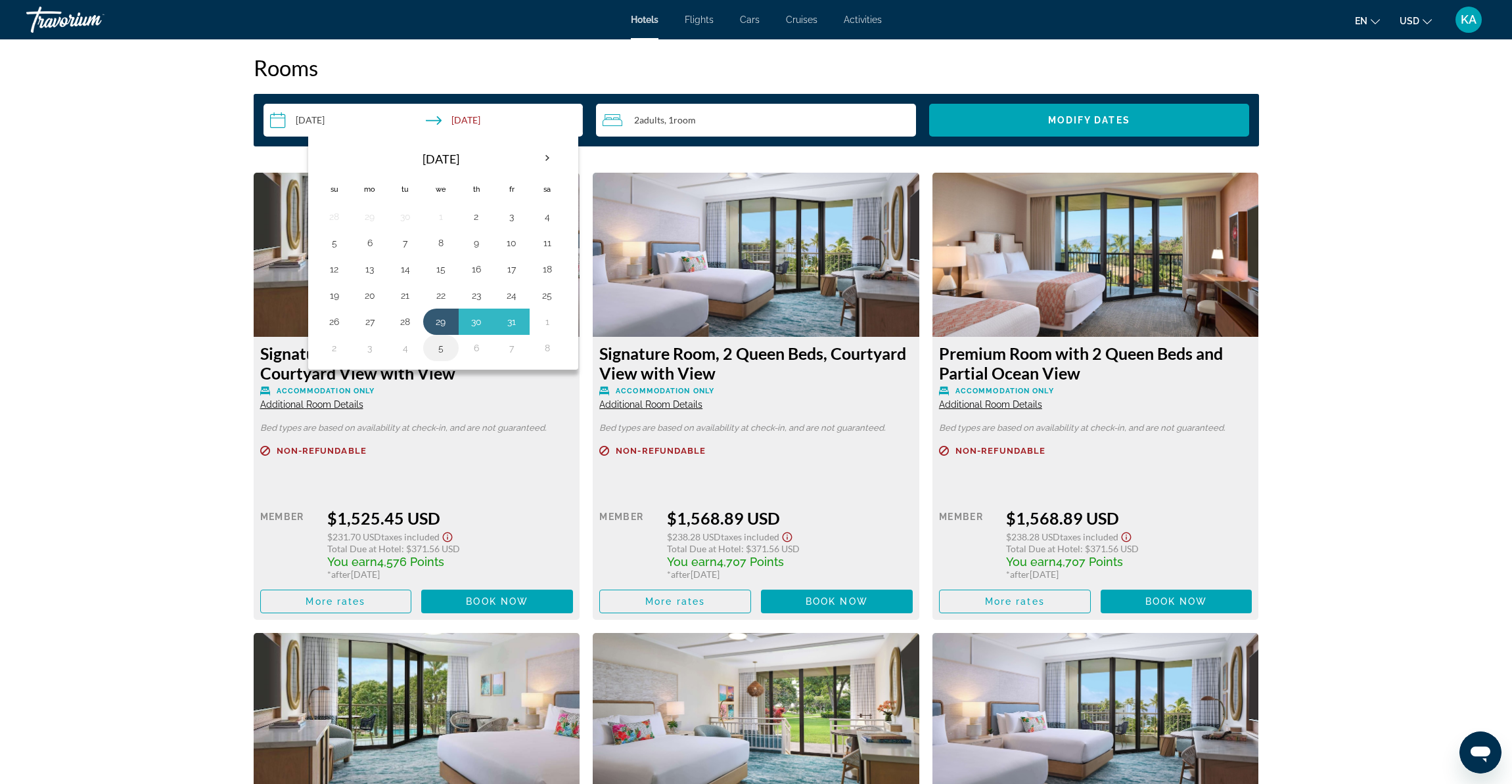
click at [441, 349] on button "5" at bounding box center [440, 348] width 21 height 18
type input "**********"
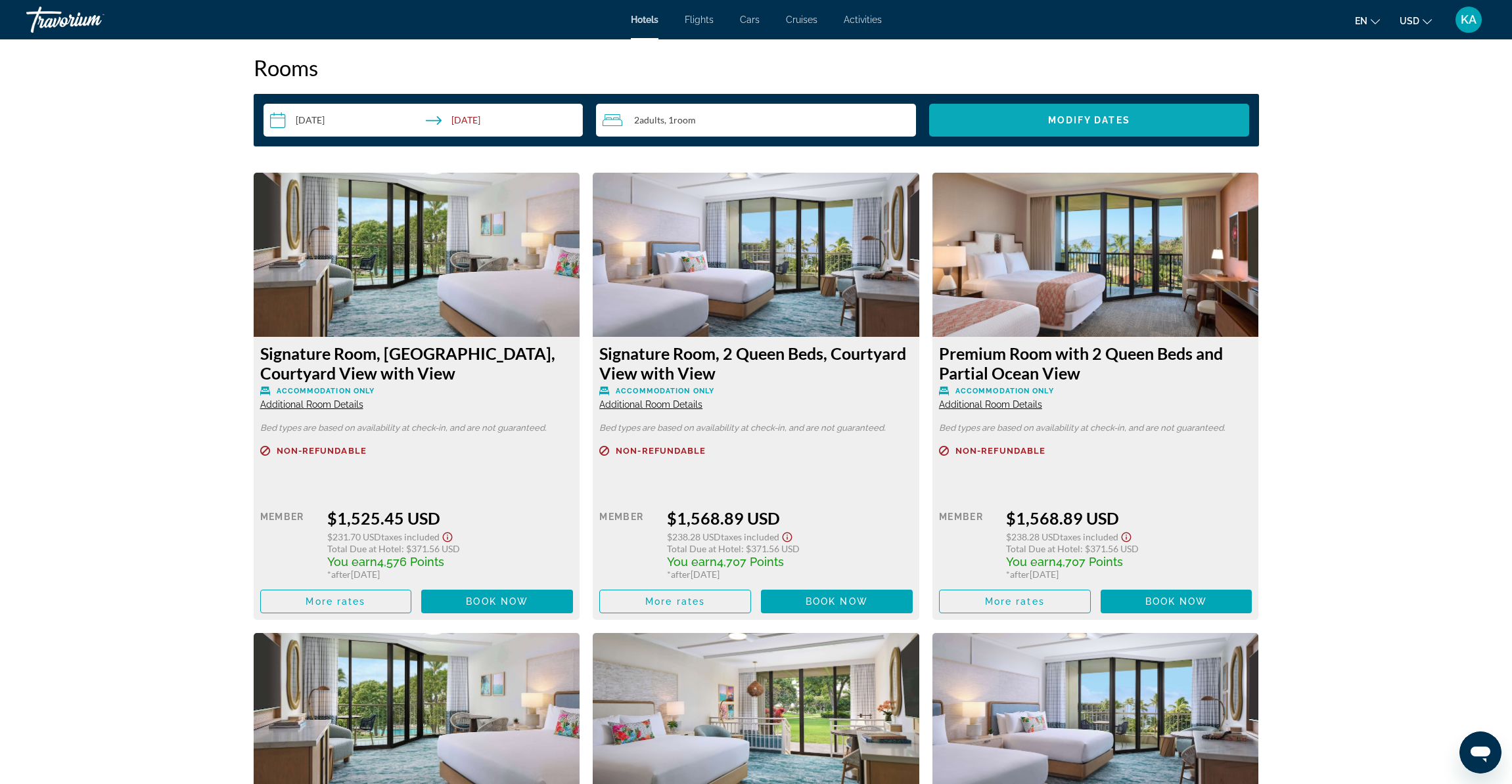
click at [1129, 125] on span "Modify Dates" at bounding box center [1089, 120] width 82 height 11
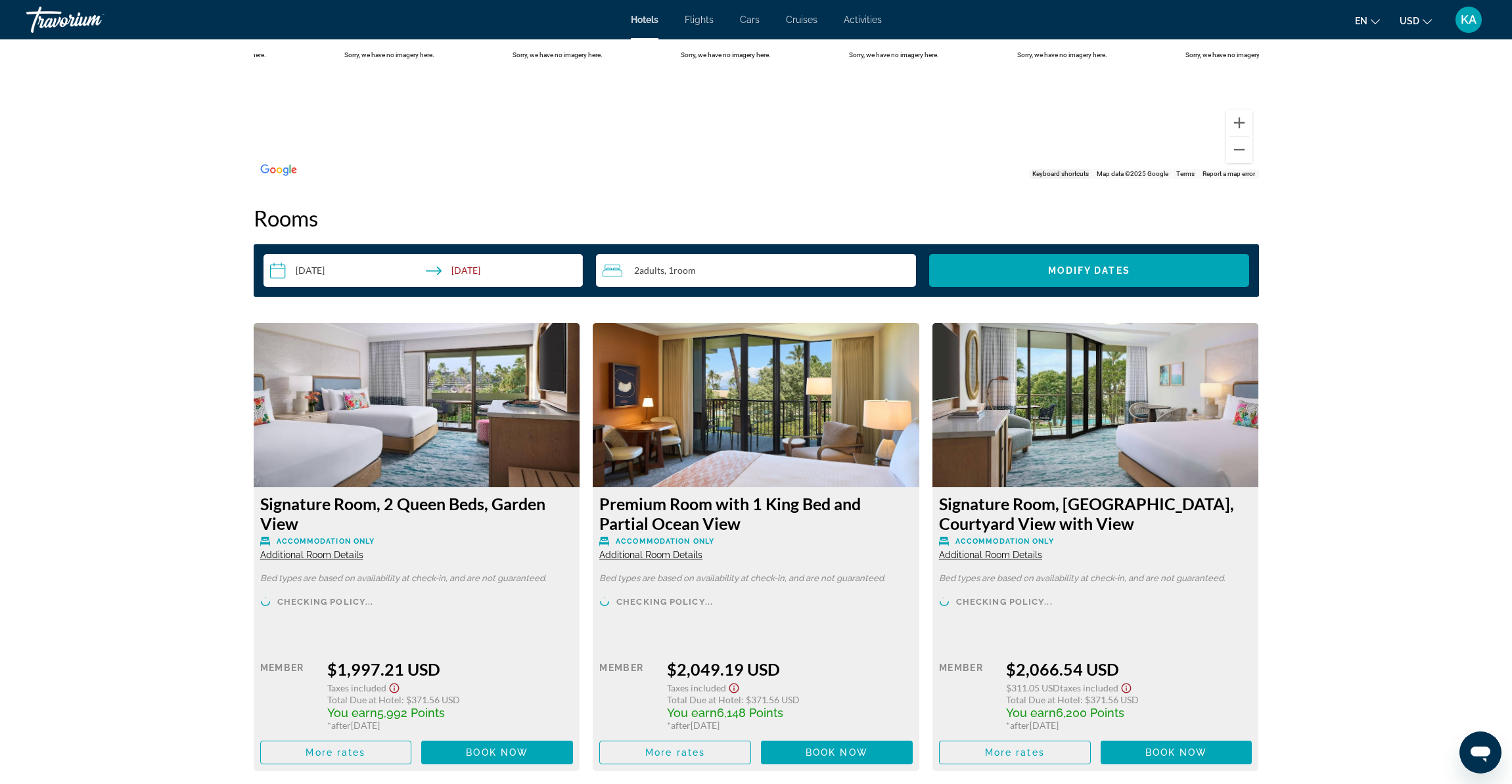
scroll to position [1260, 0]
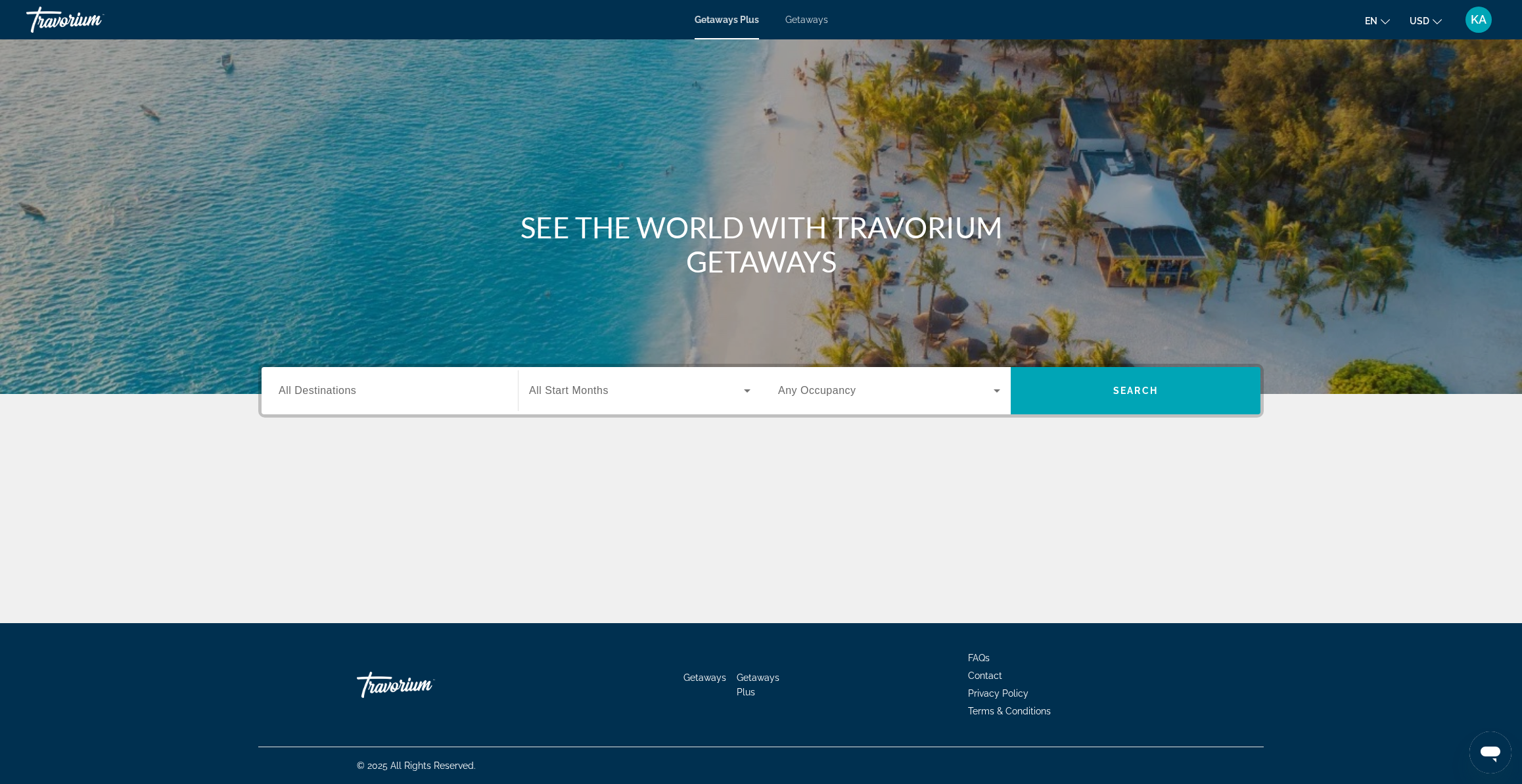
click at [803, 20] on span "Getaways" at bounding box center [806, 19] width 43 height 11
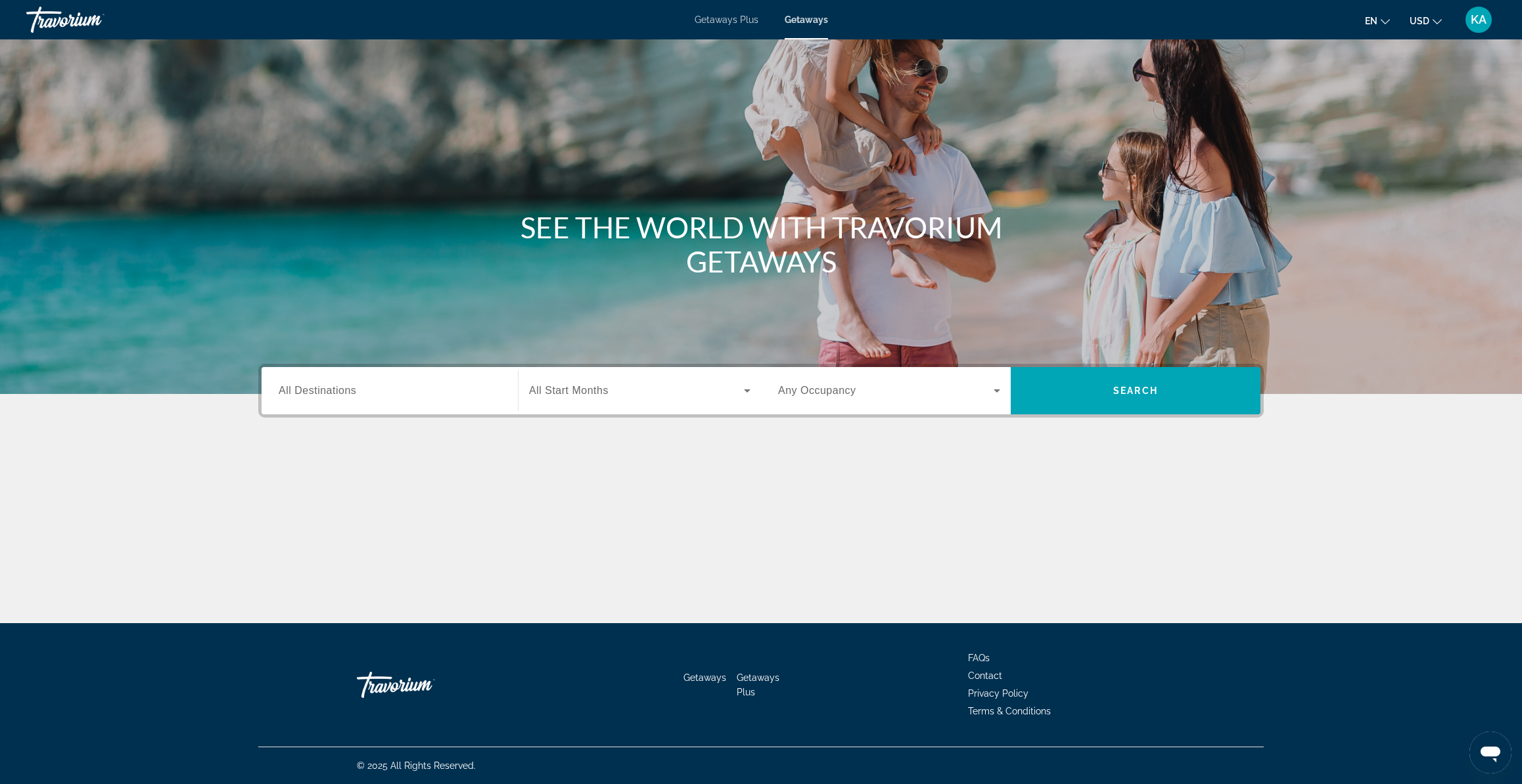
click at [351, 389] on span "All Destinations" at bounding box center [317, 390] width 78 height 11
click at [351, 389] on input "Destination All Destinations" at bounding box center [389, 391] width 222 height 16
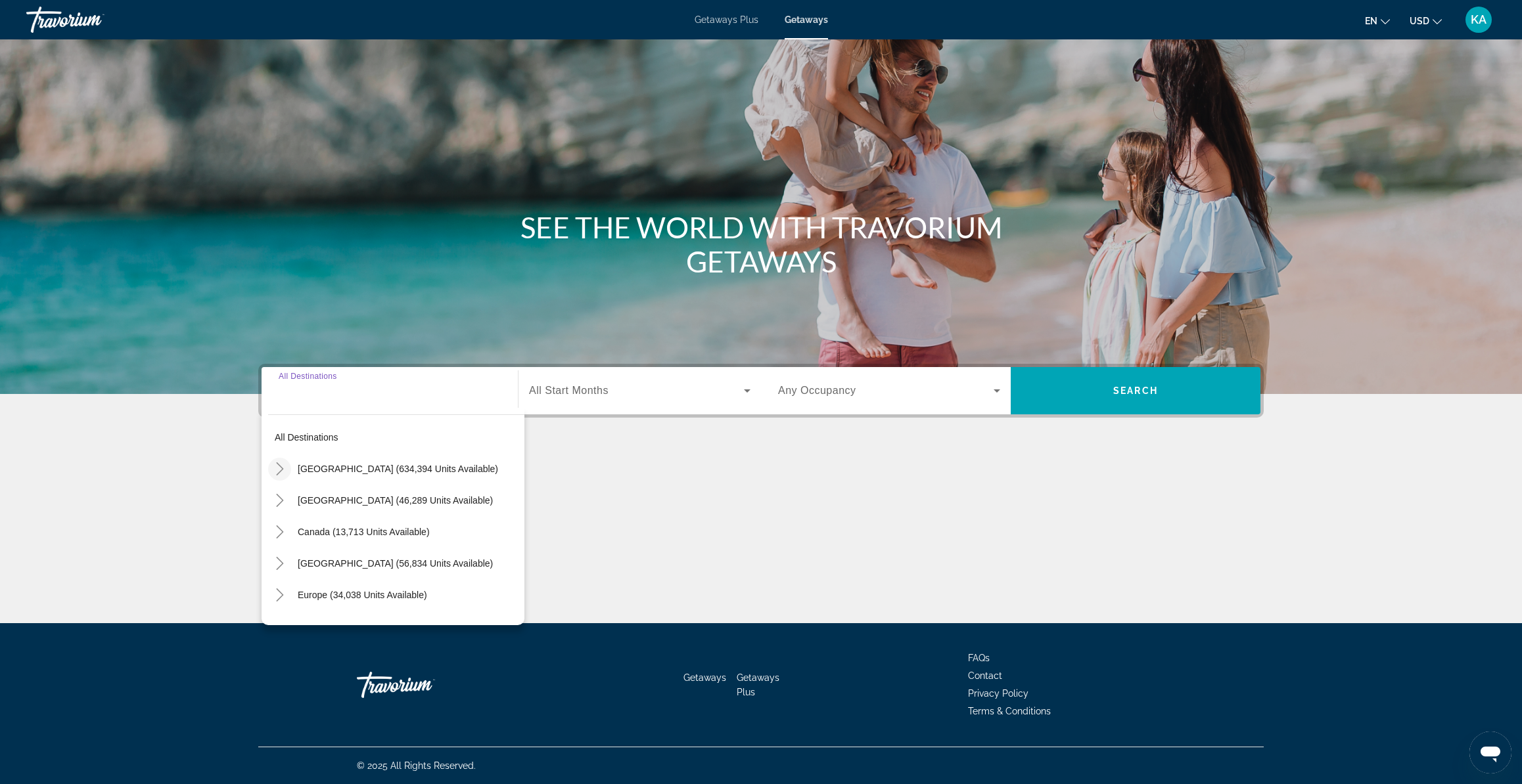
click at [283, 469] on icon "Toggle United States (634,394 units available)" at bounding box center [280, 469] width 13 height 13
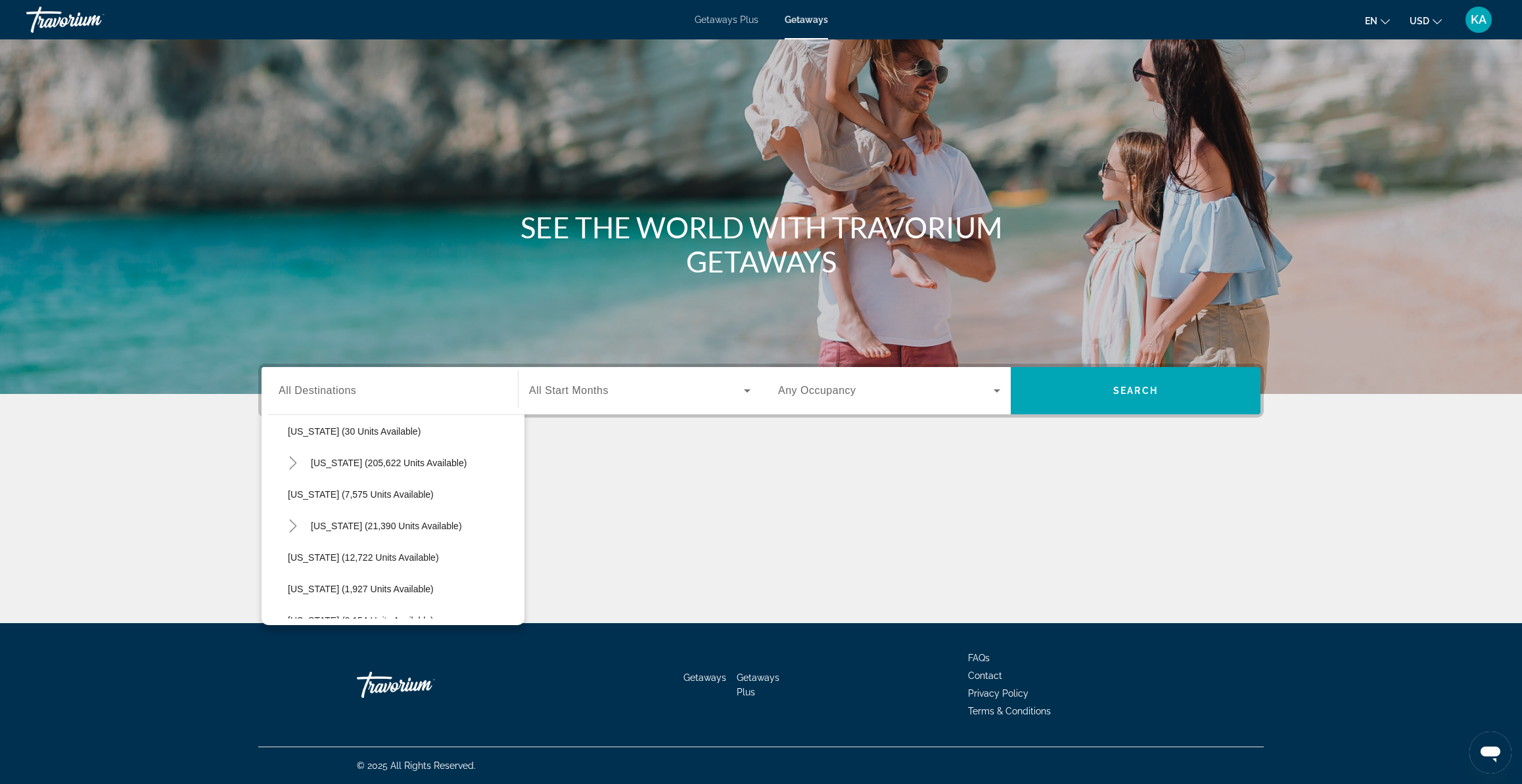
scroll to position [249, 0]
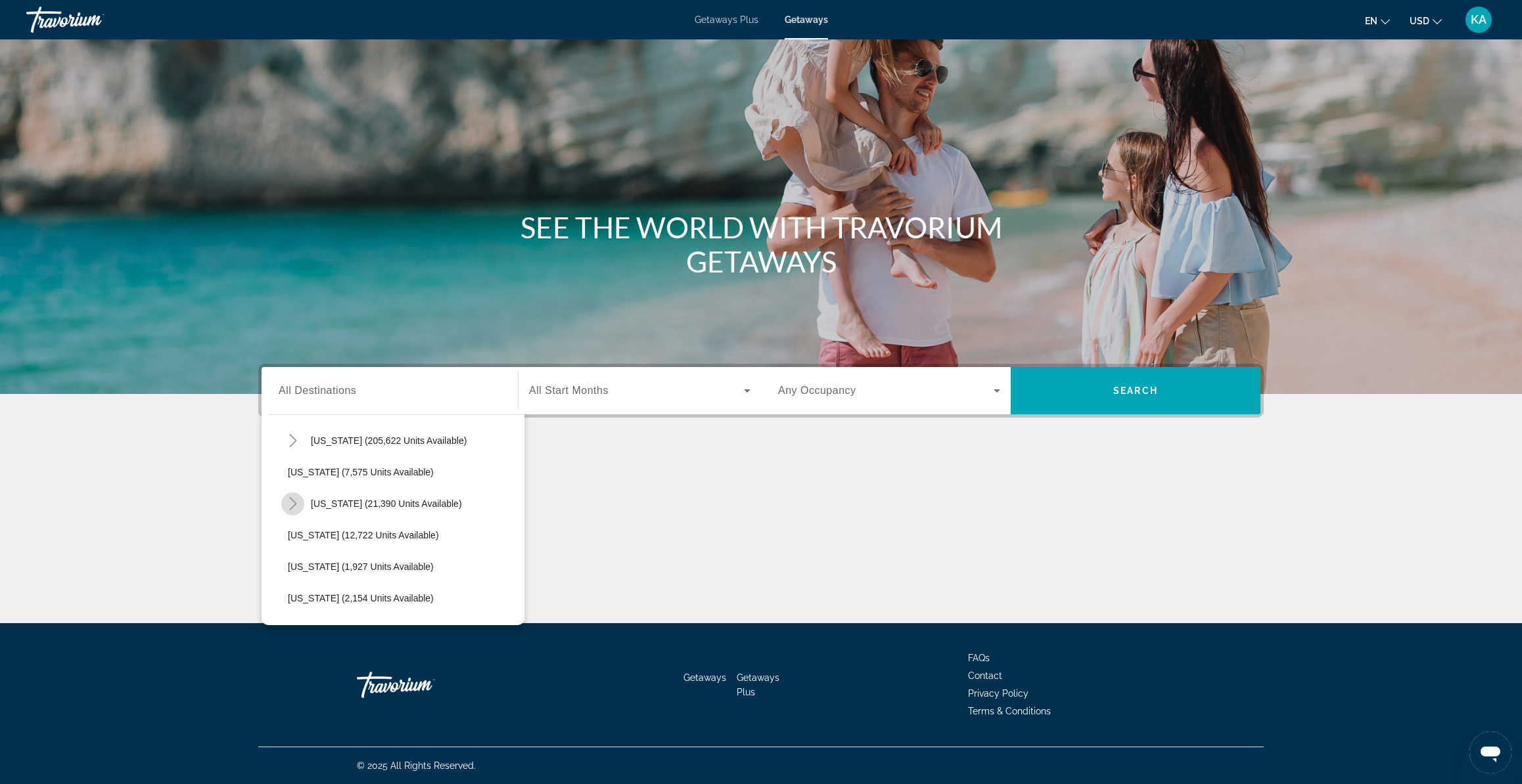
click at [298, 505] on icon "Toggle Hawaii (21,390 units available)" at bounding box center [293, 504] width 13 height 13
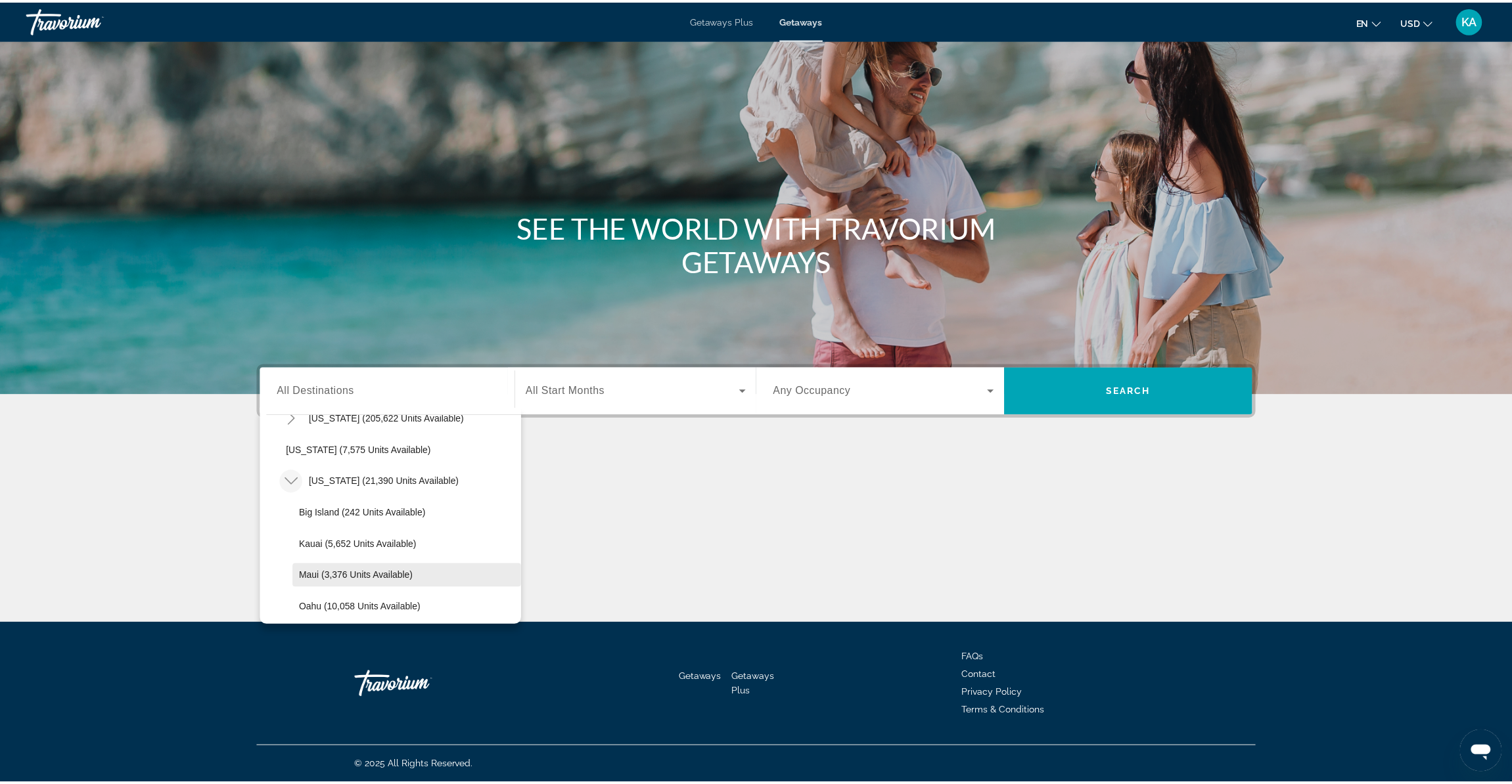
scroll to position [295, 0]
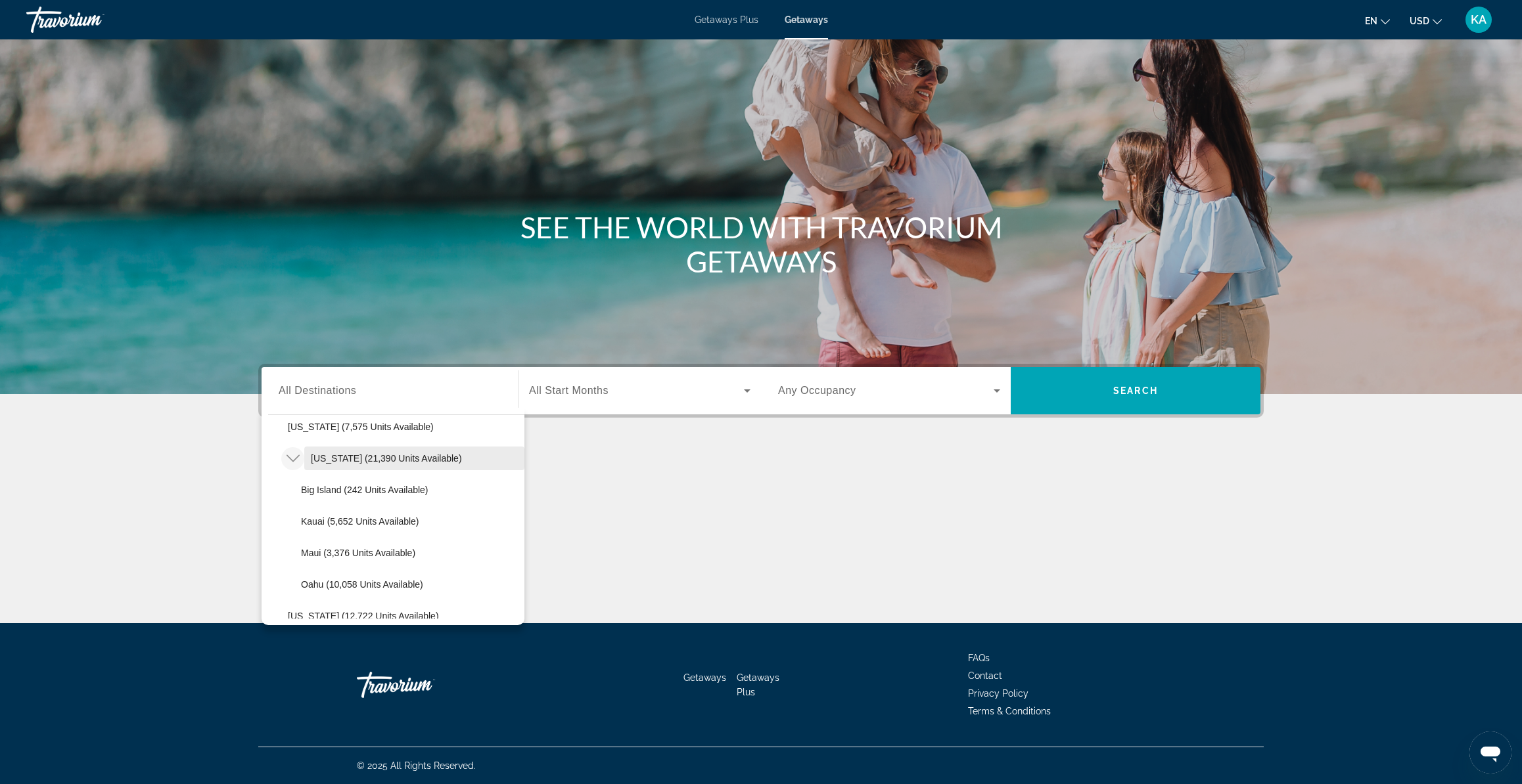
click at [349, 456] on span "Hawaii (21,390 units available)" at bounding box center [386, 459] width 152 height 11
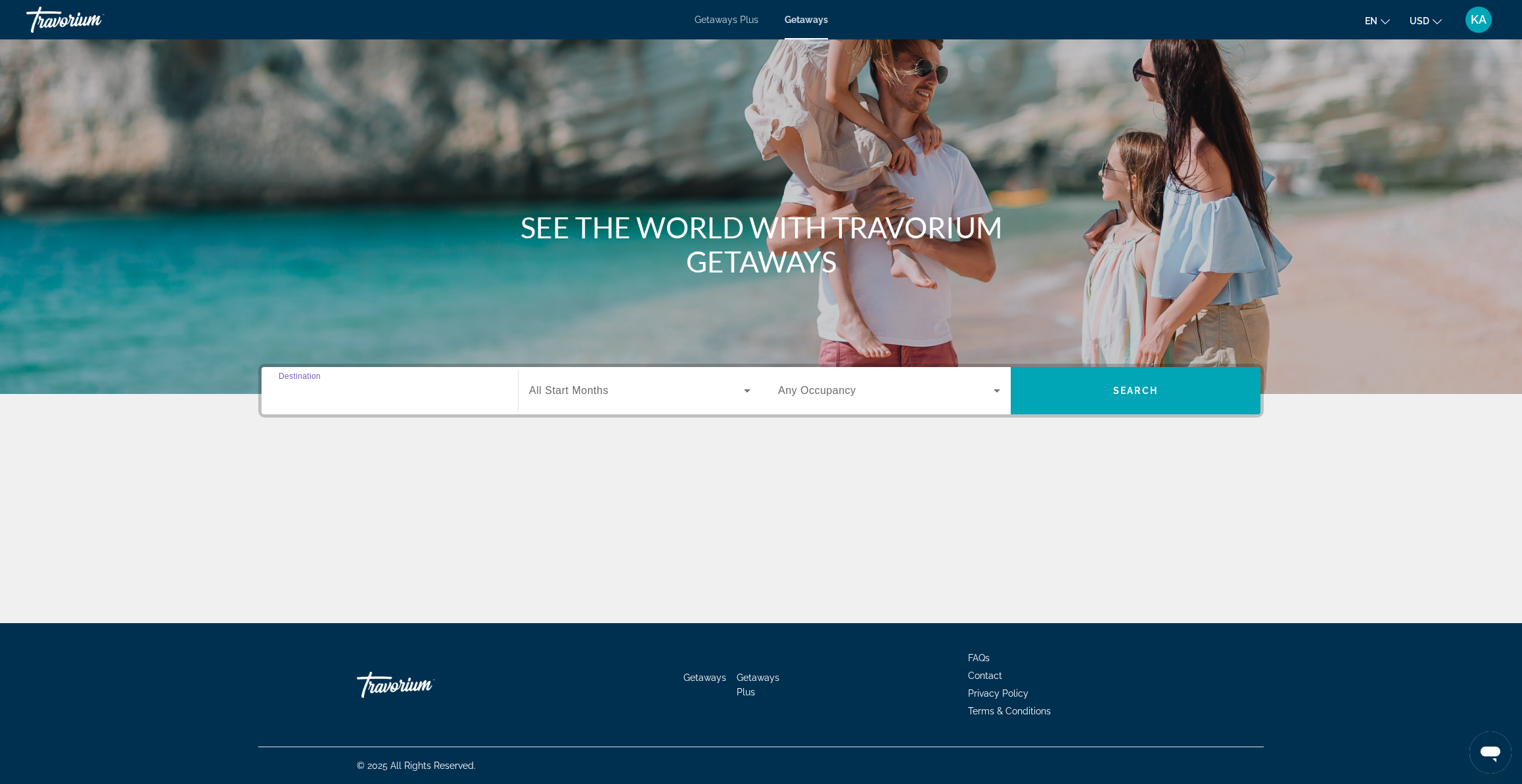
type input "**********"
click at [568, 387] on span "All Start Months" at bounding box center [568, 390] width 80 height 11
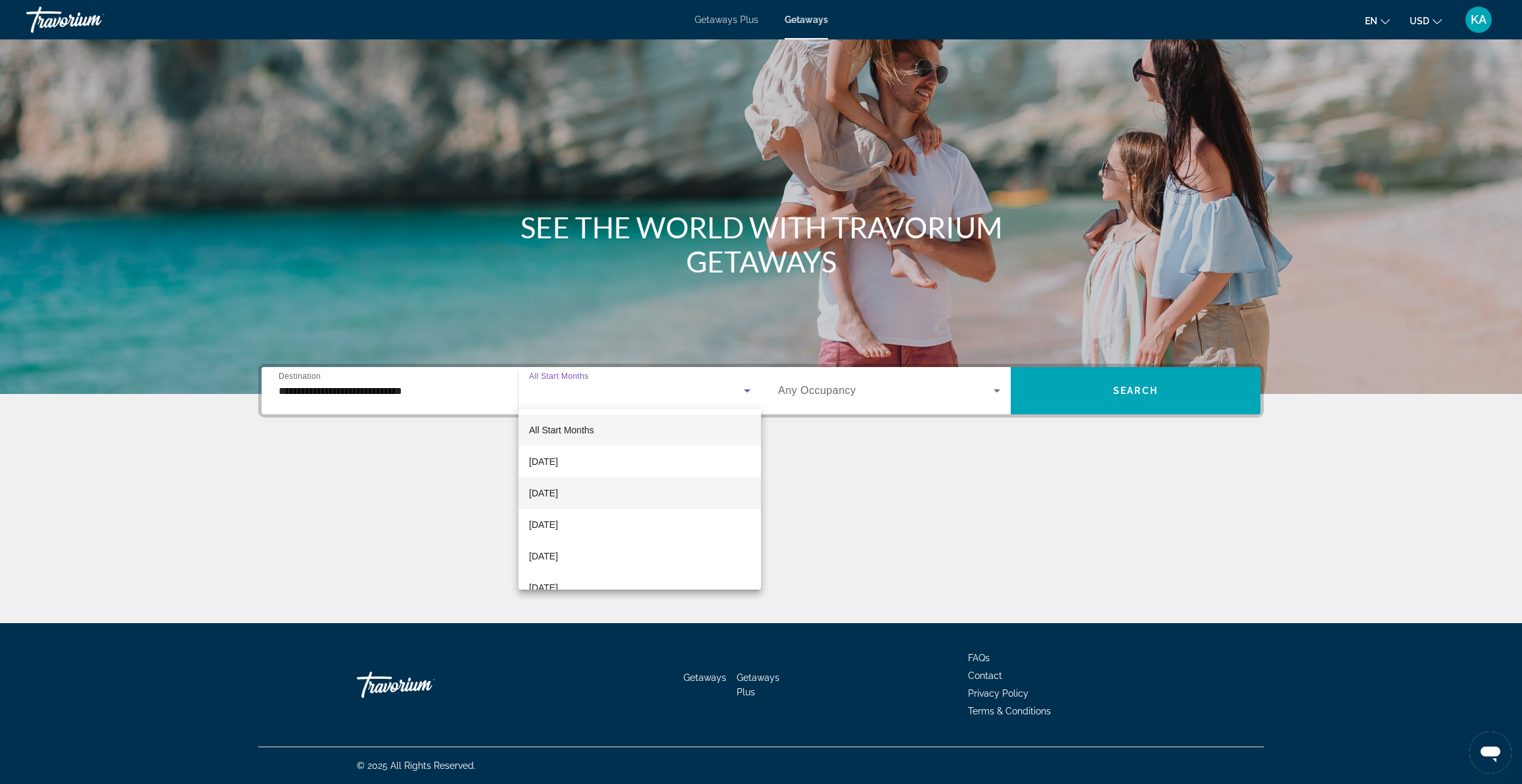
click at [552, 492] on span "November 2025" at bounding box center [543, 493] width 29 height 16
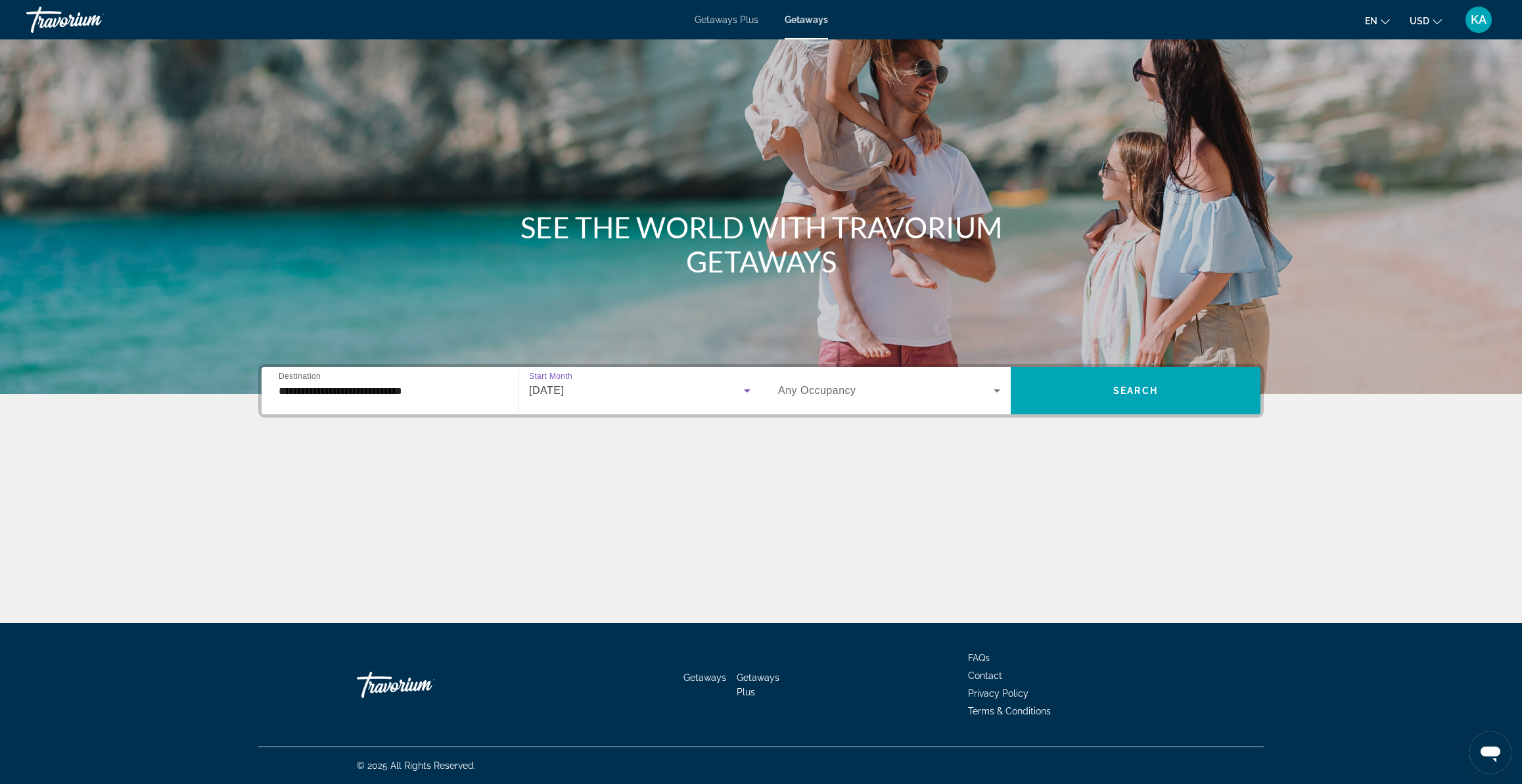
click at [995, 392] on icon "Search widget" at bounding box center [996, 391] width 16 height 16
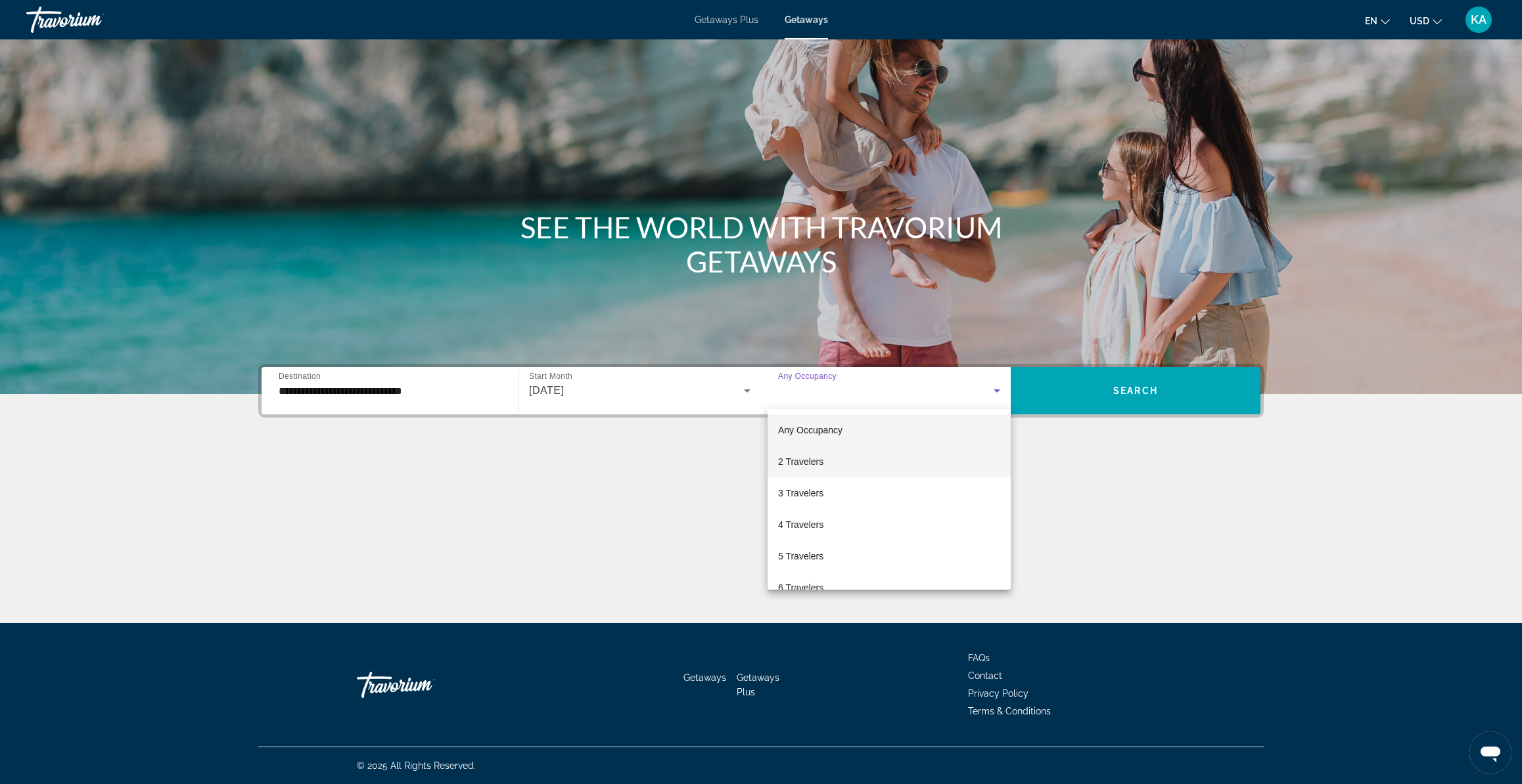
click at [928, 464] on mat-option "2 Travelers" at bounding box center [889, 462] width 243 height 32
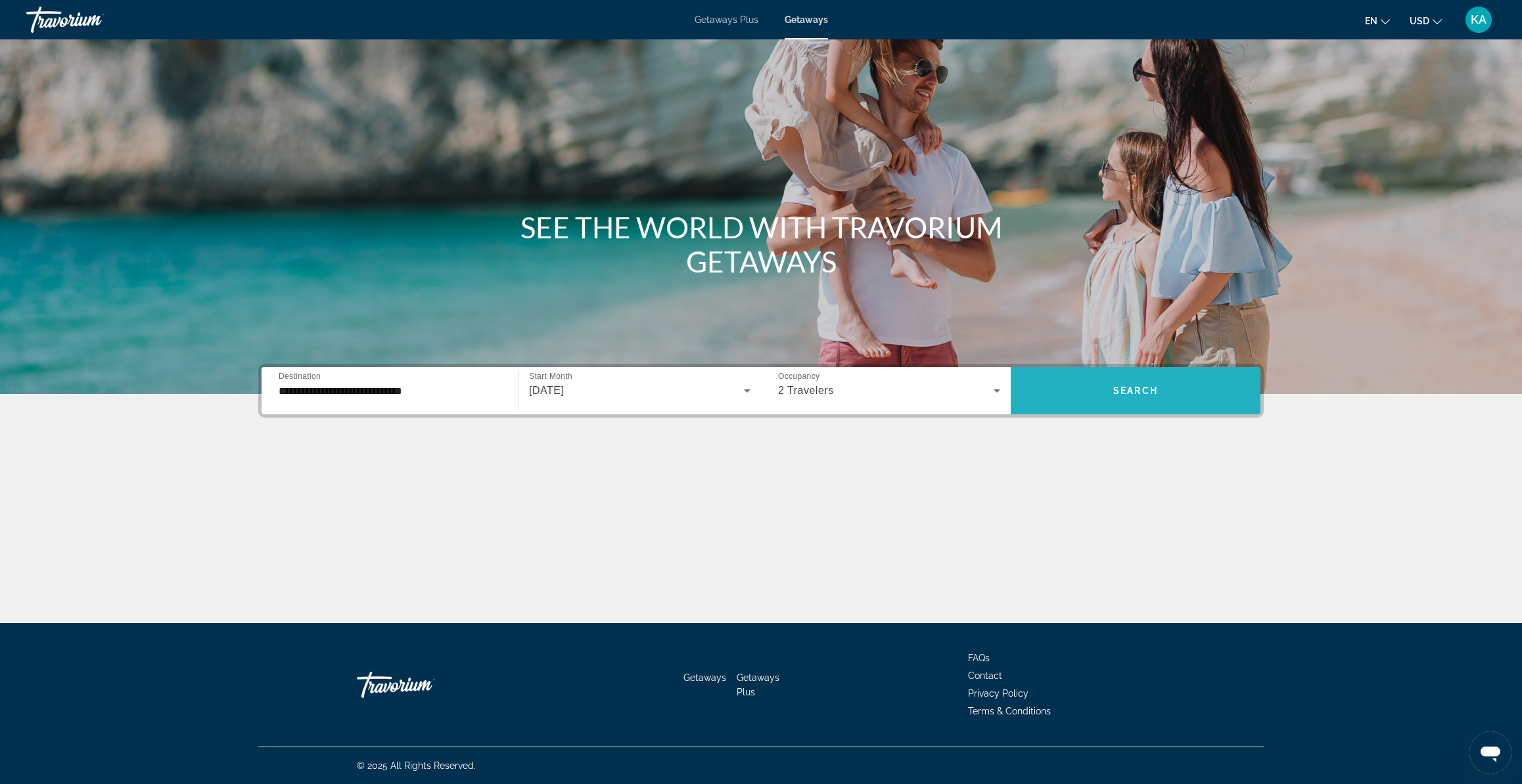
click at [1103, 397] on span "Search widget" at bounding box center [1135, 391] width 249 height 32
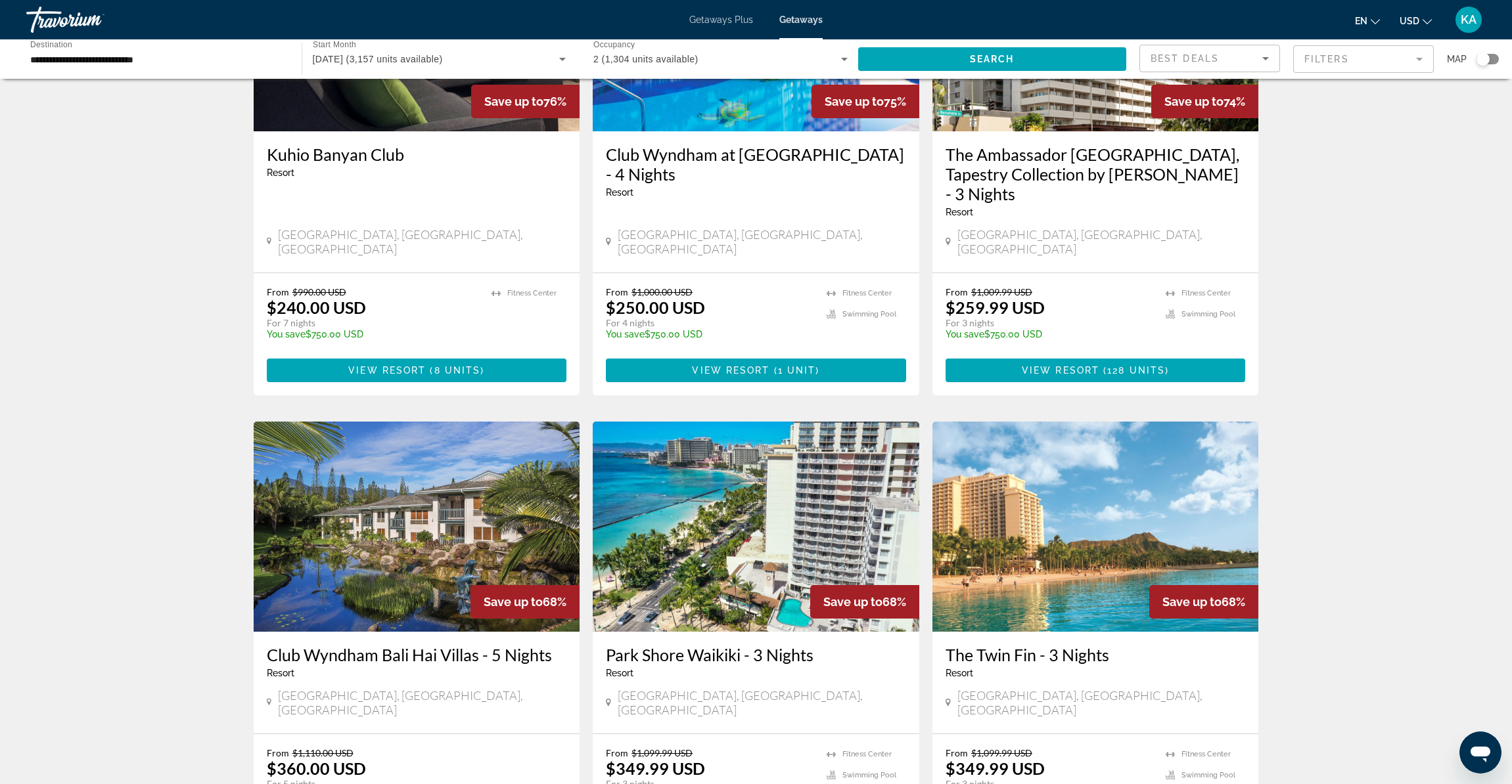
scroll to position [336, 0]
